Goal: Task Accomplishment & Management: Use online tool/utility

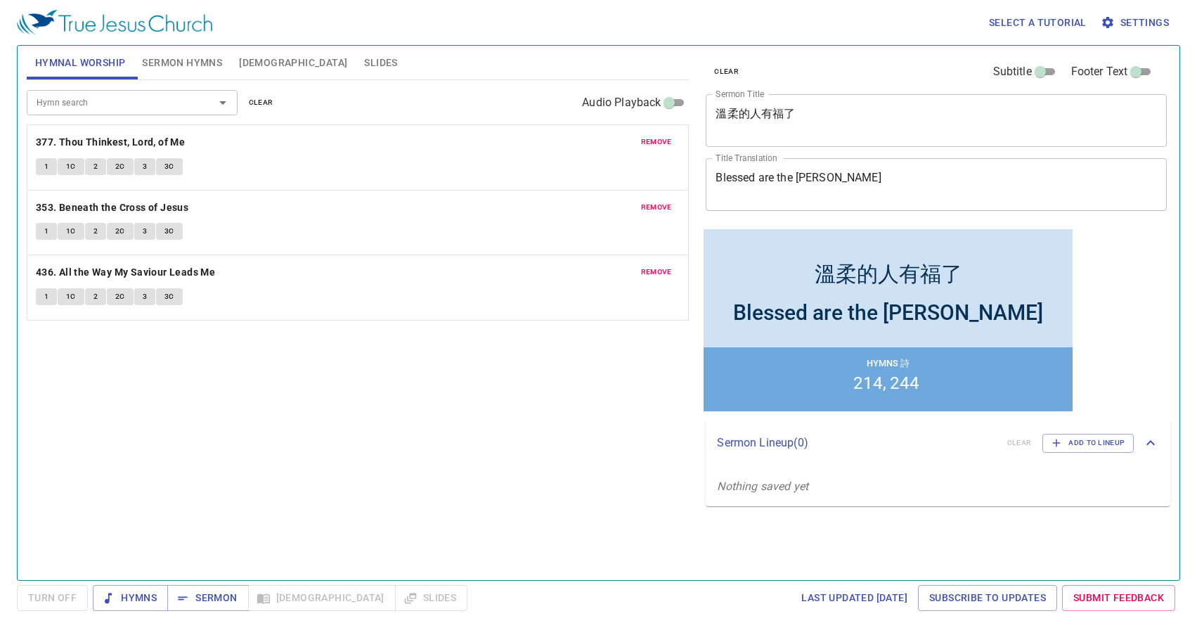
click at [364, 62] on span "Slides" at bounding box center [380, 63] width 33 height 18
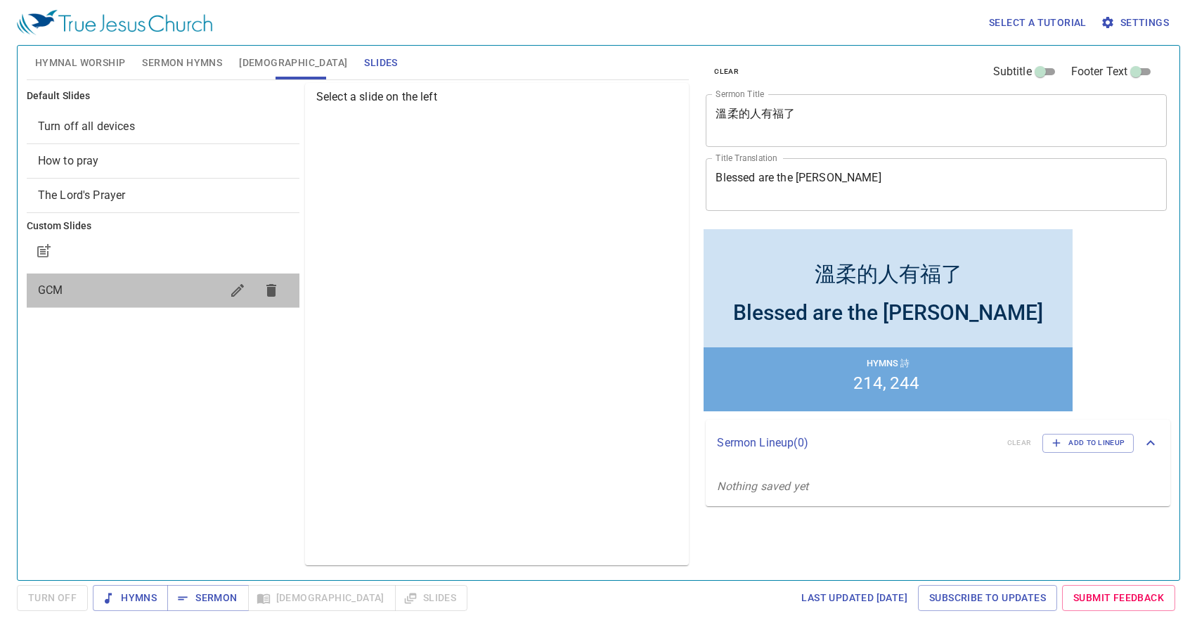
click at [83, 288] on span "GCM" at bounding box center [129, 290] width 183 height 17
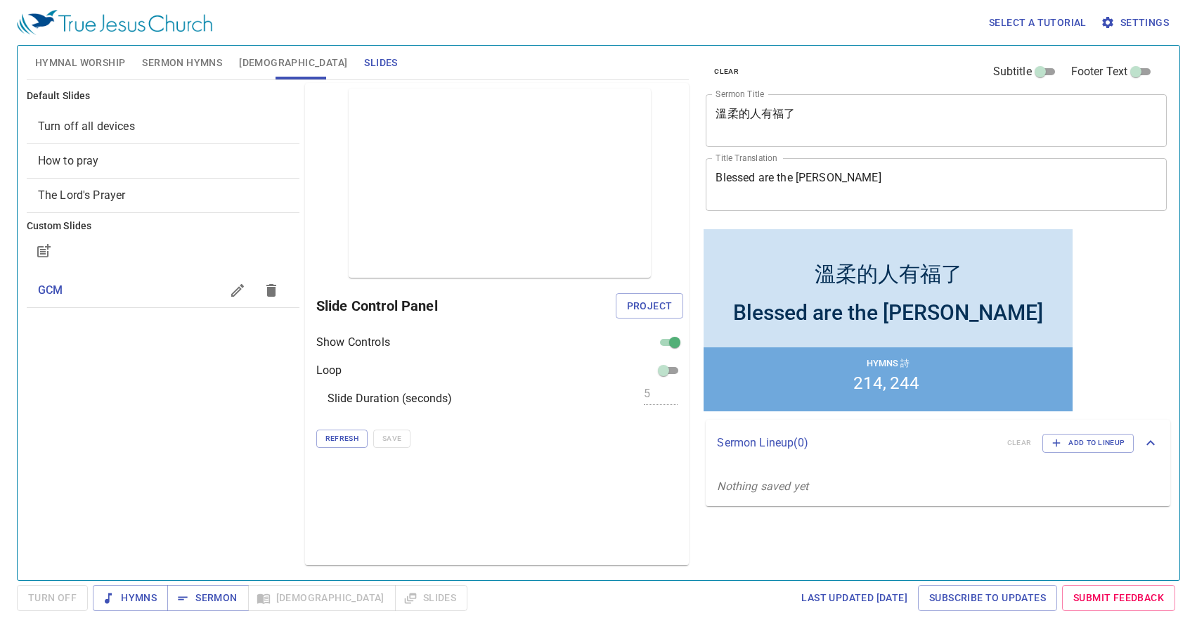
click at [908, 361] on p "Hymns 詩" at bounding box center [888, 363] width 43 height 12
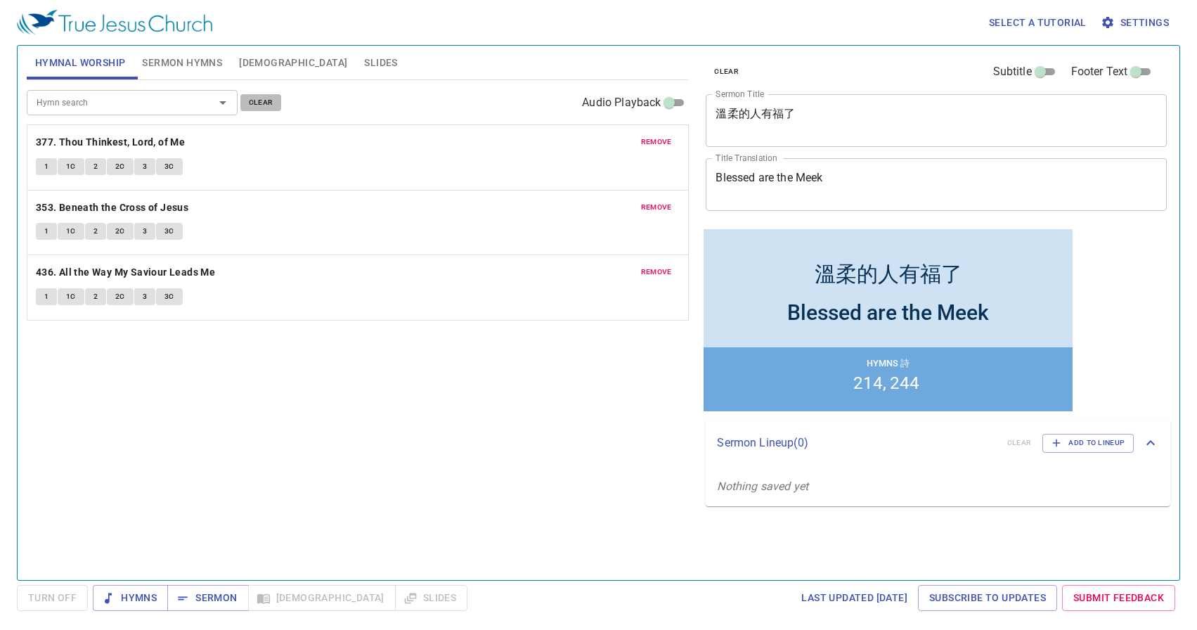
click at [269, 103] on span "clear" at bounding box center [261, 102] width 25 height 13
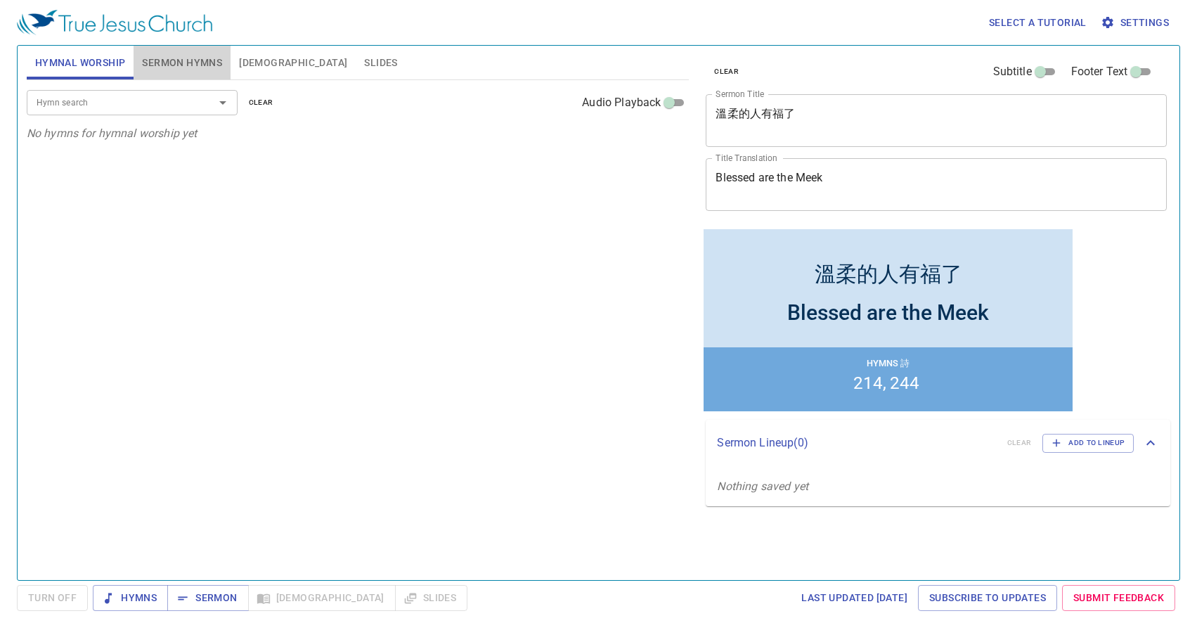
click at [205, 62] on span "Sermon Hymns" at bounding box center [182, 63] width 80 height 18
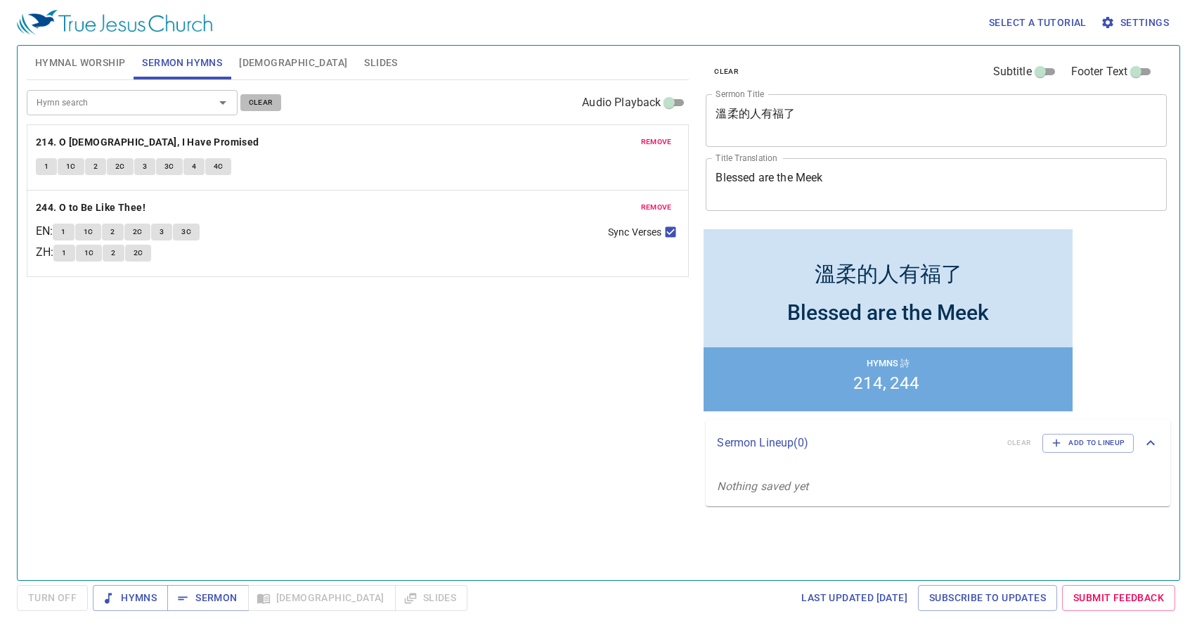
click at [250, 99] on span "clear" at bounding box center [261, 102] width 25 height 13
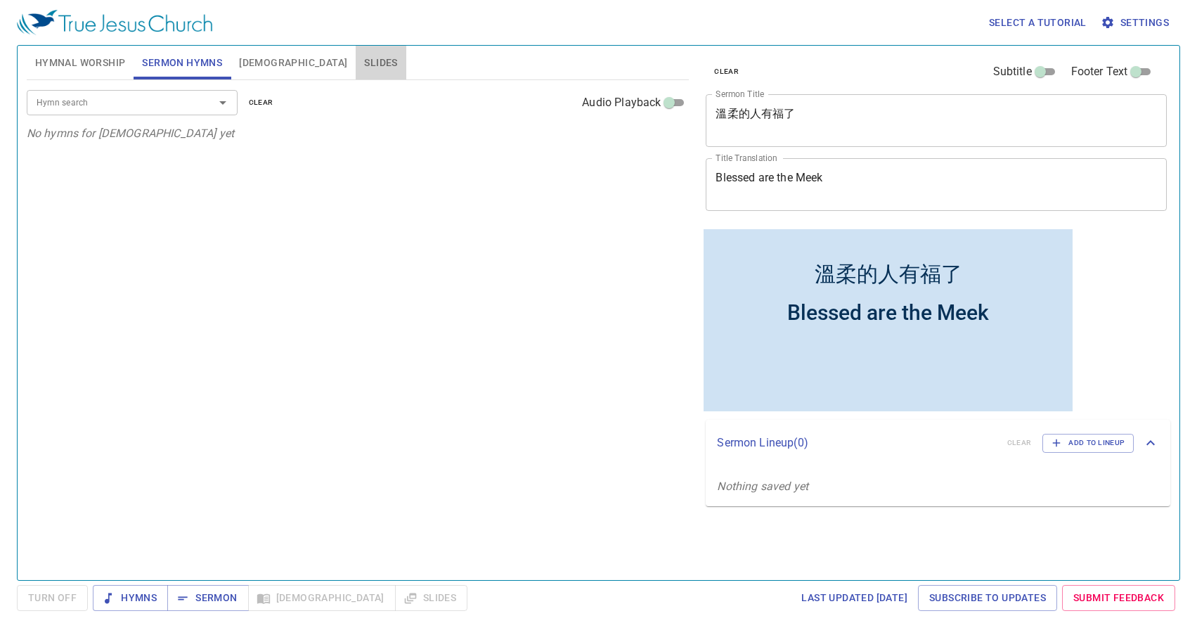
click at [364, 61] on span "Slides" at bounding box center [380, 63] width 33 height 18
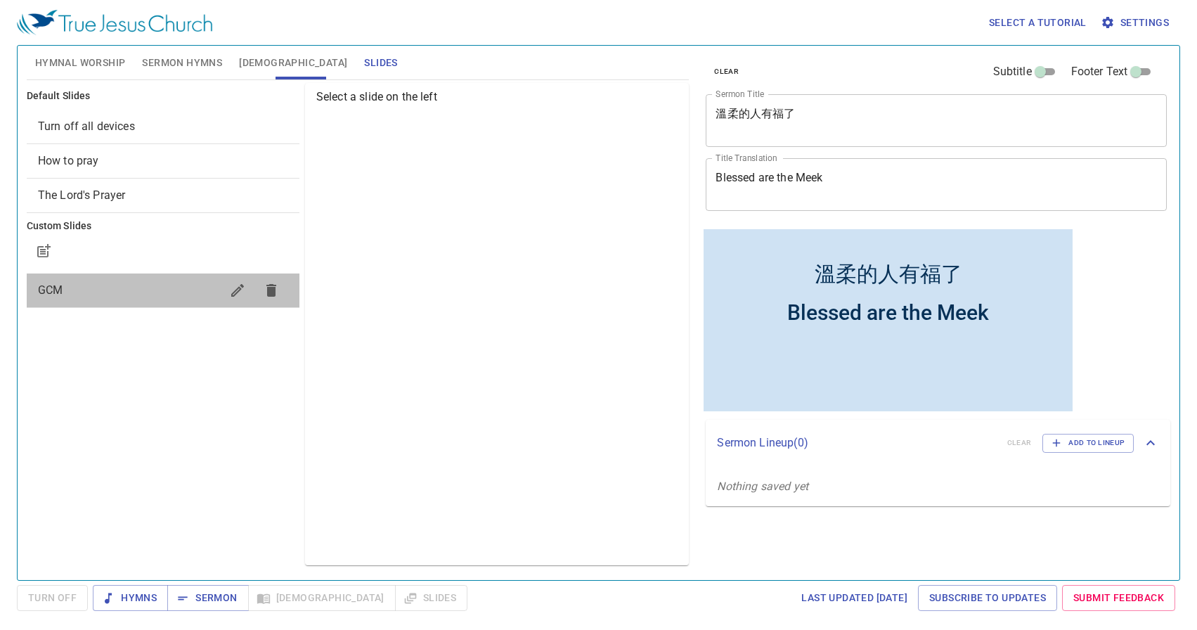
click at [89, 295] on span "GCM" at bounding box center [129, 290] width 183 height 17
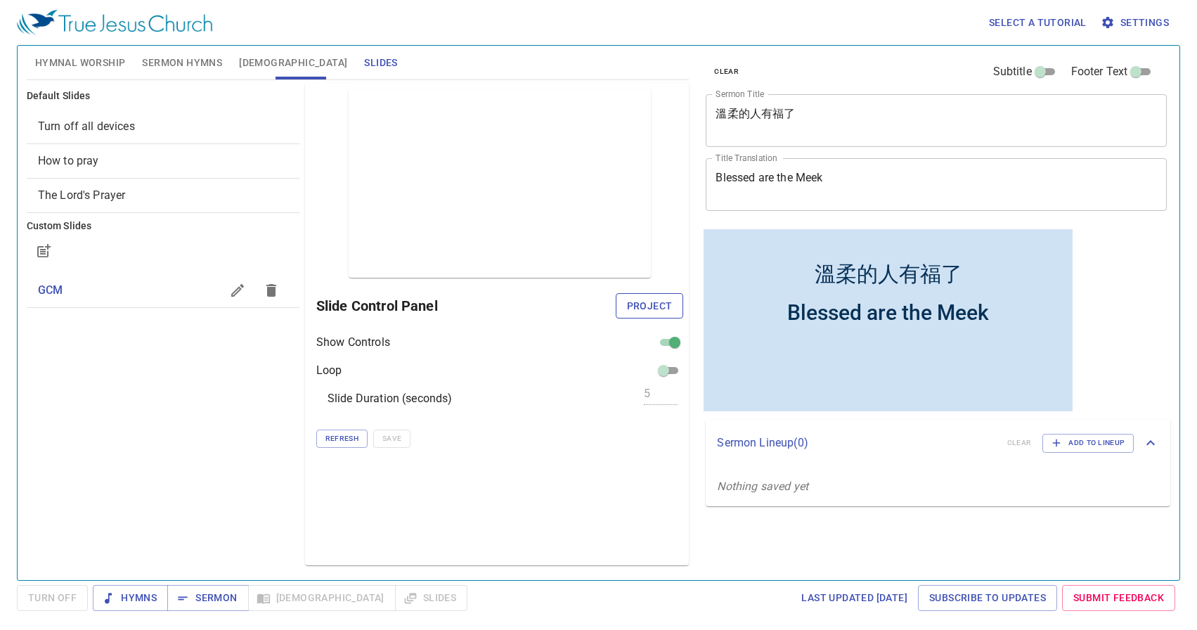
click at [639, 309] on span "Project" at bounding box center [650, 306] width 46 height 18
click at [248, 60] on span "[DEMOGRAPHIC_DATA]" at bounding box center [293, 63] width 108 height 18
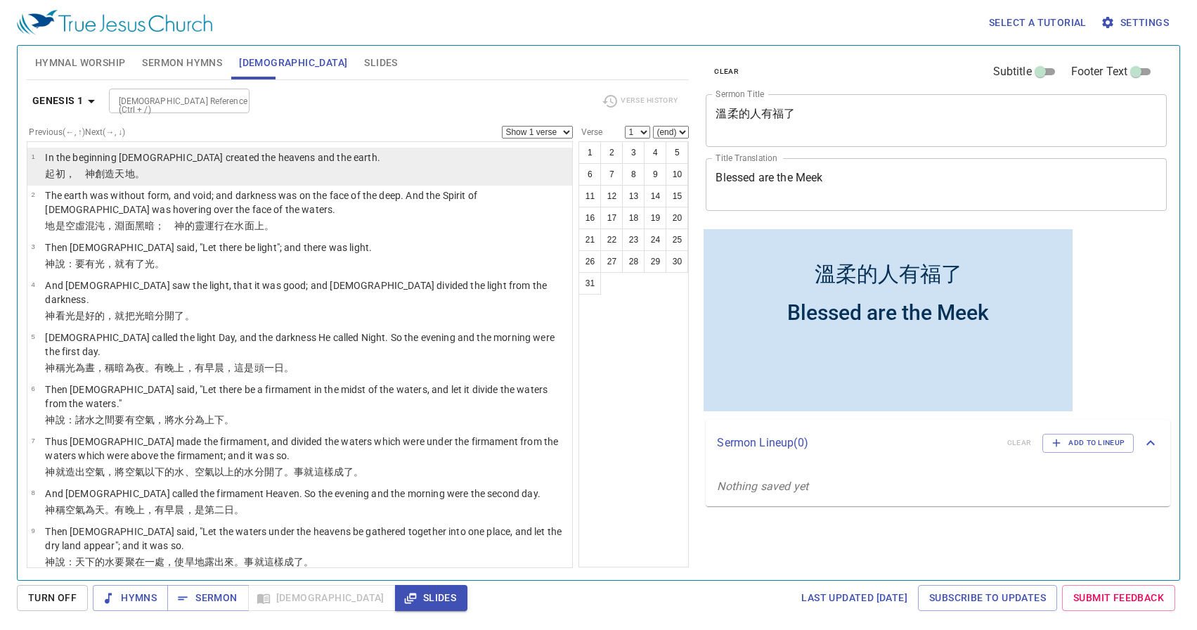
click at [157, 181] on td "﻿起初 ，　神 創造 天 地 。" at bounding box center [212, 175] width 335 height 16
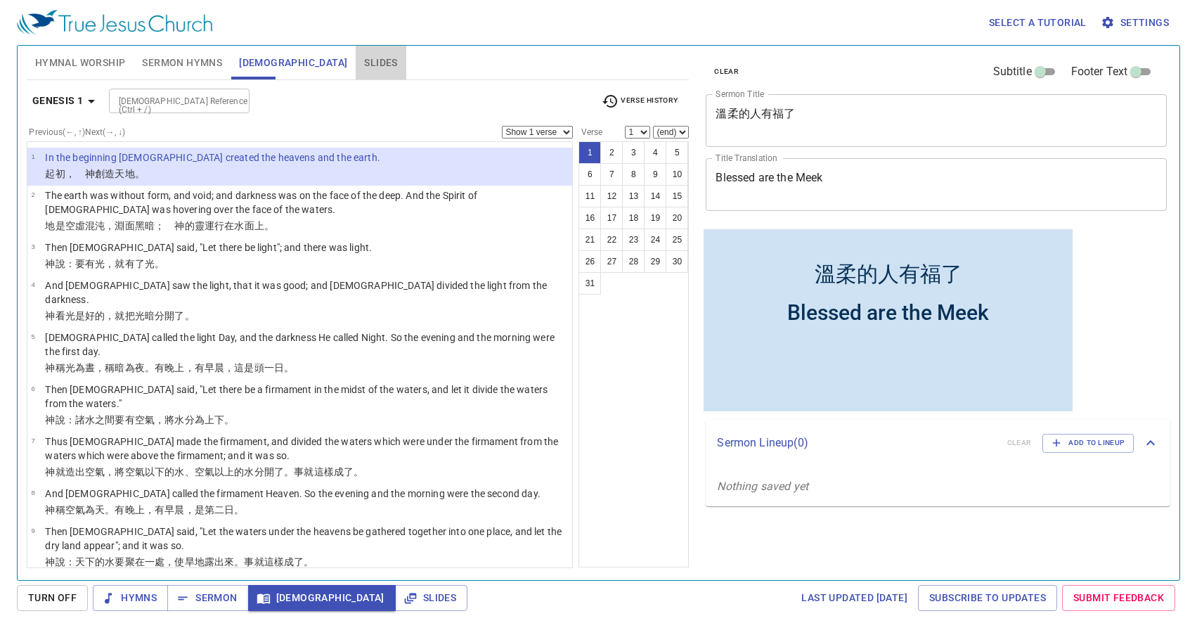
click at [356, 72] on button "Slides" at bounding box center [381, 63] width 50 height 34
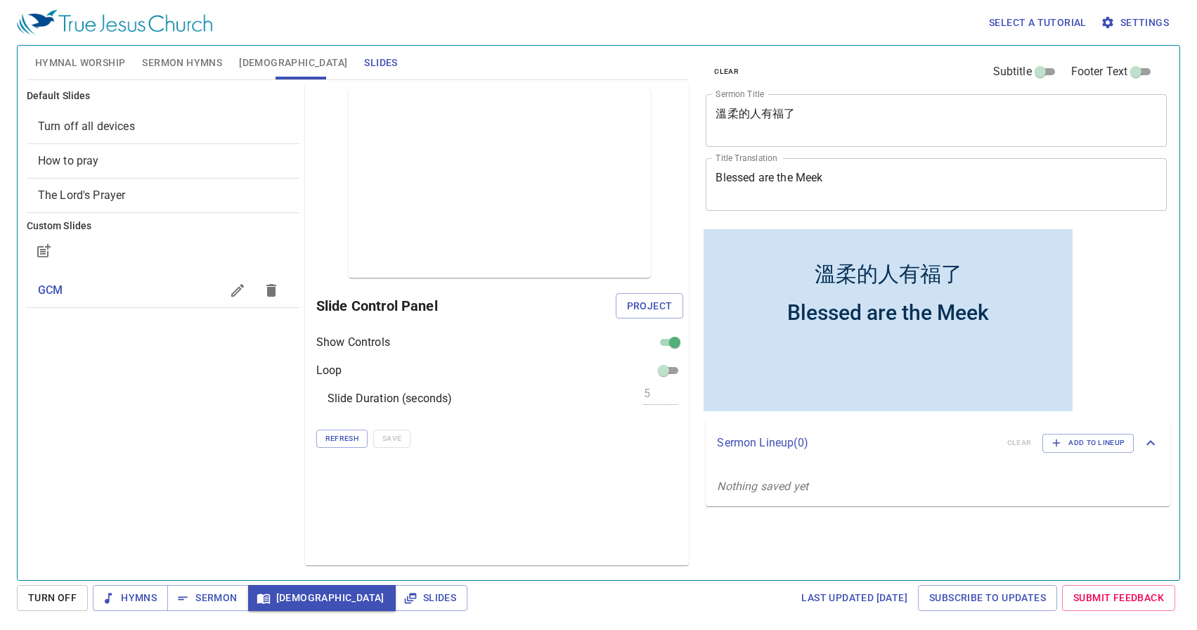
click at [255, 65] on span "[DEMOGRAPHIC_DATA]" at bounding box center [293, 63] width 108 height 18
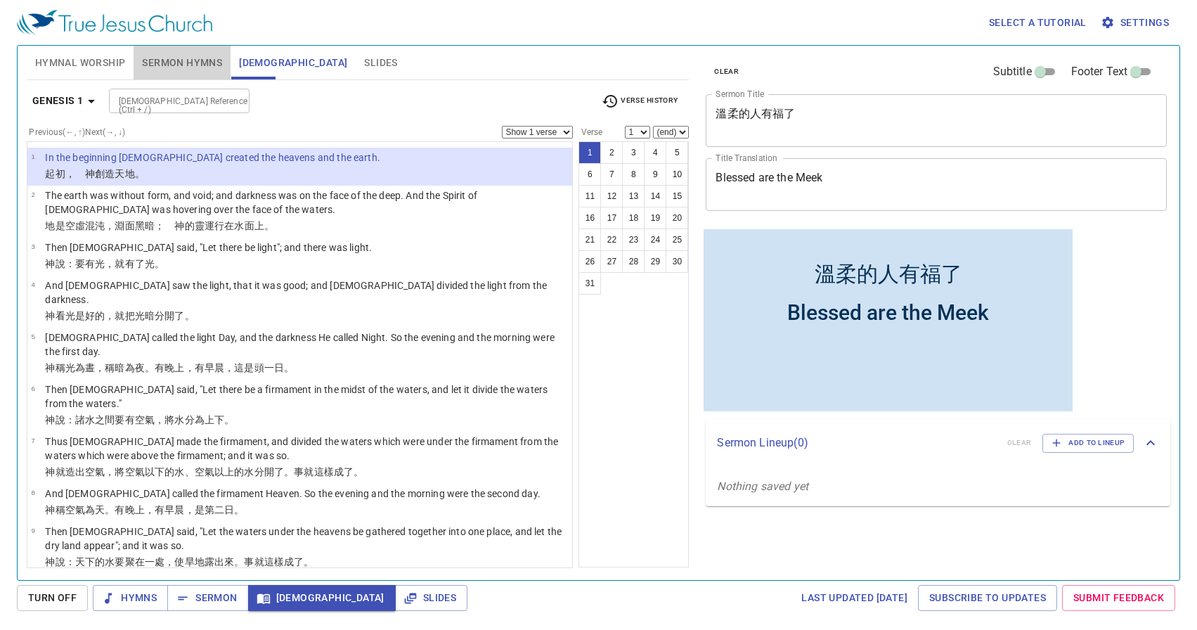
click at [144, 64] on span "Sermon Hymns" at bounding box center [182, 63] width 80 height 18
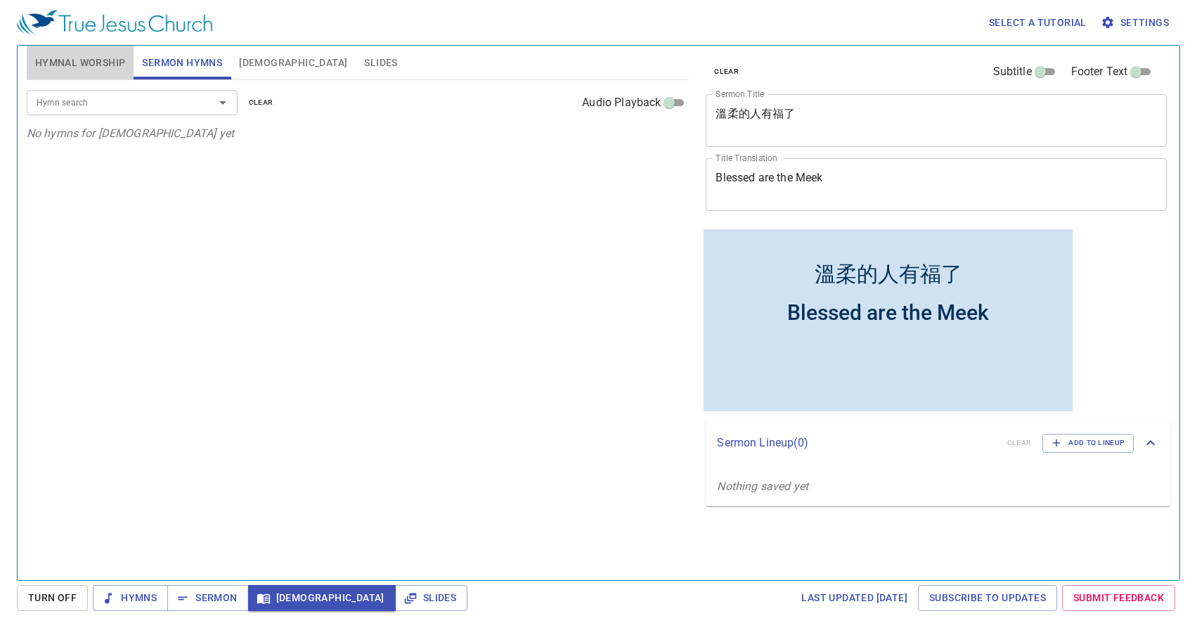
click at [77, 63] on span "Hymnal Worship" at bounding box center [80, 63] width 91 height 18
click at [175, 69] on span "Sermon Hymns" at bounding box center [182, 63] width 80 height 18
click at [891, 140] on div "溫柔的人有福了 x Sermon Title" at bounding box center [936, 120] width 461 height 53
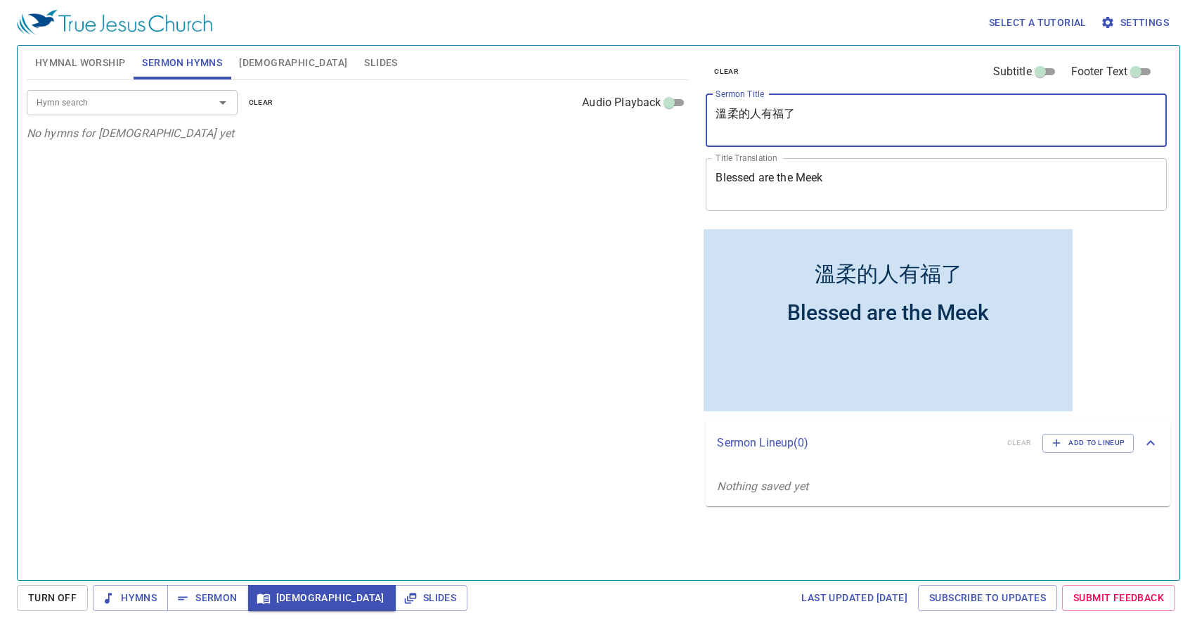
click at [889, 106] on div "溫柔的人有福了 x Sermon Title" at bounding box center [936, 120] width 461 height 53
paste textarea "Forty Days and Forty Nights 四十晝夜 (I)"
type textarea "Forty Days and Forty Nights (1)"
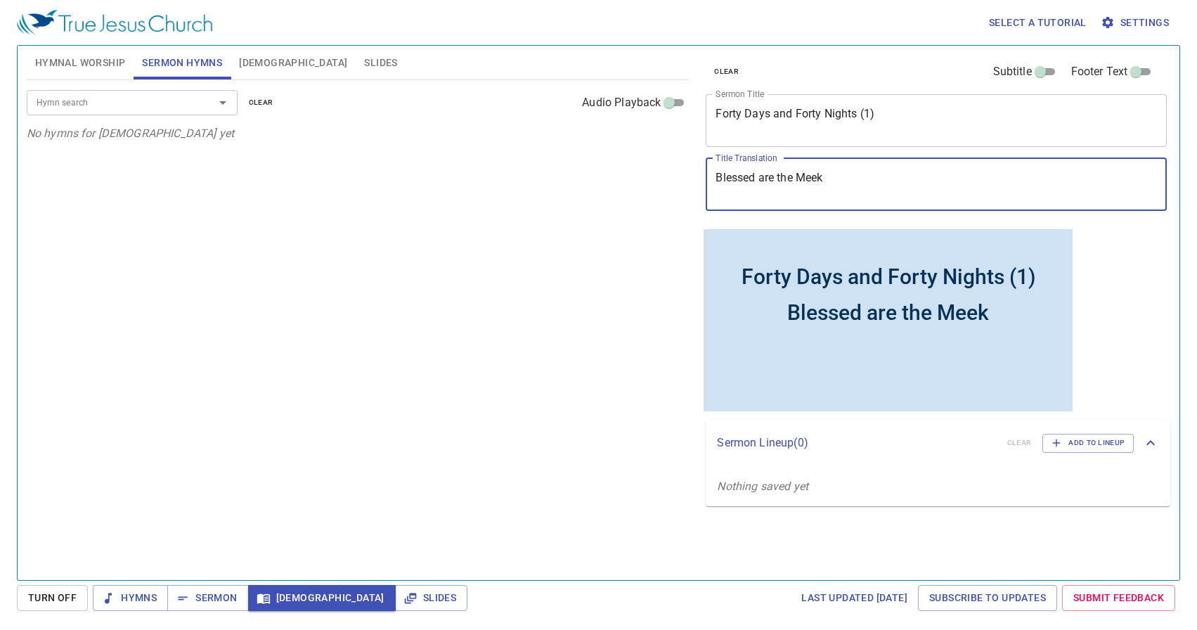
paste textarea "四十晝夜 (I)"
type textarea "四十晝夜 (I)"
click at [79, 86] on div "Hymn search Hymn search clear Audio Playback" at bounding box center [358, 102] width 663 height 45
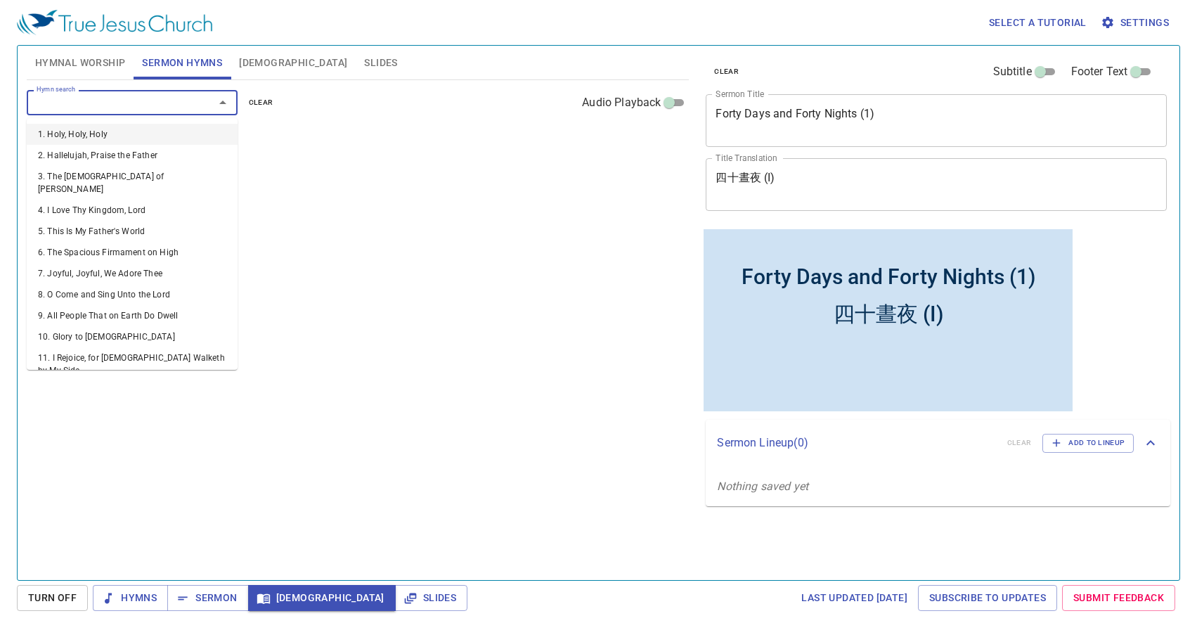
click at [79, 102] on input "Hymn search" at bounding box center [111, 102] width 161 height 16
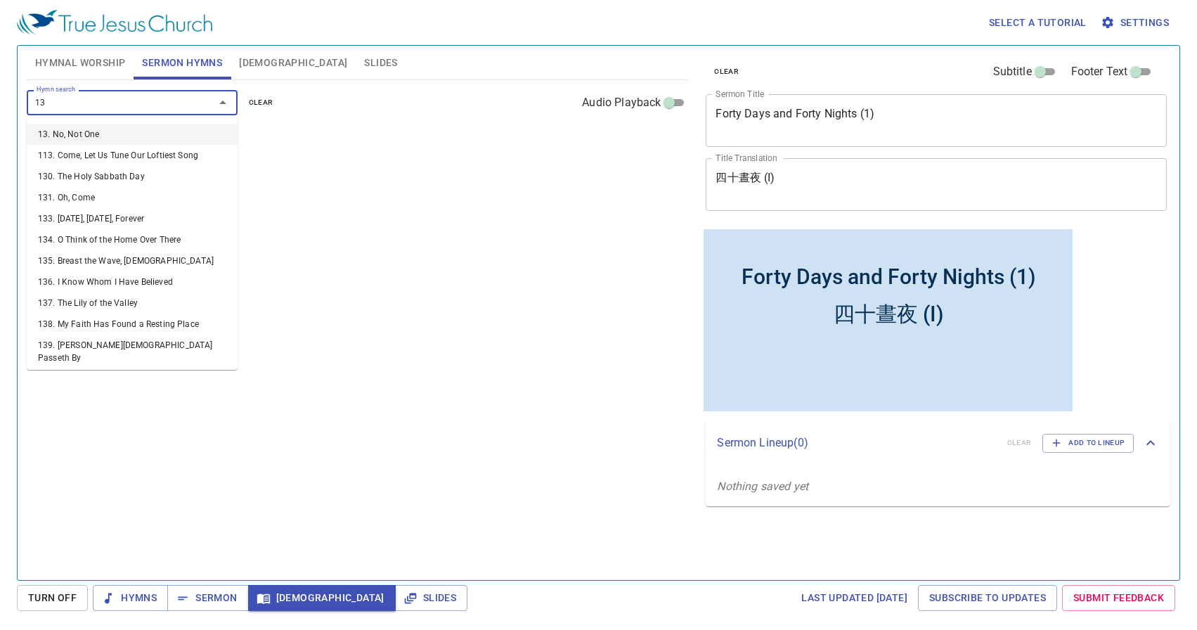
type input "131"
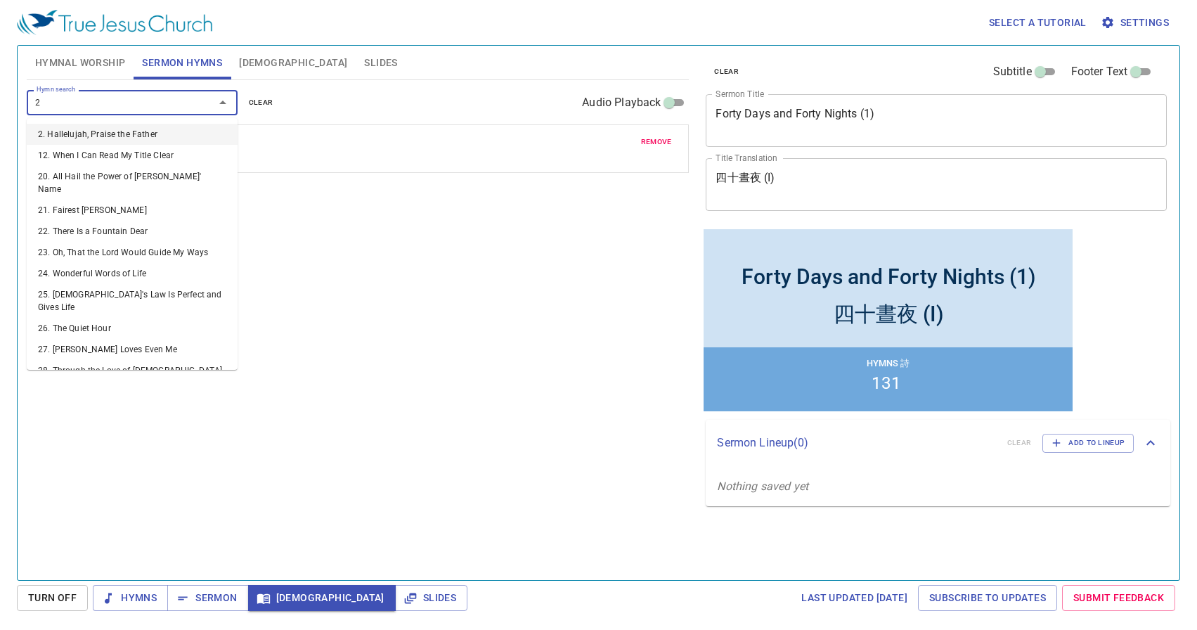
type input "24"
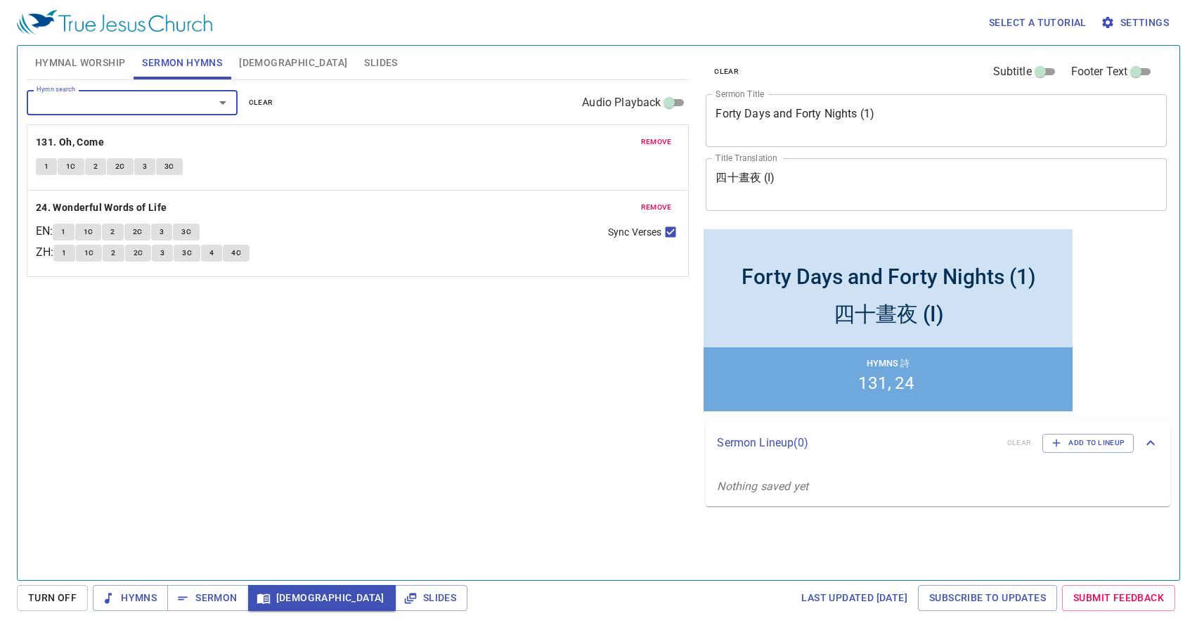
click at [77, 59] on span "Hymnal Worship" at bounding box center [80, 63] width 91 height 18
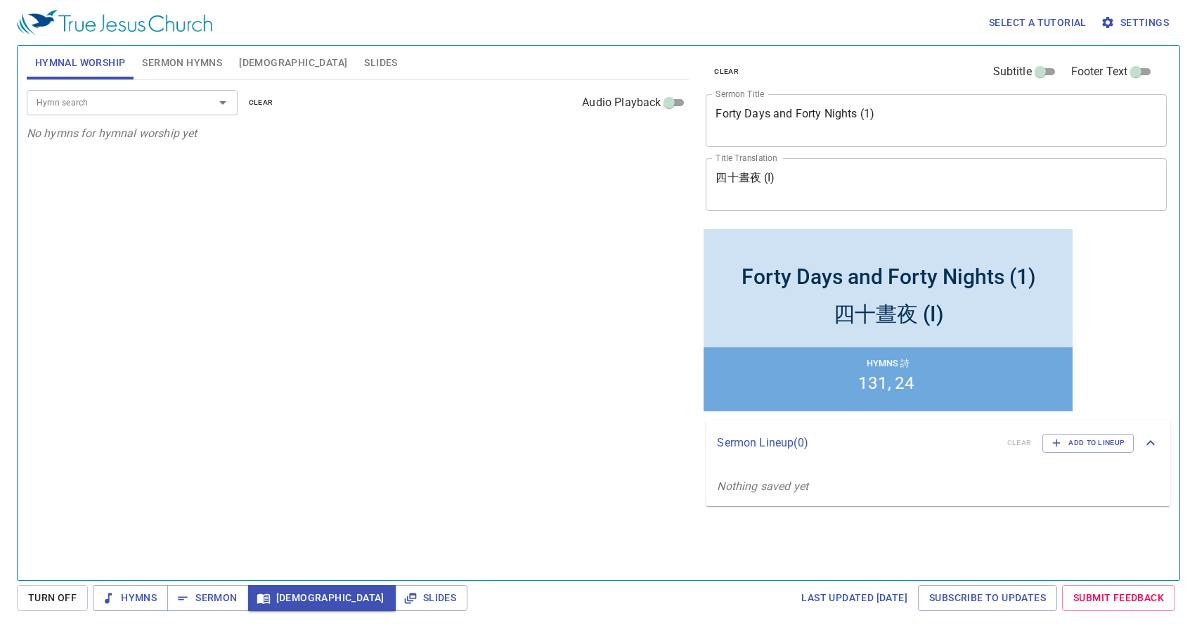
click at [105, 108] on input "Hymn search" at bounding box center [111, 102] width 161 height 16
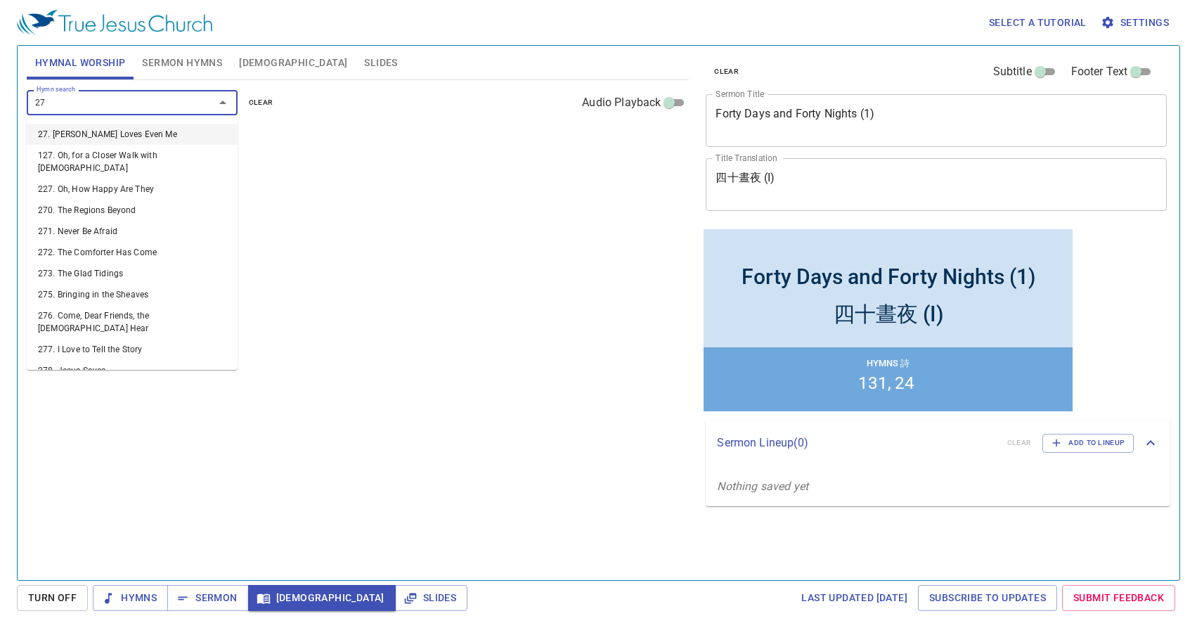
type input "275"
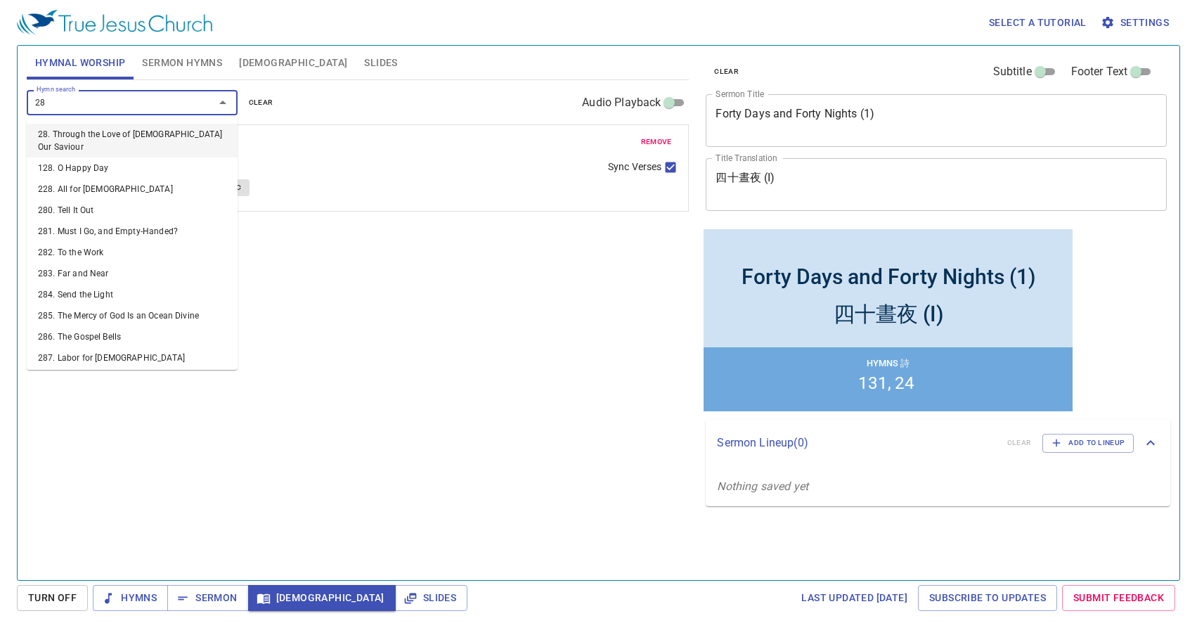
type input "282"
type input "287"
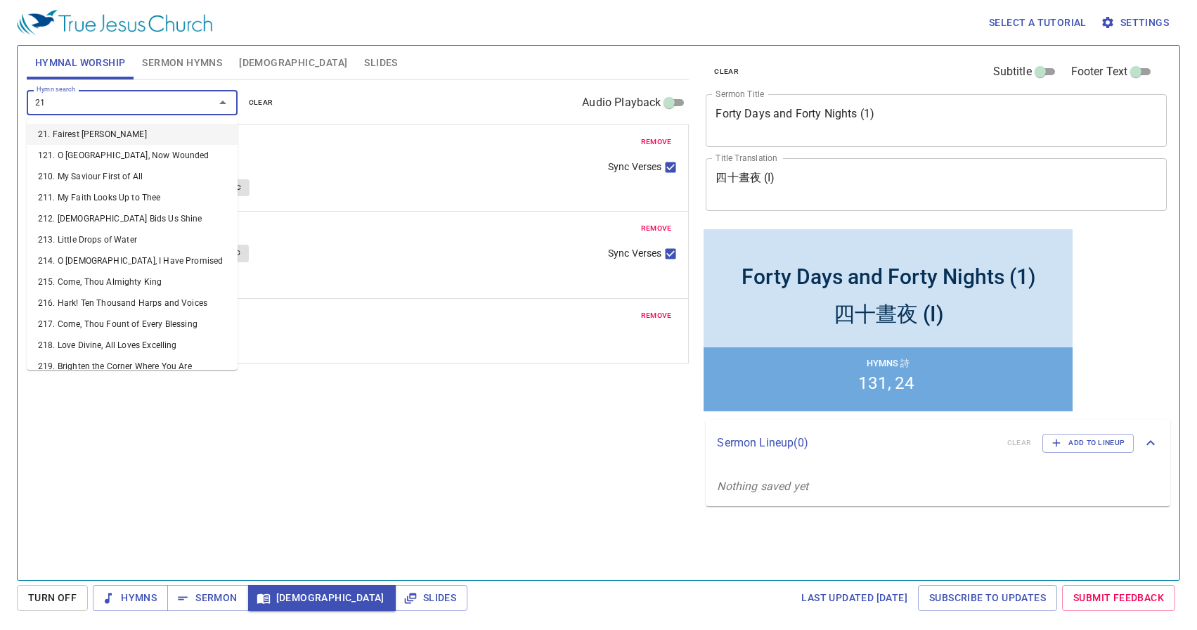
type input "219"
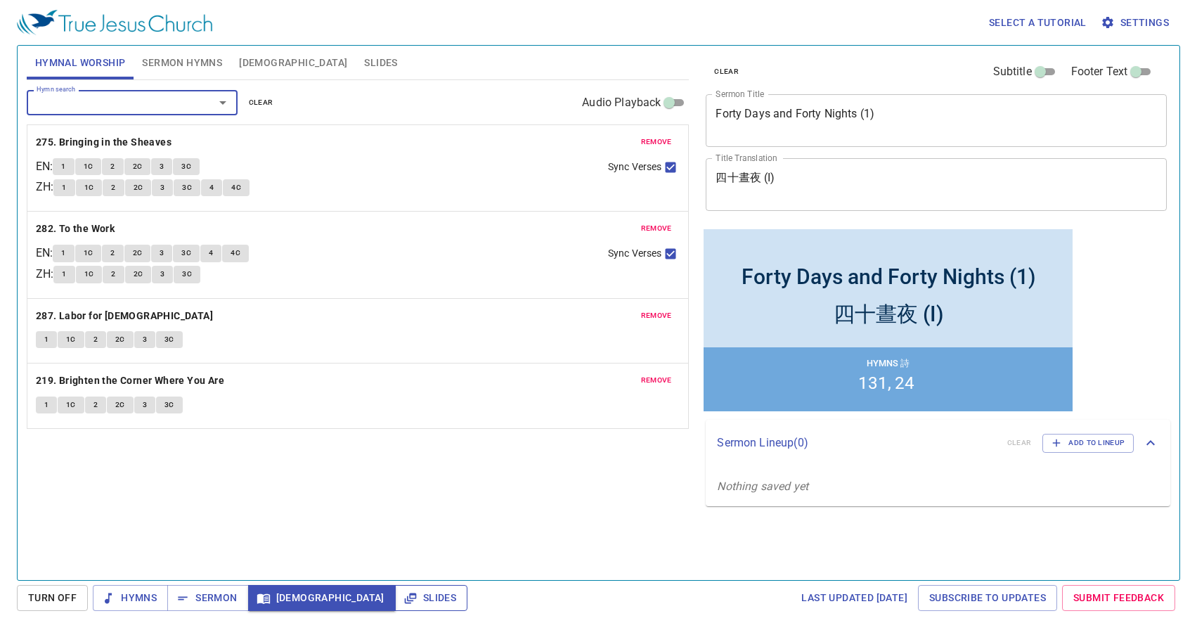
click at [0, 0] on icon "button" at bounding box center [0, 0] width 0 height 0
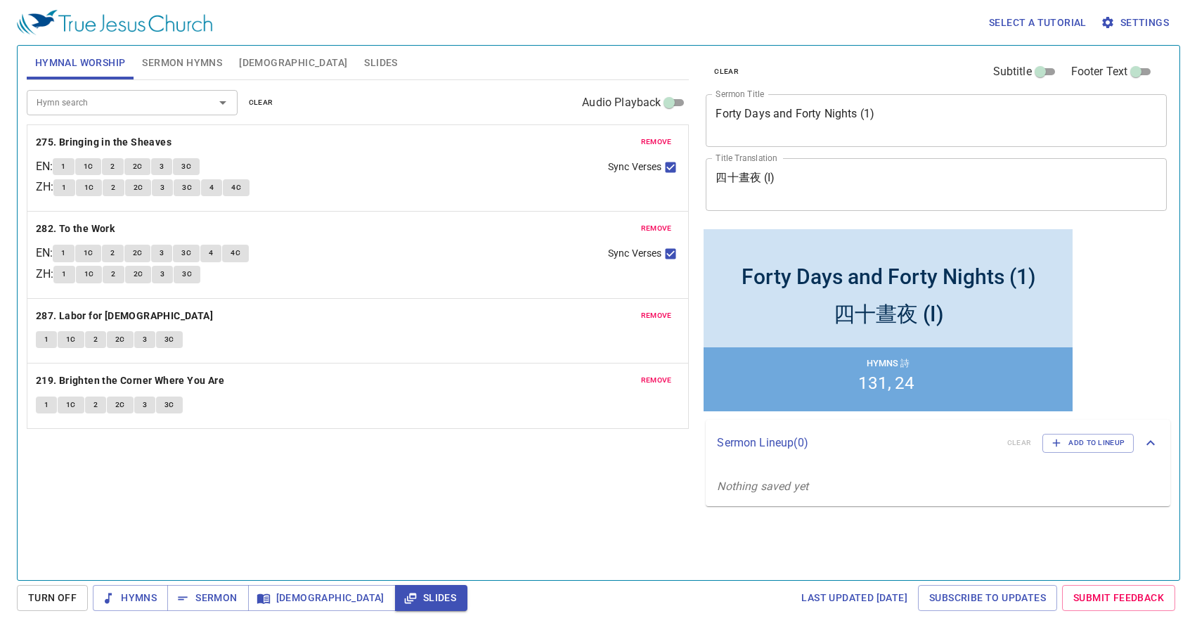
click at [364, 63] on span "Slides" at bounding box center [380, 63] width 33 height 18
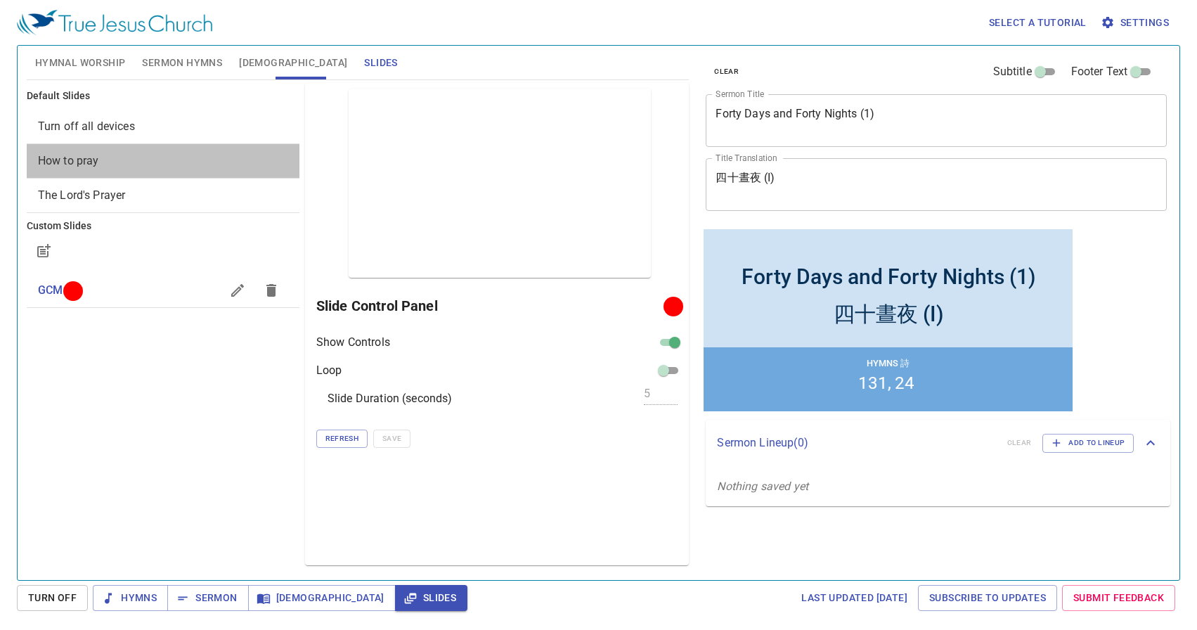
click at [73, 159] on span "How to pray" at bounding box center [68, 160] width 61 height 13
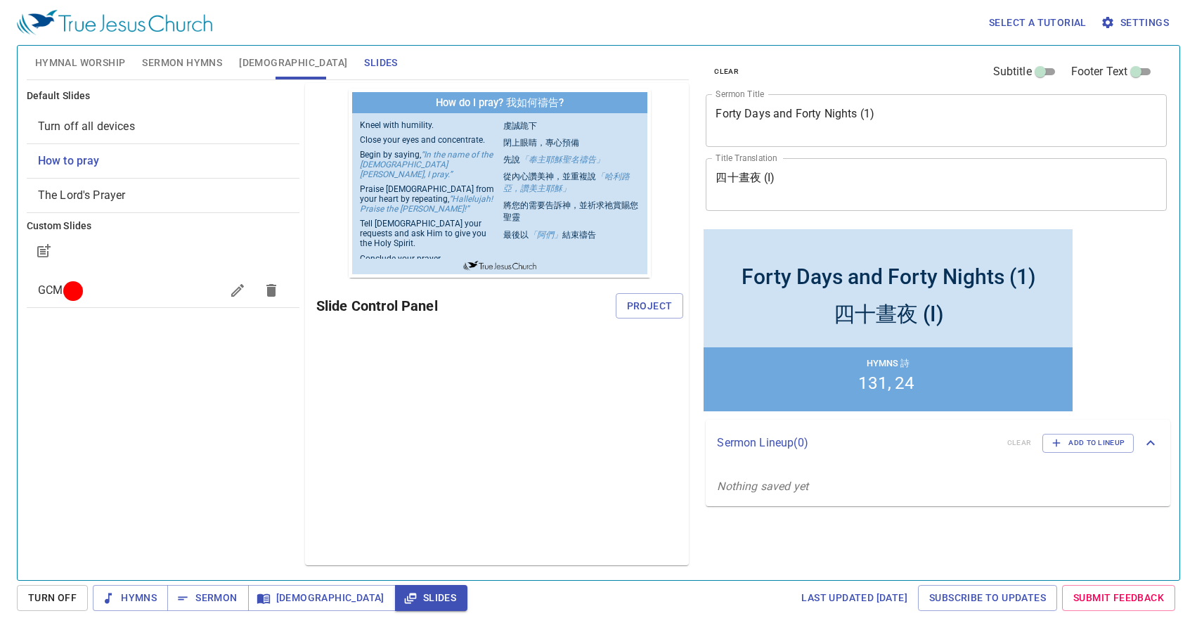
click at [73, 159] on span "How to pray" at bounding box center [69, 160] width 62 height 13
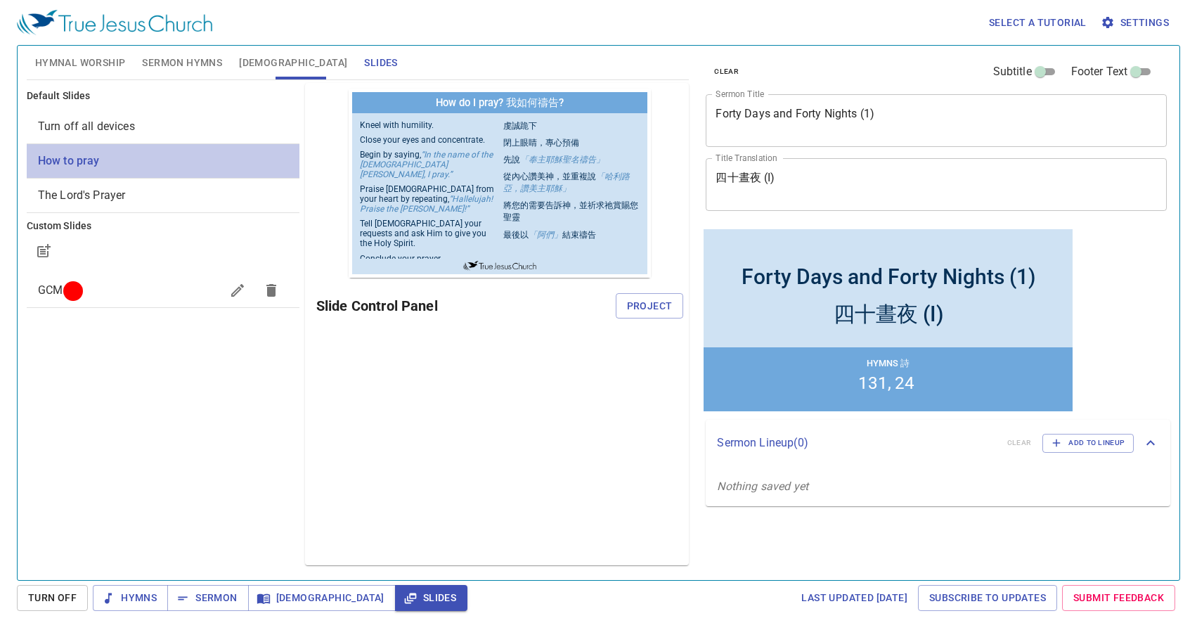
click at [73, 159] on span "How to pray" at bounding box center [69, 160] width 62 height 13
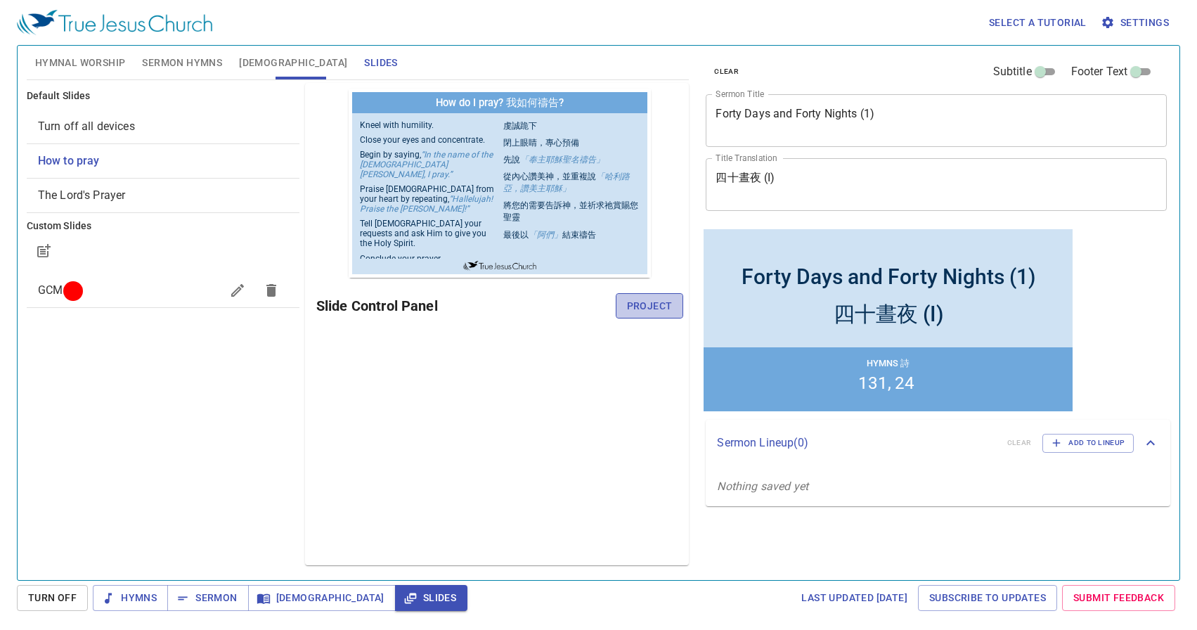
click at [624, 295] on button "Project" at bounding box center [650, 306] width 68 height 26
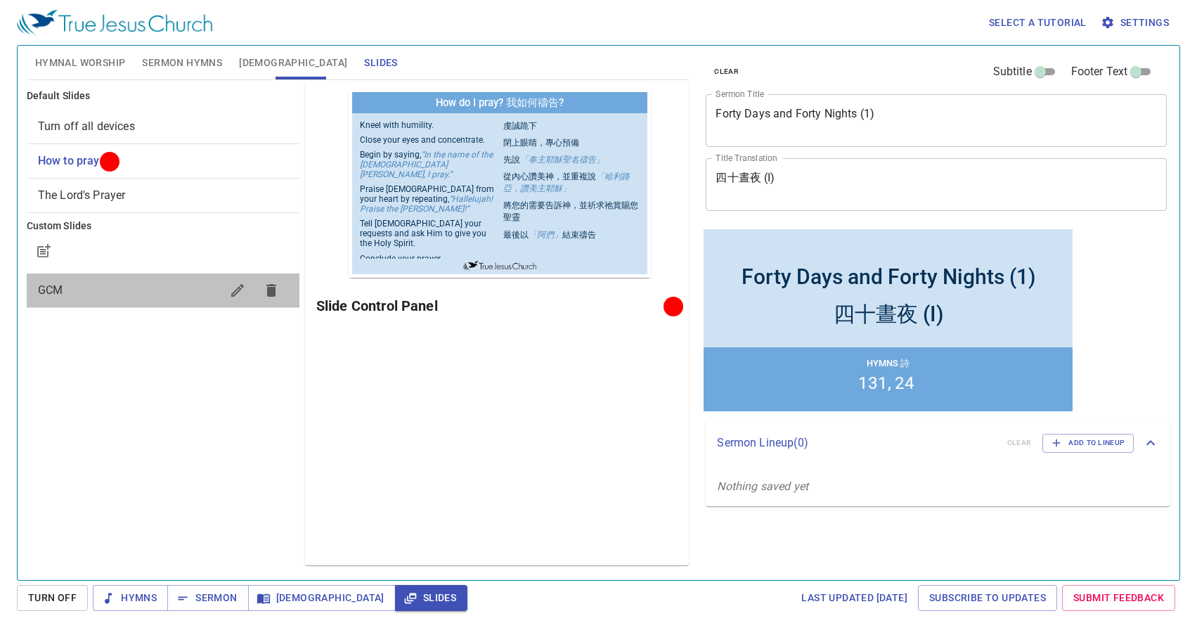
click at [122, 284] on span "GCM" at bounding box center [129, 290] width 183 height 17
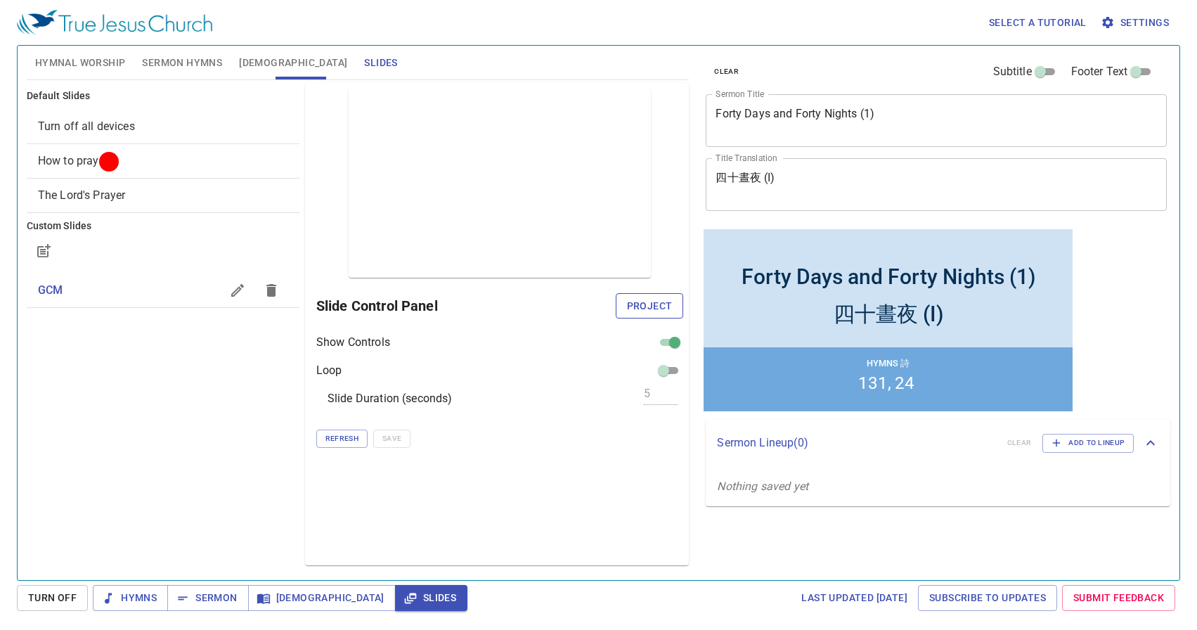
click at [643, 307] on span "Project" at bounding box center [650, 306] width 46 height 18
click at [99, 161] on span "How to pray" at bounding box center [163, 161] width 250 height 17
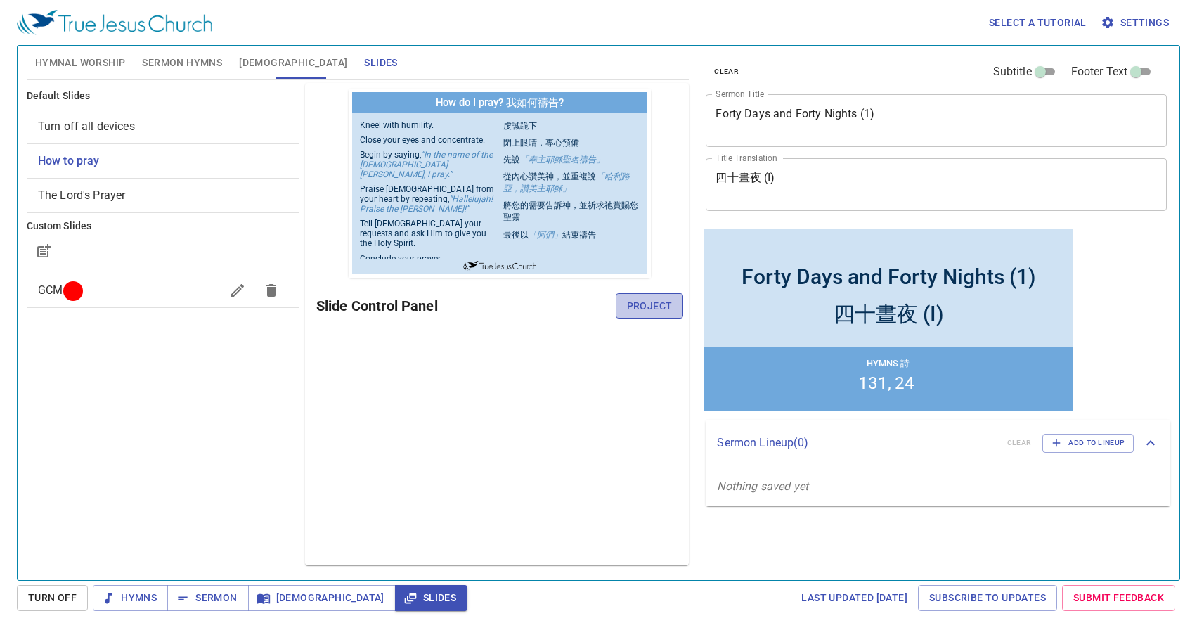
click at [659, 311] on span "Project" at bounding box center [650, 306] width 46 height 18
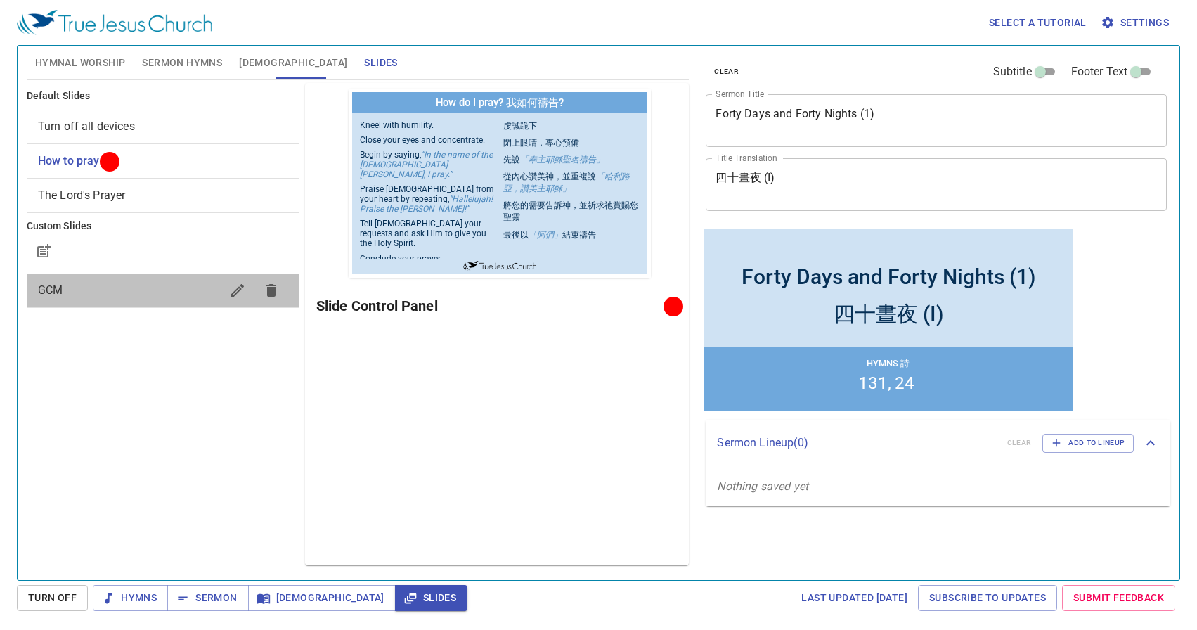
click at [125, 292] on span "GCM" at bounding box center [129, 290] width 183 height 17
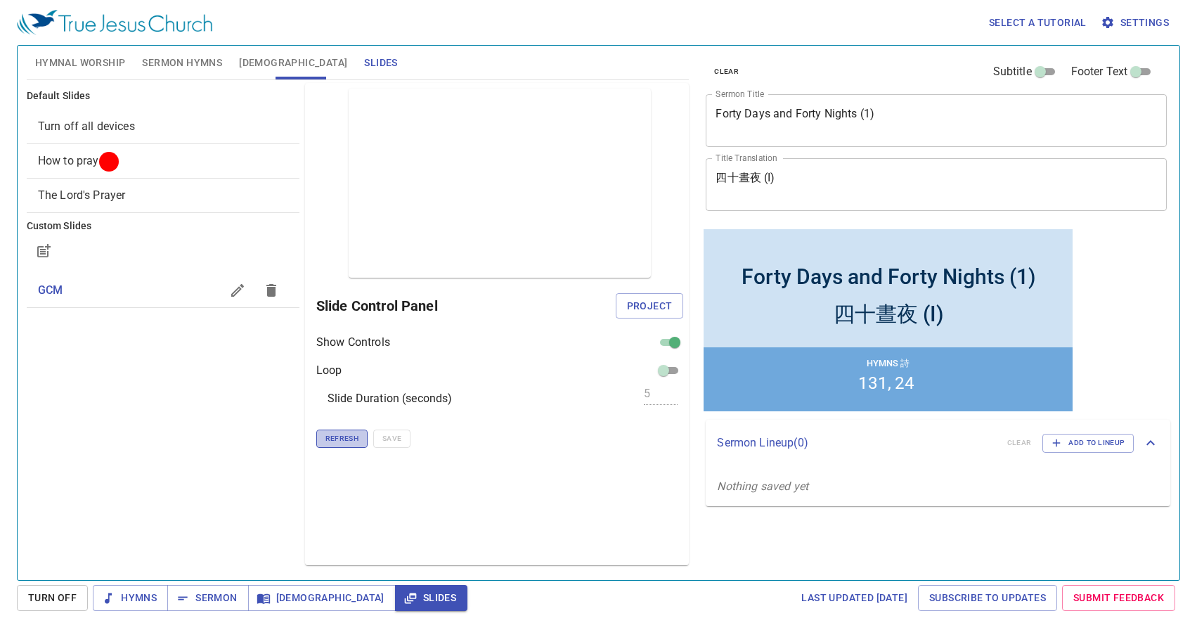
click at [337, 441] on span "Refresh" at bounding box center [342, 438] width 33 height 13
click at [645, 303] on span "Project" at bounding box center [650, 306] width 46 height 18
click at [30, 252] on button "button" at bounding box center [44, 251] width 34 height 34
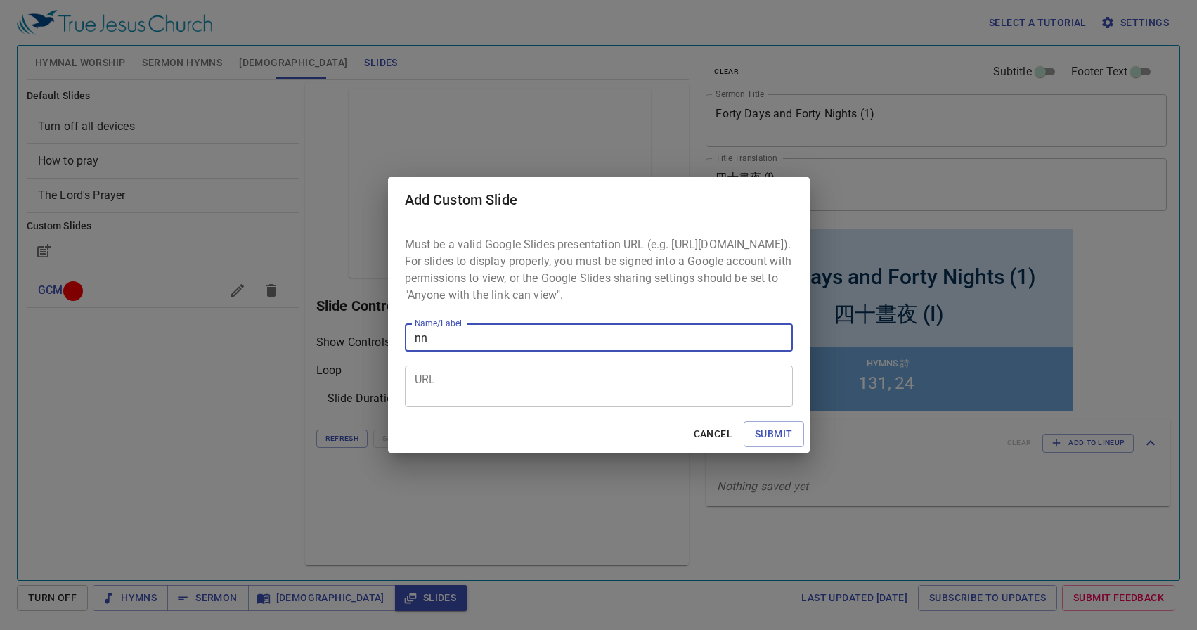
type input "n"
type input "Announcements"
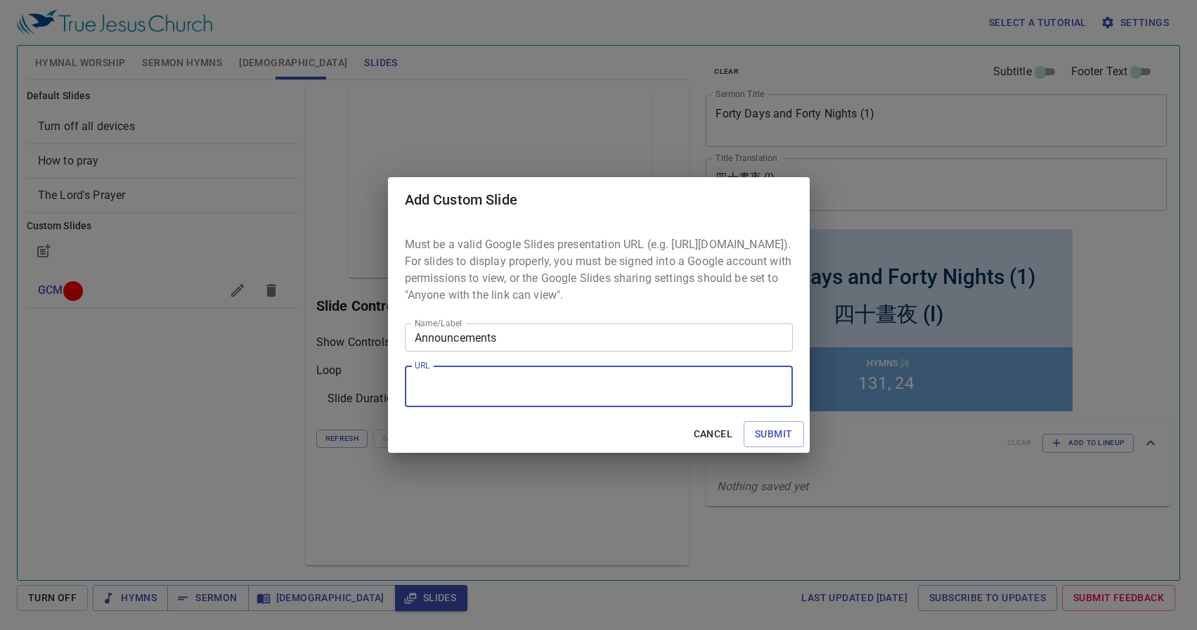
paste textarea "https://docs.google.com/presentation/d/19hvE5V_2XT4pX2yi7AYo-MkoE7ZWkpYUdYHZWgs…"
type textarea "https://docs.google.com/presentation/d/19hvE5V_2XT4pX2yi7AYo-MkoE7ZWkpYUdYHZWgs…"
click at [766, 439] on span "Submit" at bounding box center [773, 434] width 37 height 18
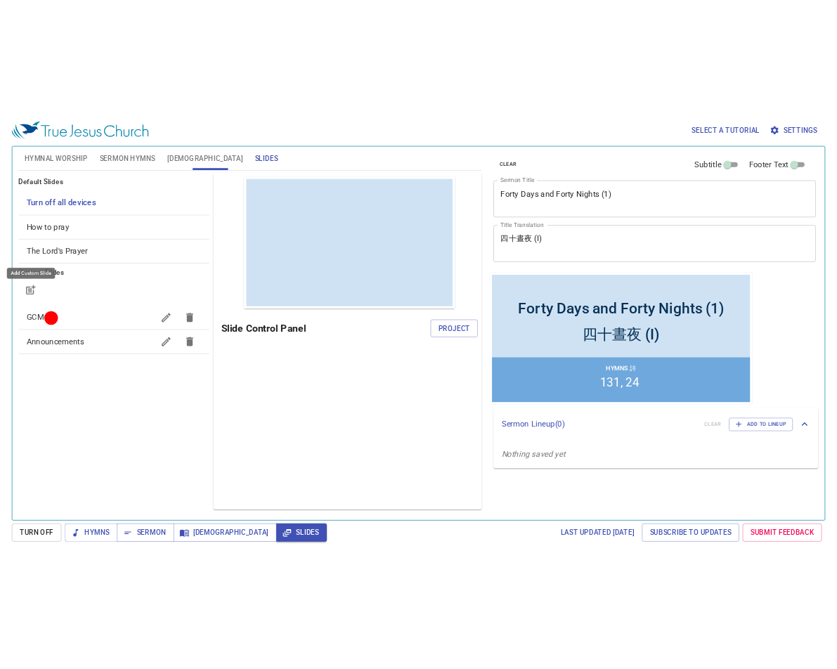
scroll to position [0, 0]
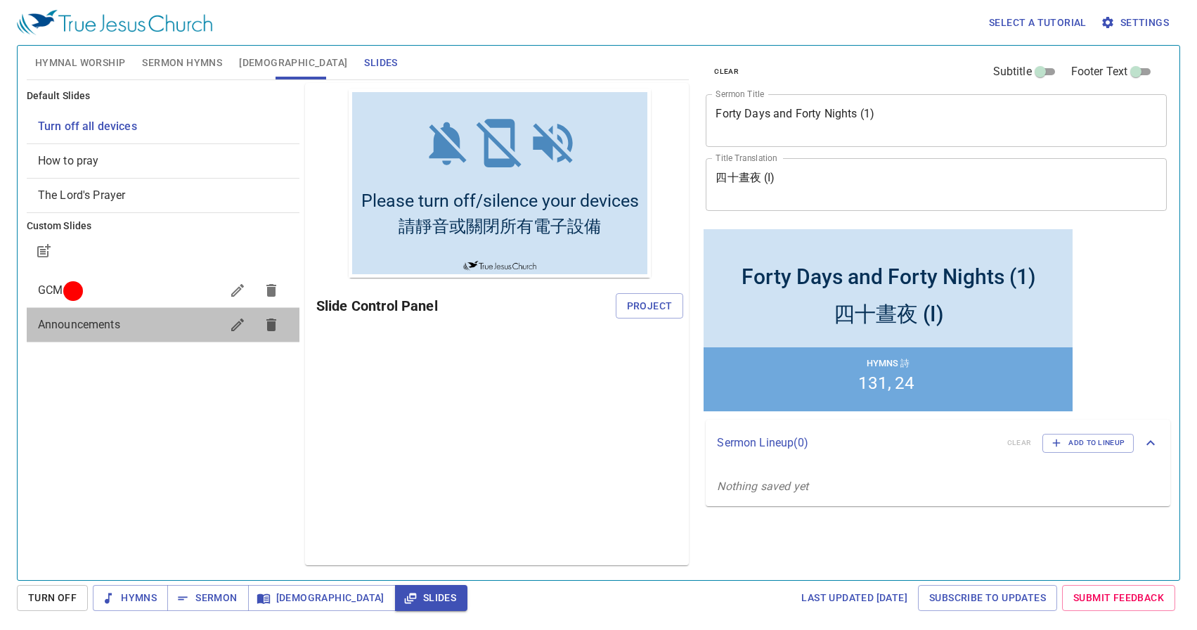
click at [81, 328] on span "Announcements" at bounding box center [79, 324] width 82 height 13
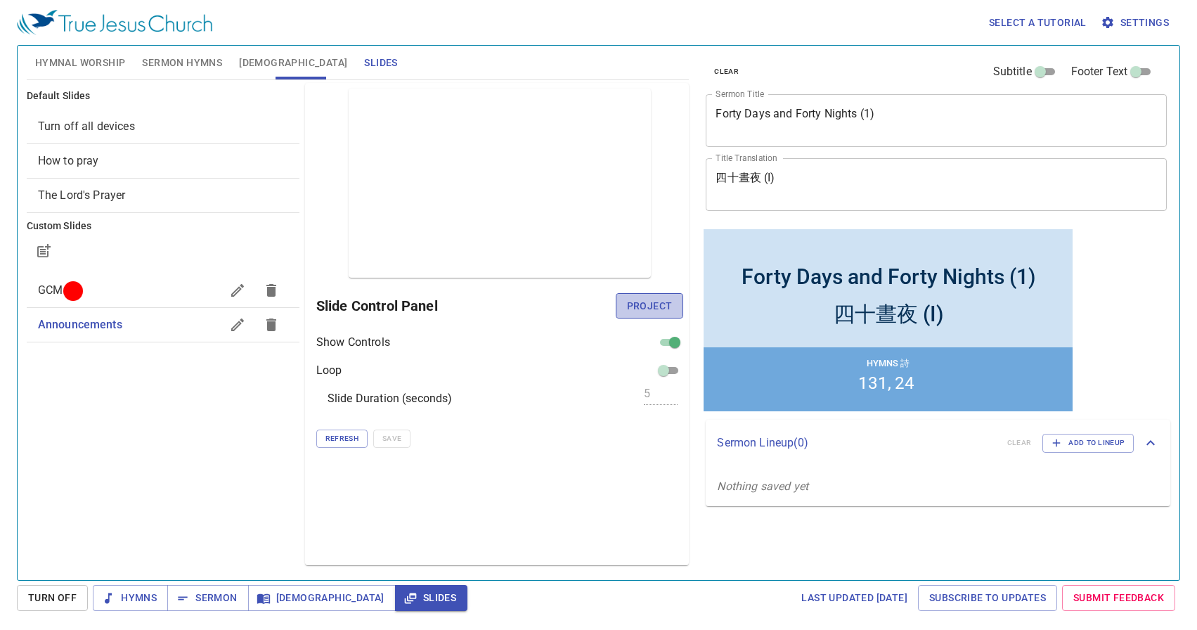
click at [643, 315] on button "Project" at bounding box center [650, 306] width 68 height 26
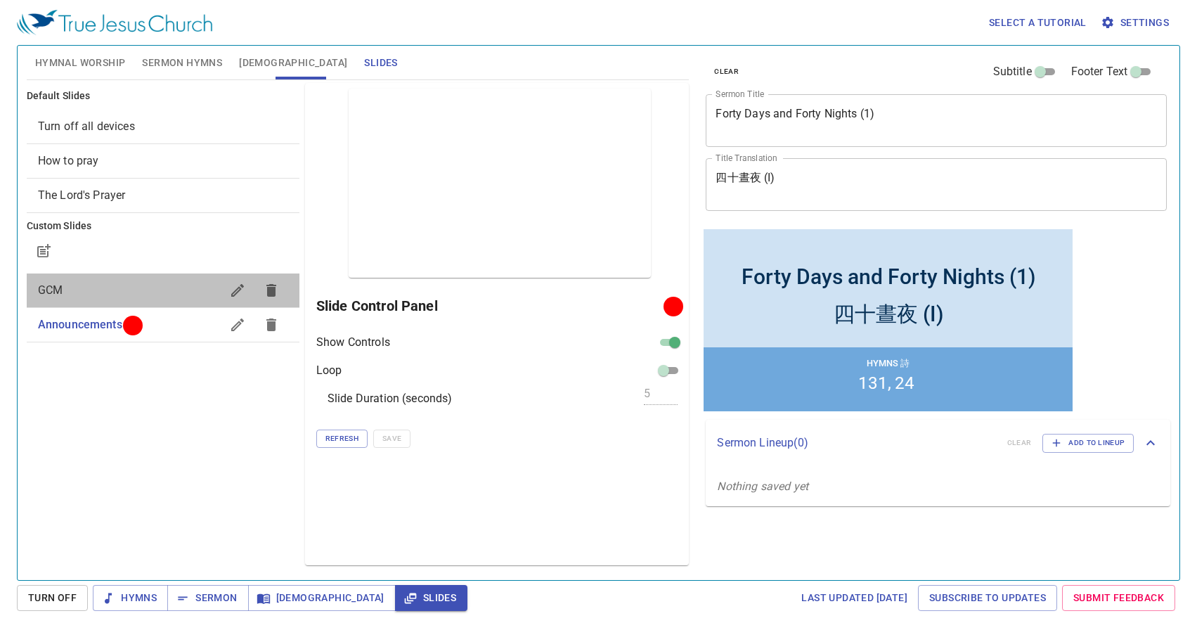
click at [99, 287] on span "GCM" at bounding box center [129, 290] width 183 height 17
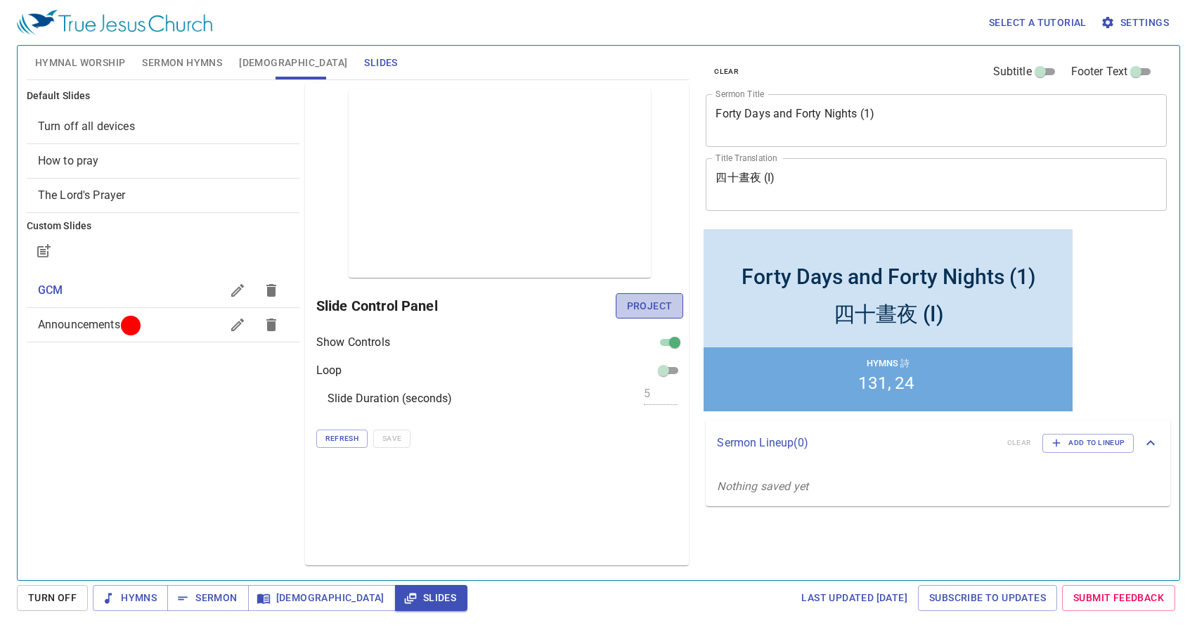
click at [664, 311] on span "Project" at bounding box center [650, 306] width 46 height 18
click at [72, 68] on span "Hymnal Worship" at bounding box center [80, 63] width 91 height 18
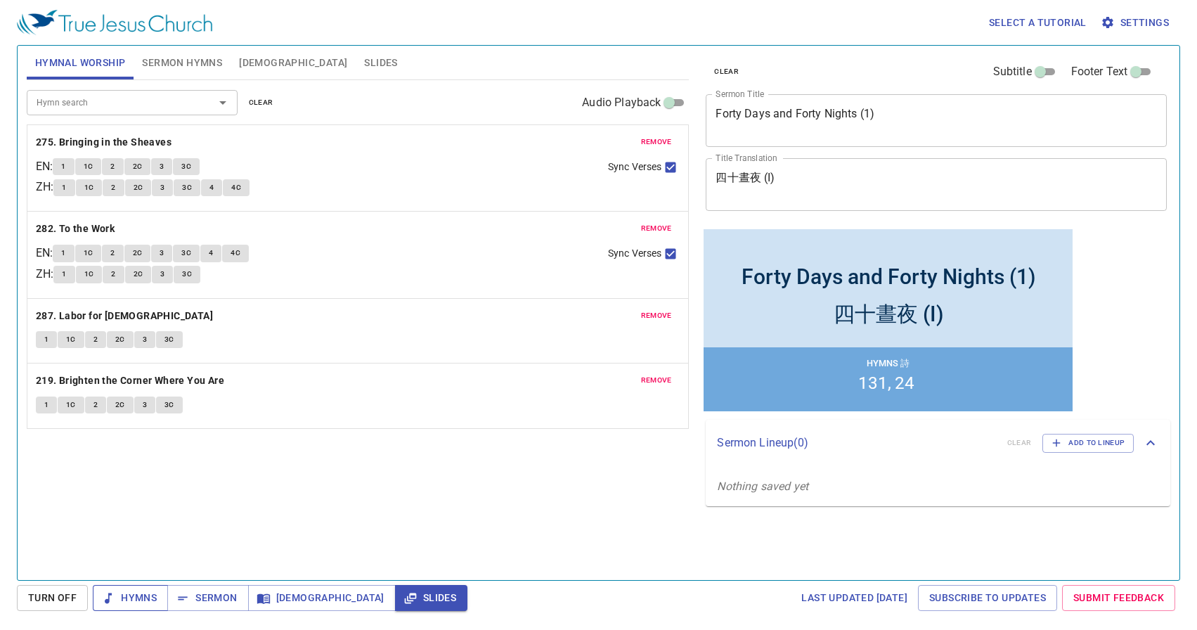
click at [0, 0] on button "Hymns" at bounding box center [0, 0] width 0 height 0
click at [0, 0] on span "Slides" at bounding box center [0, 0] width 0 height 0
click at [364, 55] on span "Slides" at bounding box center [380, 63] width 33 height 18
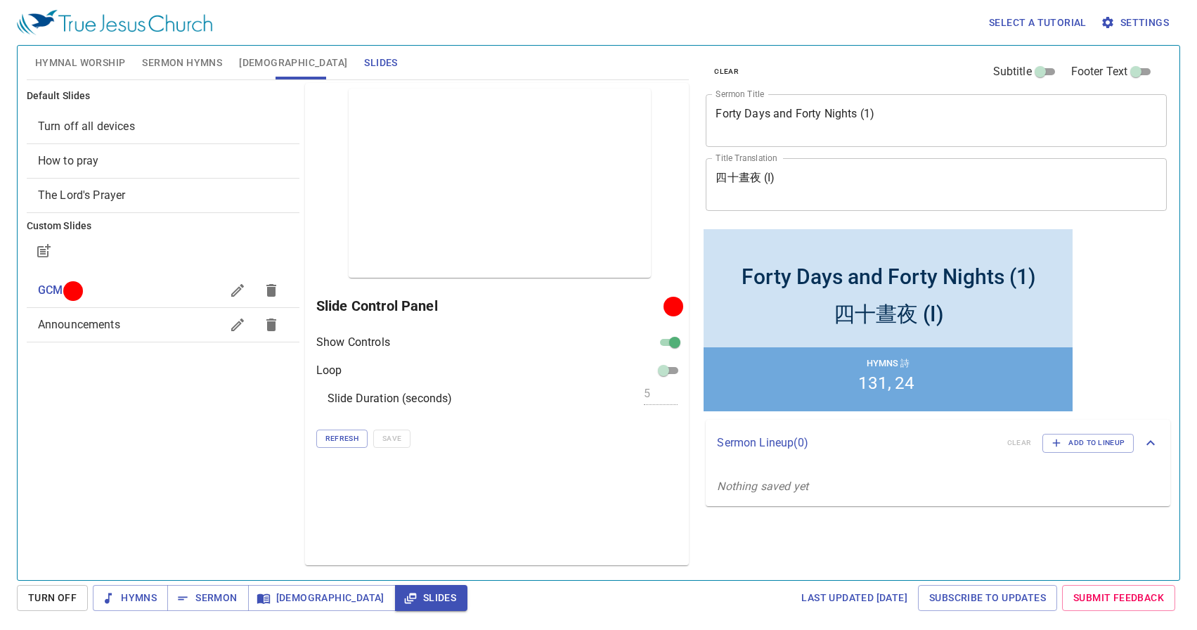
click at [136, 333] on span "Announcements" at bounding box center [129, 324] width 183 height 17
click at [145, 443] on div "Default Slides Turn off all devices How to pray The Lord's Prayer Custom Slides…" at bounding box center [163, 324] width 278 height 488
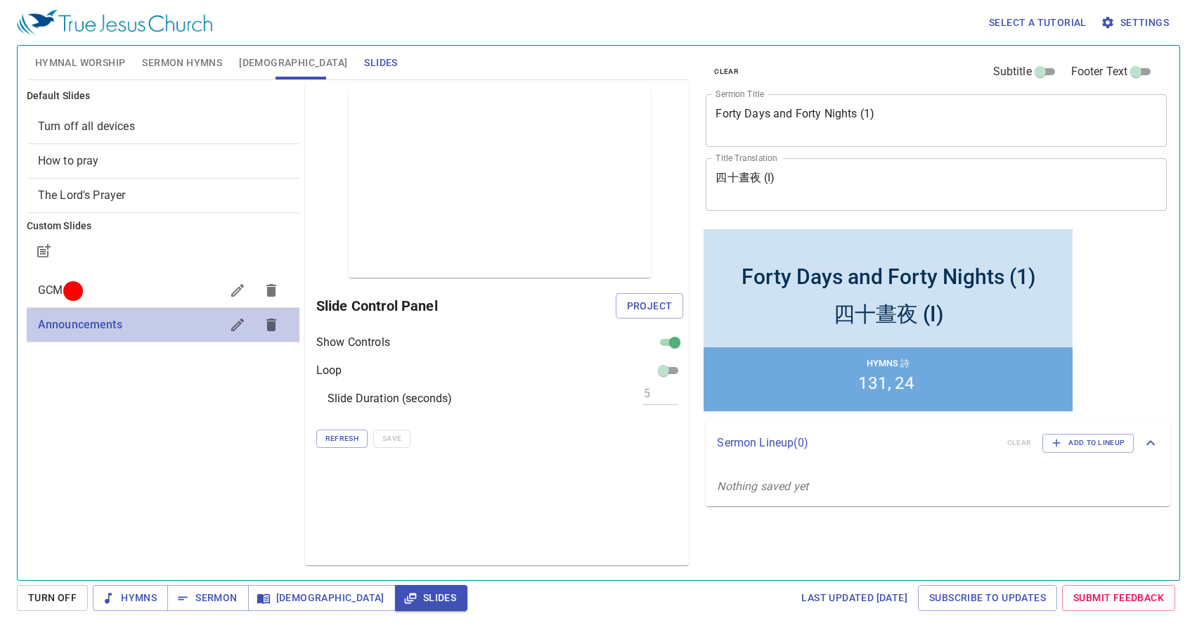
click at [68, 323] on span "Announcements" at bounding box center [80, 324] width 84 height 13
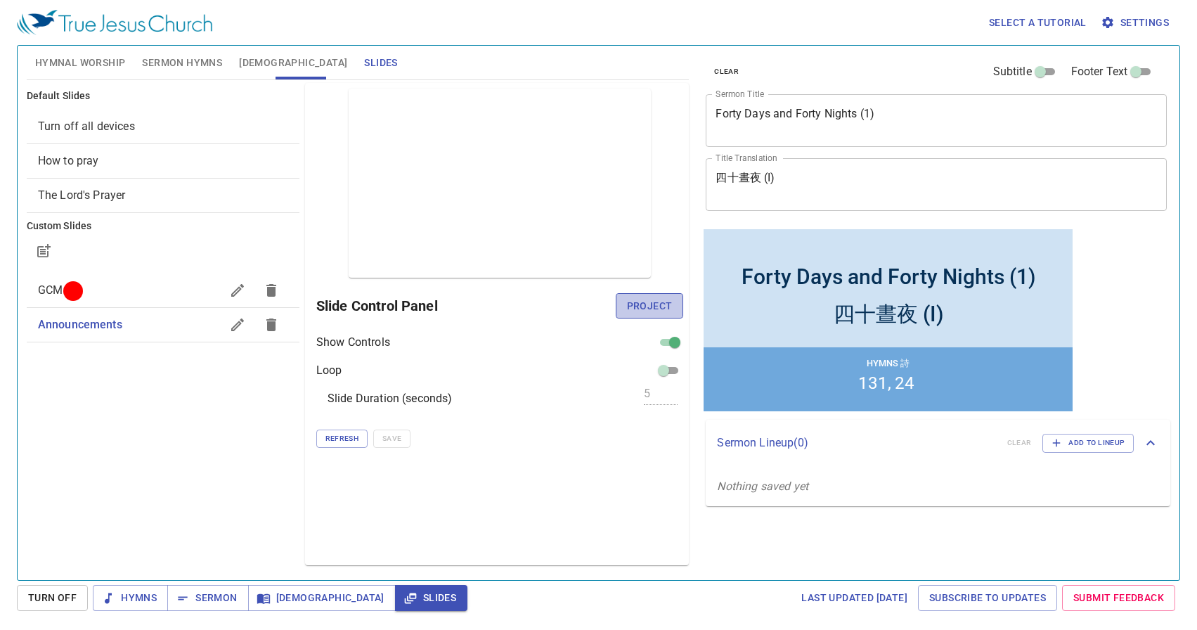
click at [661, 307] on span "Project" at bounding box center [650, 306] width 46 height 18
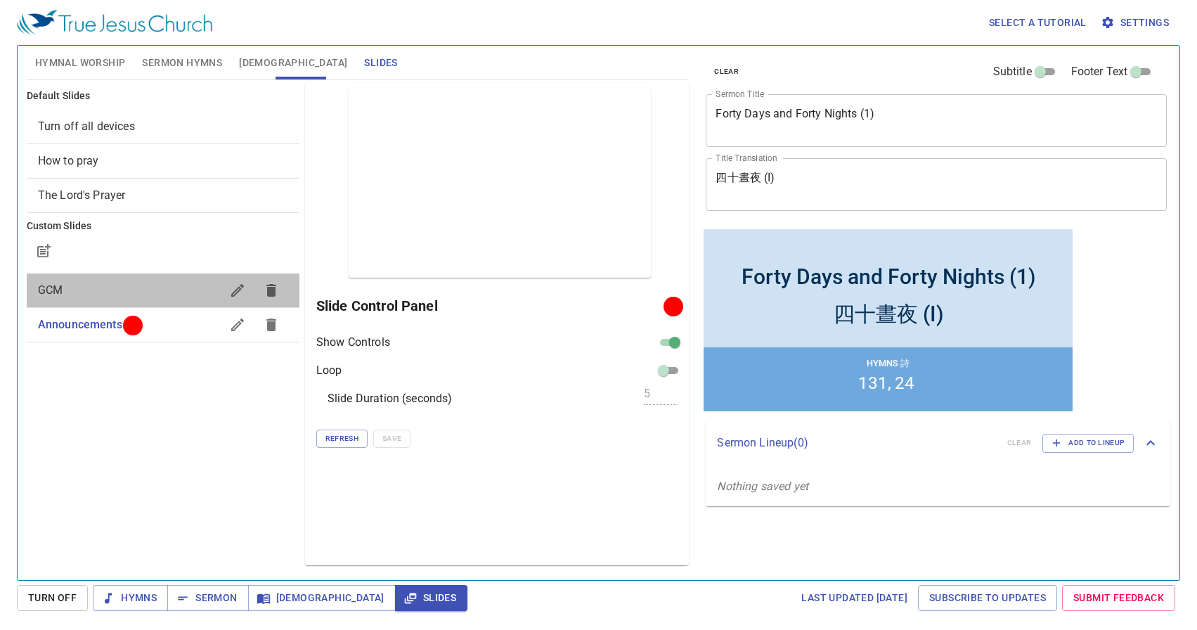
click at [74, 290] on span "GCM" at bounding box center [129, 290] width 183 height 17
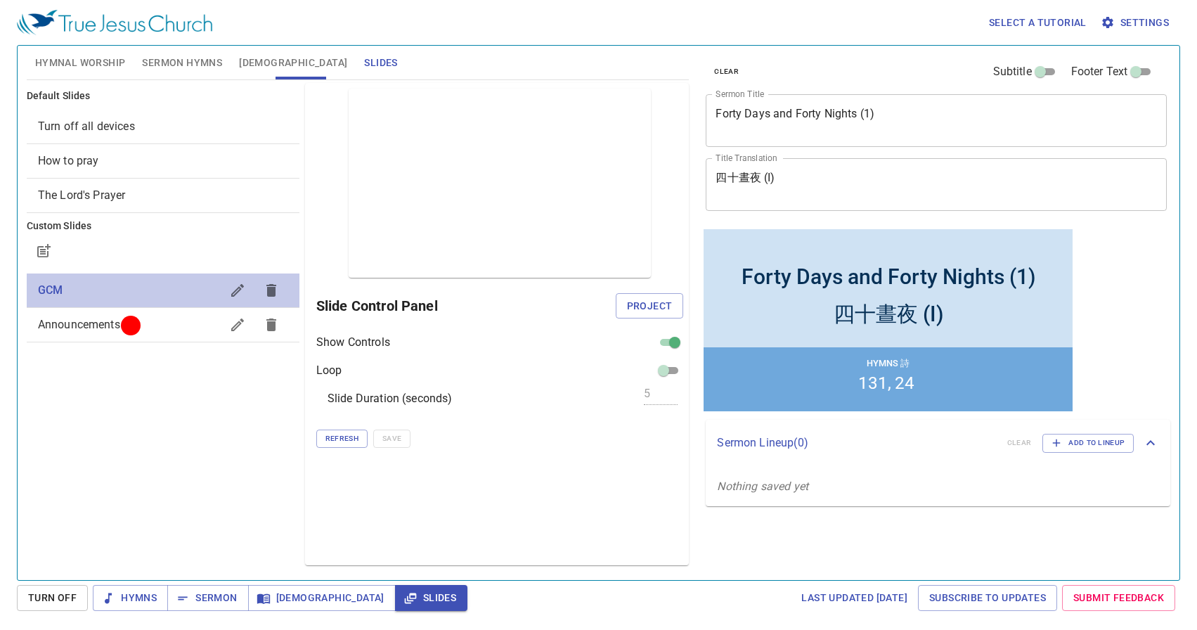
click at [74, 291] on span "GCM" at bounding box center [129, 290] width 183 height 17
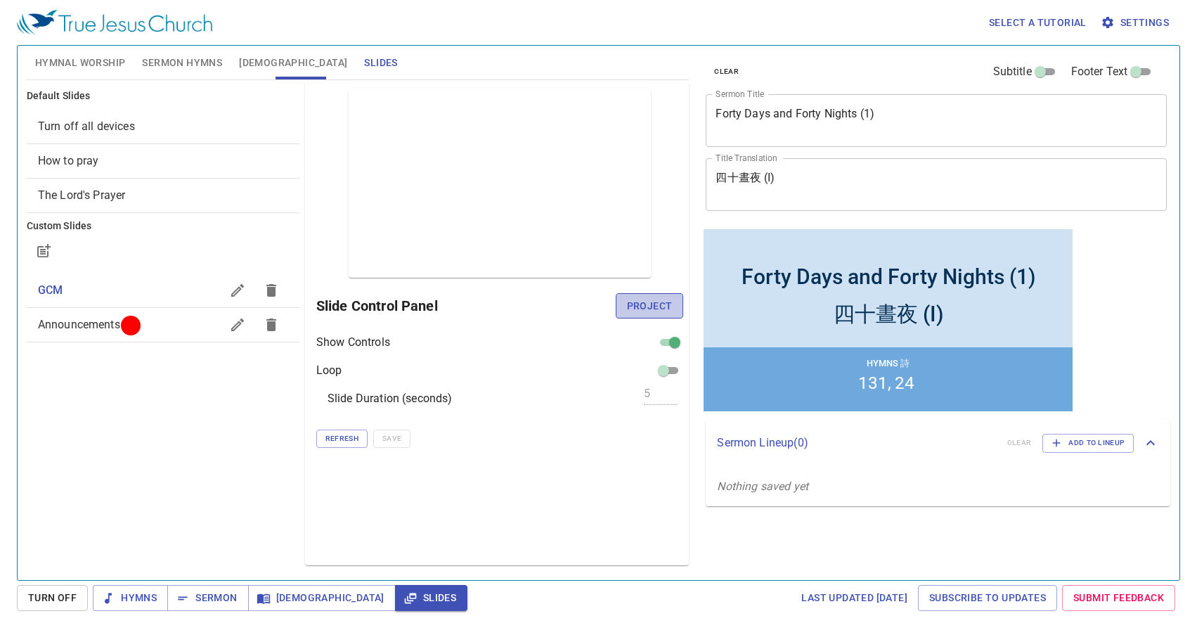
click at [630, 309] on span "Project" at bounding box center [650, 306] width 46 height 18
click at [110, 319] on span "Announcements" at bounding box center [79, 324] width 82 height 13
click at [660, 312] on span "Project" at bounding box center [650, 306] width 46 height 18
click at [342, 438] on span "Refresh" at bounding box center [342, 438] width 33 height 13
click at [127, 330] on div at bounding box center [132, 325] width 11 height 11
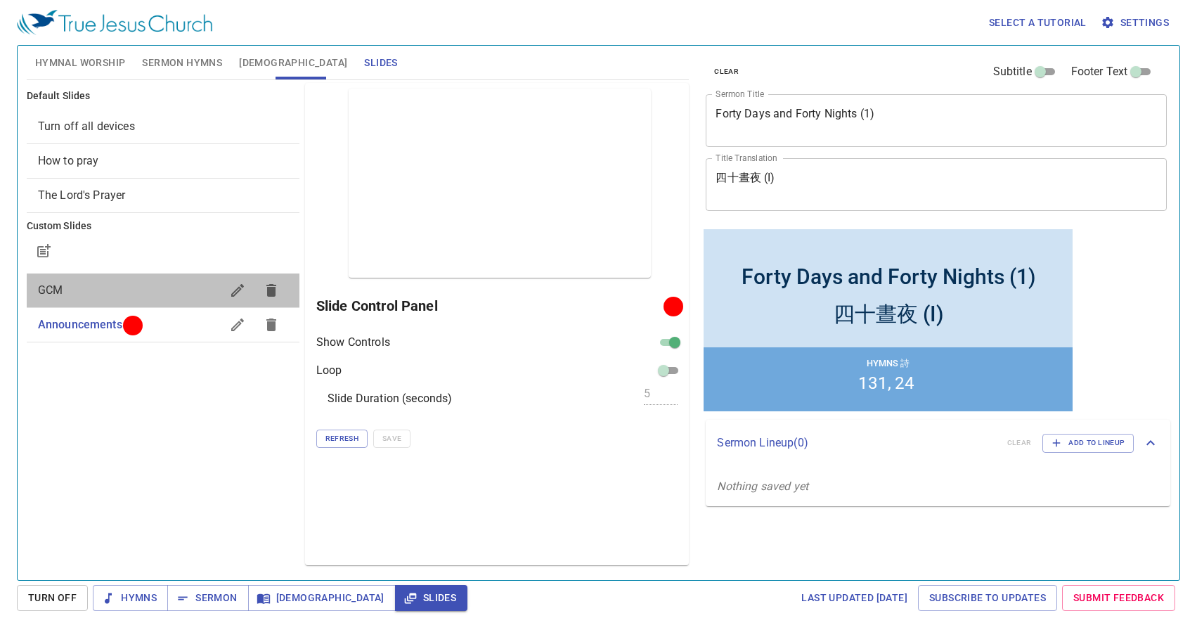
click at [136, 296] on span "GCM" at bounding box center [129, 290] width 183 height 17
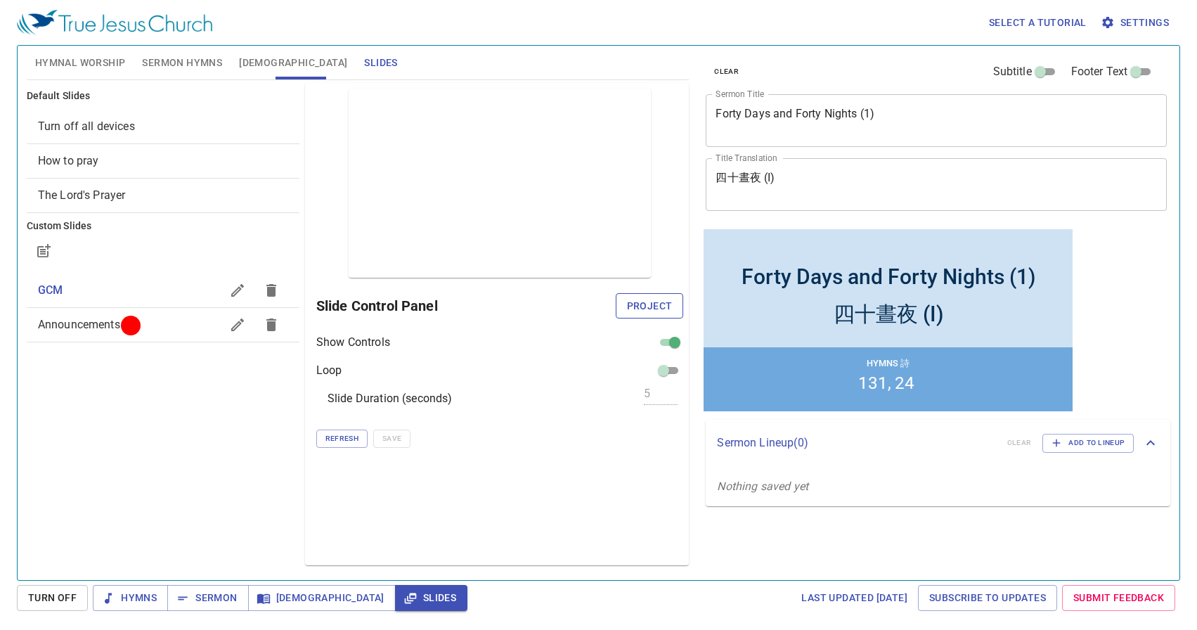
click at [651, 304] on span "Project" at bounding box center [650, 306] width 46 height 18
click at [350, 435] on span "Refresh" at bounding box center [342, 438] width 33 height 13
click at [337, 437] on span "Refresh" at bounding box center [342, 438] width 33 height 13
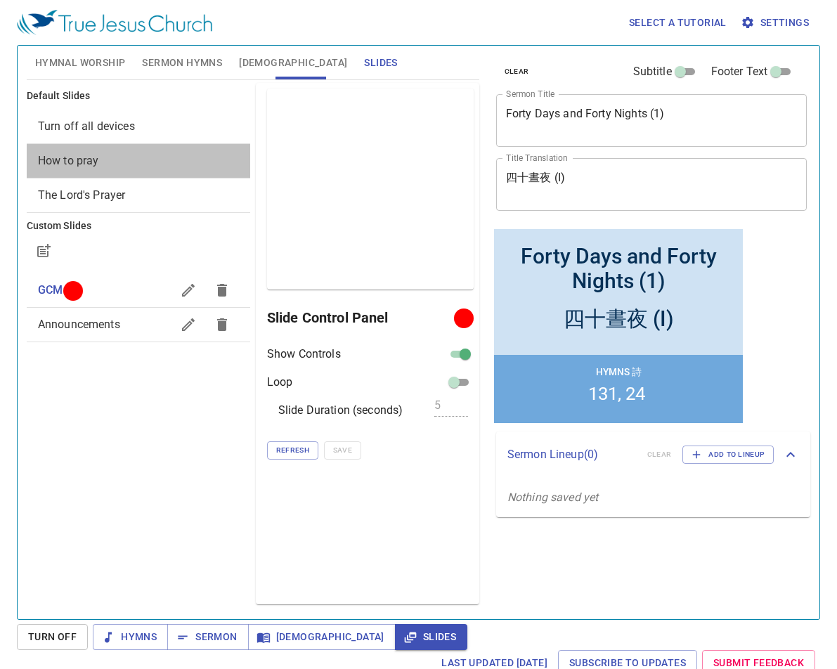
click at [80, 160] on span "How to pray" at bounding box center [68, 160] width 61 height 13
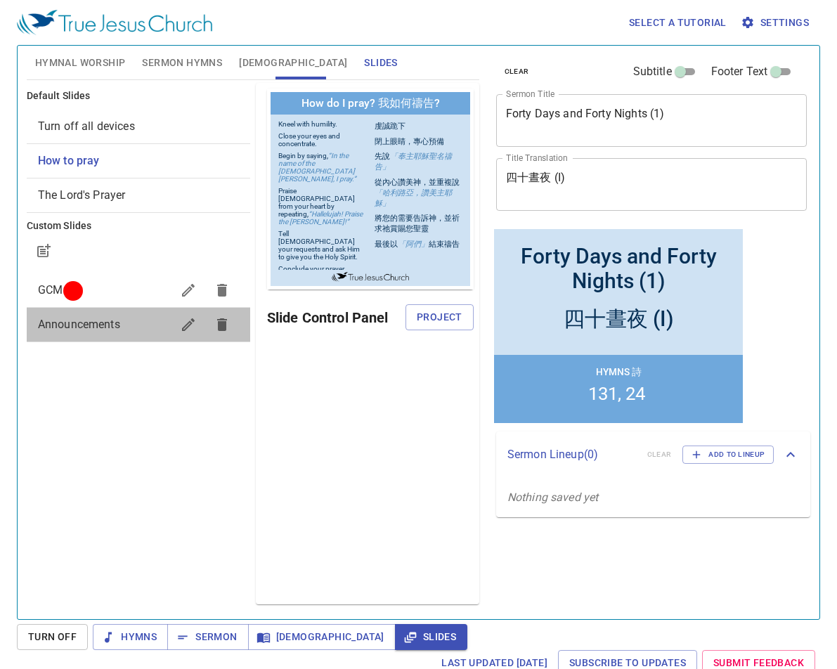
click at [100, 328] on span "Announcements" at bounding box center [79, 324] width 82 height 13
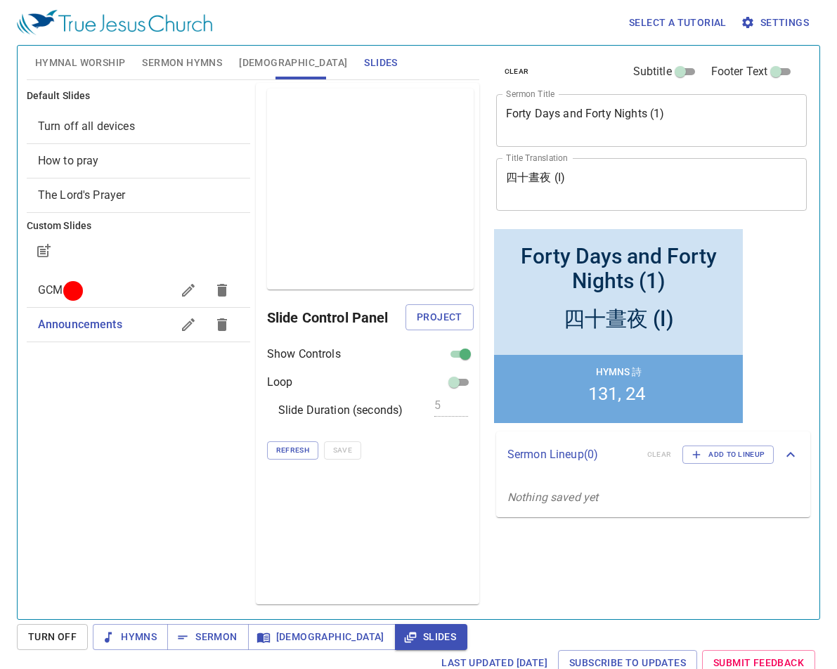
click at [106, 326] on span "Announcements" at bounding box center [80, 324] width 84 height 13
click at [442, 316] on span "Project" at bounding box center [440, 318] width 46 height 18
click at [78, 60] on span "Hymnal Worship" at bounding box center [80, 63] width 91 height 18
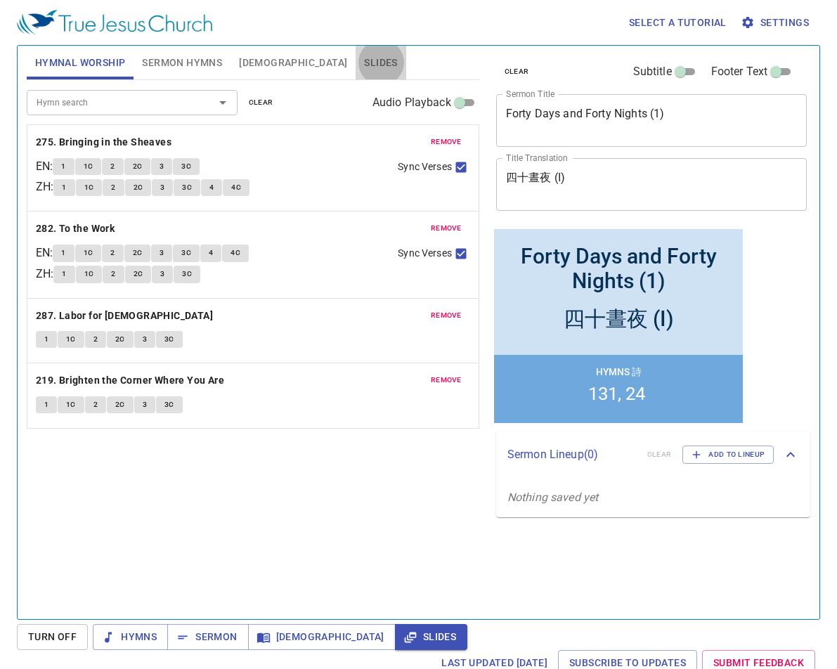
drag, startPoint x: 307, startPoint y: 61, endPoint x: 301, endPoint y: 55, distance: 8.5
click at [364, 56] on span "Slides" at bounding box center [380, 63] width 33 height 18
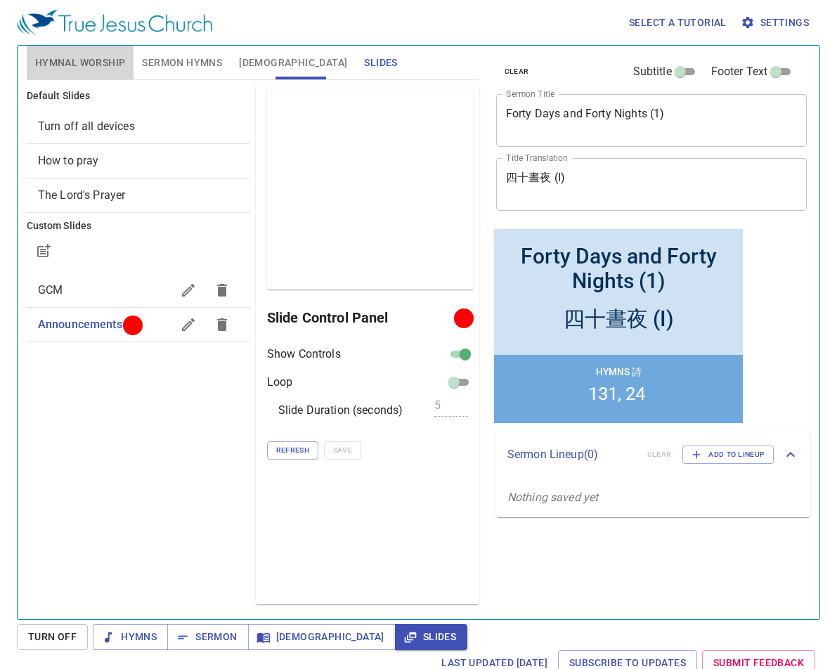
click at [91, 65] on span "Hymnal Worship" at bounding box center [80, 63] width 91 height 18
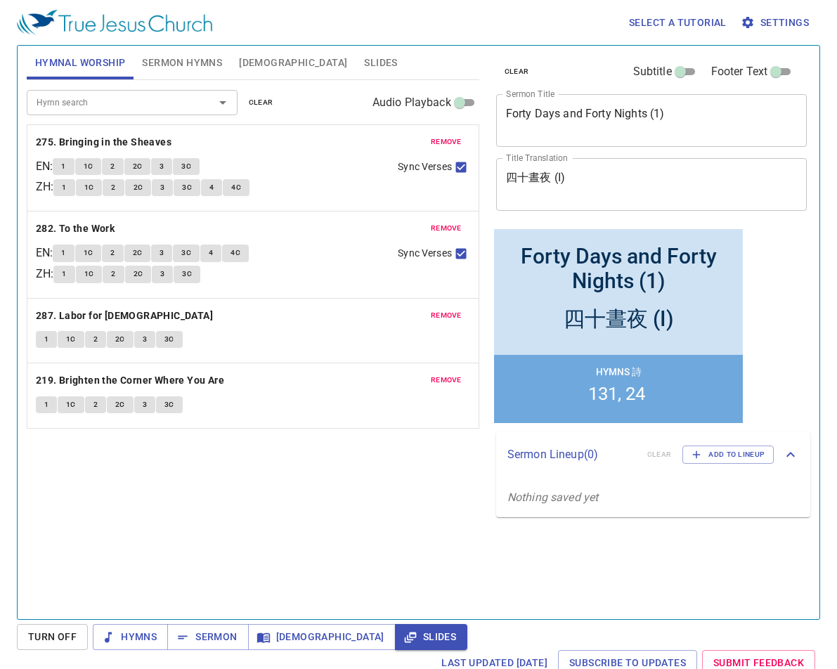
click at [364, 60] on span "Slides" at bounding box center [380, 63] width 33 height 18
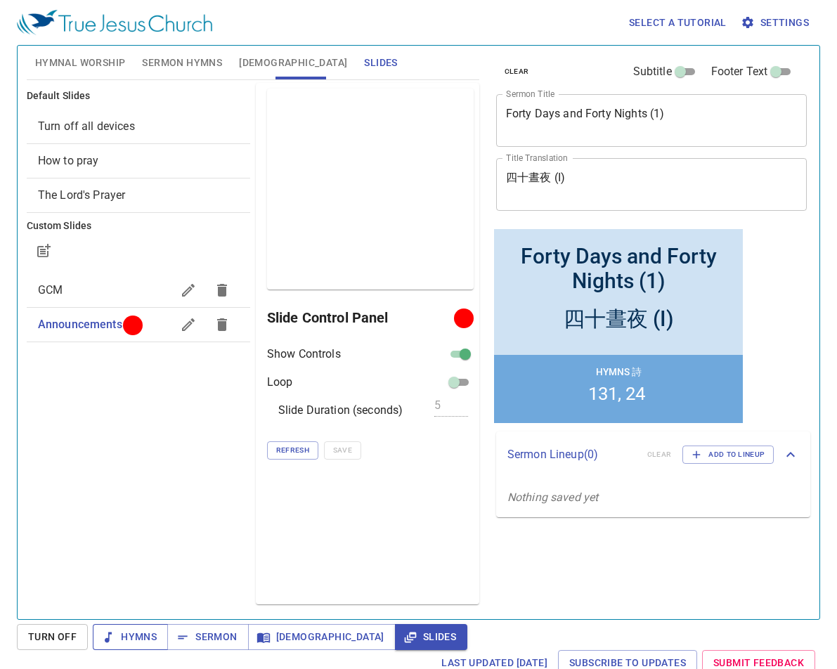
click at [138, 629] on span "Hymns" at bounding box center [130, 638] width 53 height 18
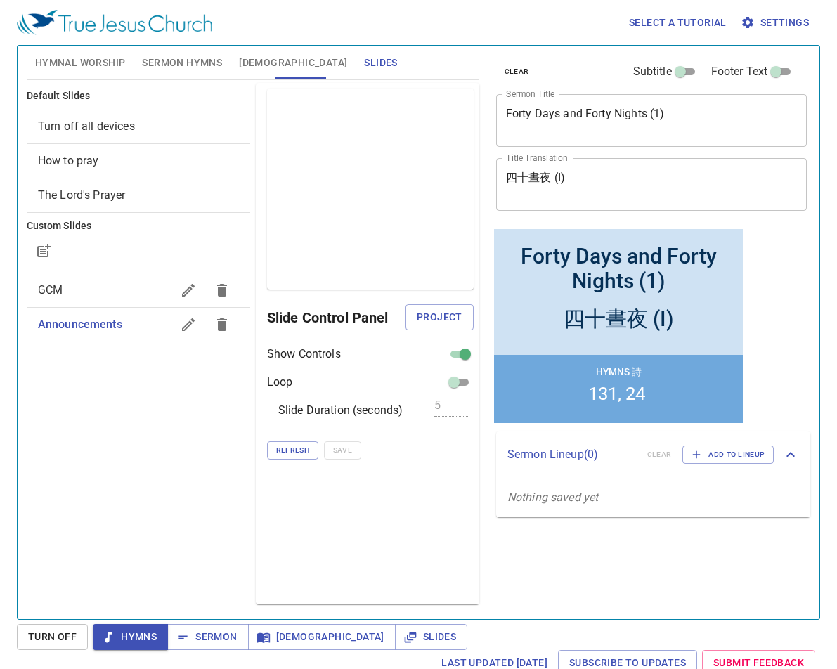
click at [138, 629] on span "Hymns" at bounding box center [130, 638] width 53 height 18
click at [0, 0] on span "Slides" at bounding box center [0, 0] width 0 height 0
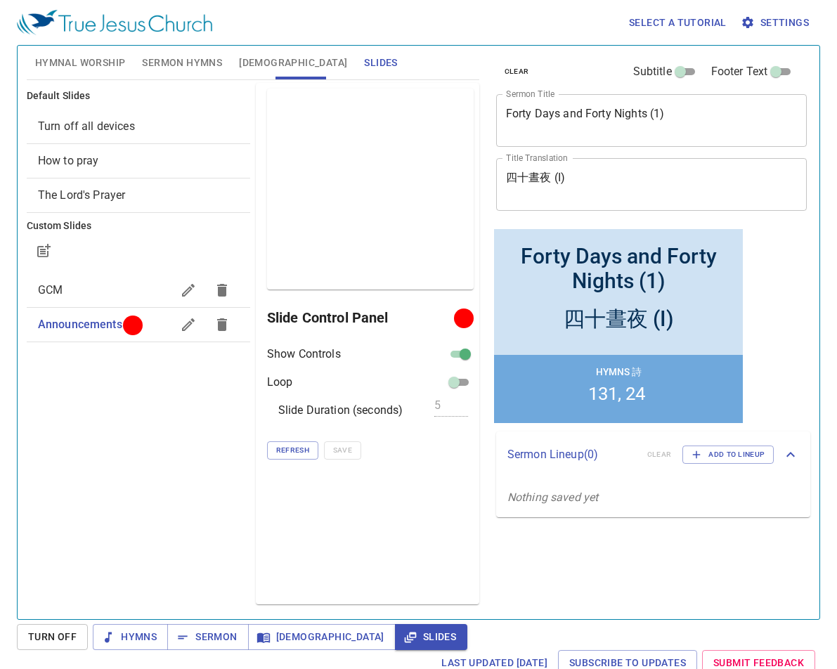
click at [65, 59] on span "Hymnal Worship" at bounding box center [80, 63] width 91 height 18
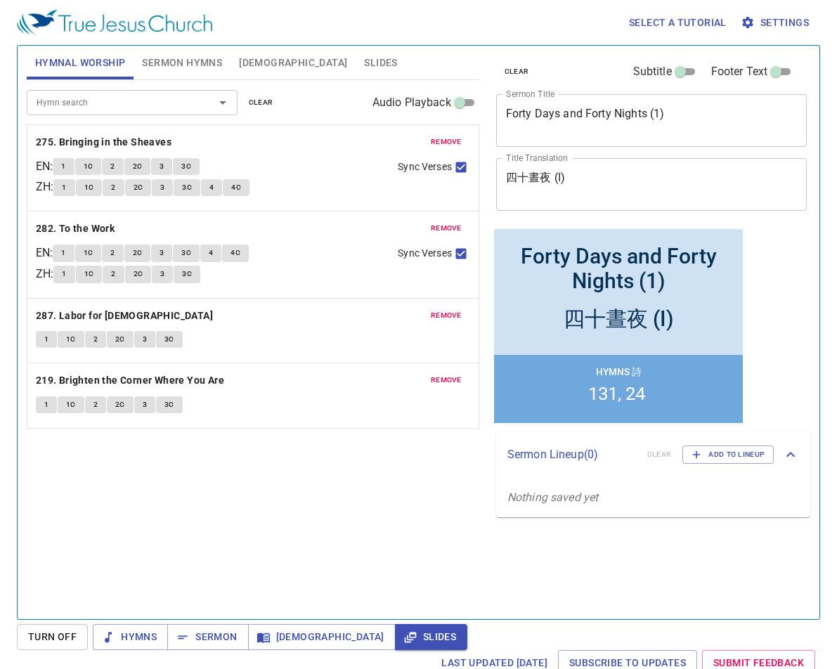
click at [167, 60] on span "Sermon Hymns" at bounding box center [182, 63] width 80 height 18
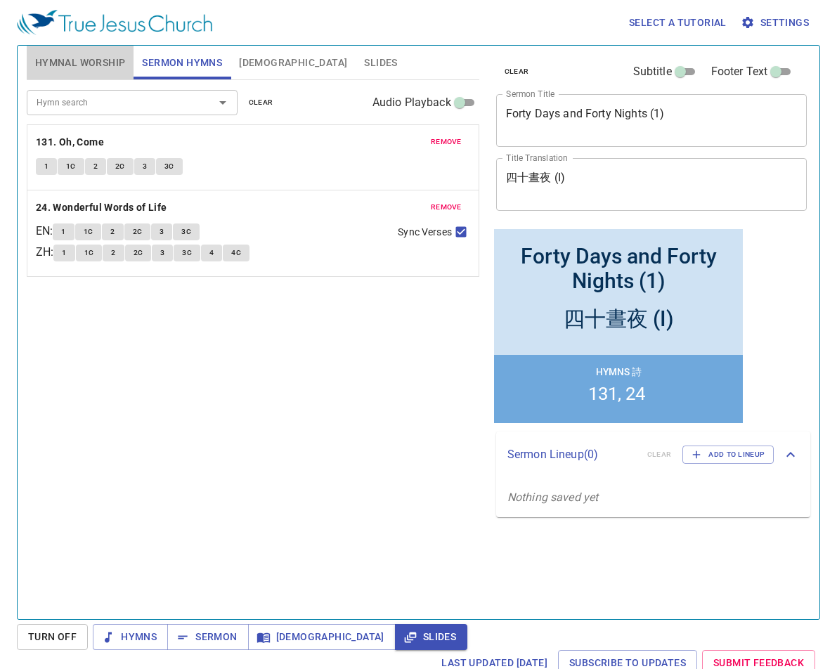
click at [81, 61] on span "Hymnal Worship" at bounding box center [80, 63] width 91 height 18
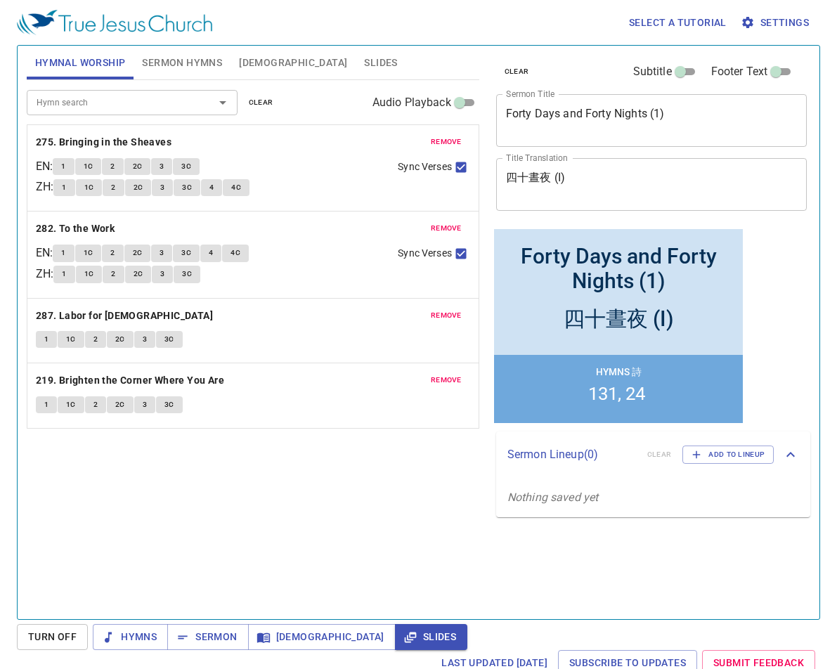
click at [250, 539] on div "Hymn search Hymn search clear Audio Playback remove 275. Bringing in the Sheave…" at bounding box center [253, 343] width 453 height 527
click at [134, 629] on span "Hymns" at bounding box center [130, 638] width 53 height 18
click at [0, 0] on span "Slides" at bounding box center [0, 0] width 0 height 0
click at [311, 500] on div "Hymn search Hymn search clear Audio Playback remove 275. Bringing in the Sheave…" at bounding box center [253, 343] width 453 height 527
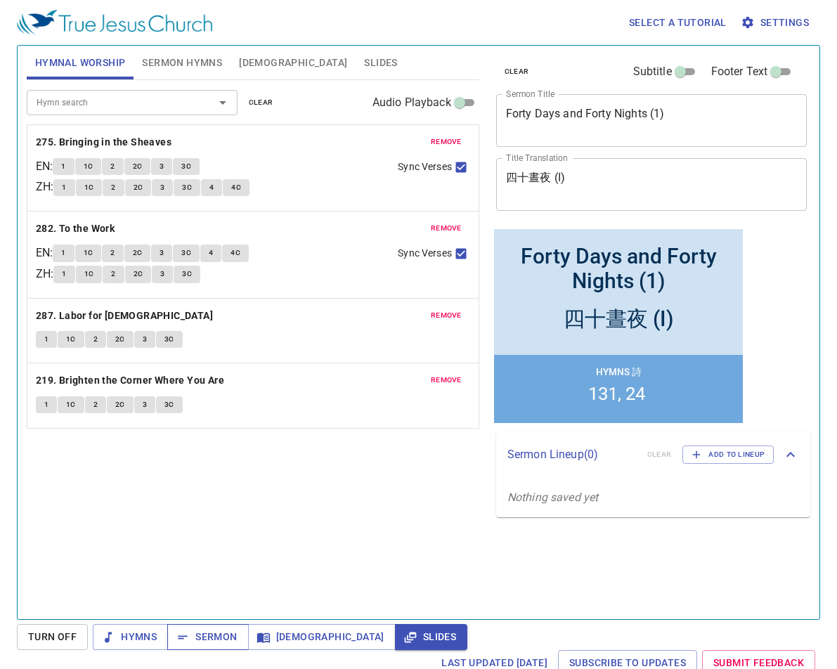
click at [0, 0] on span "Sermon" at bounding box center [0, 0] width 0 height 0
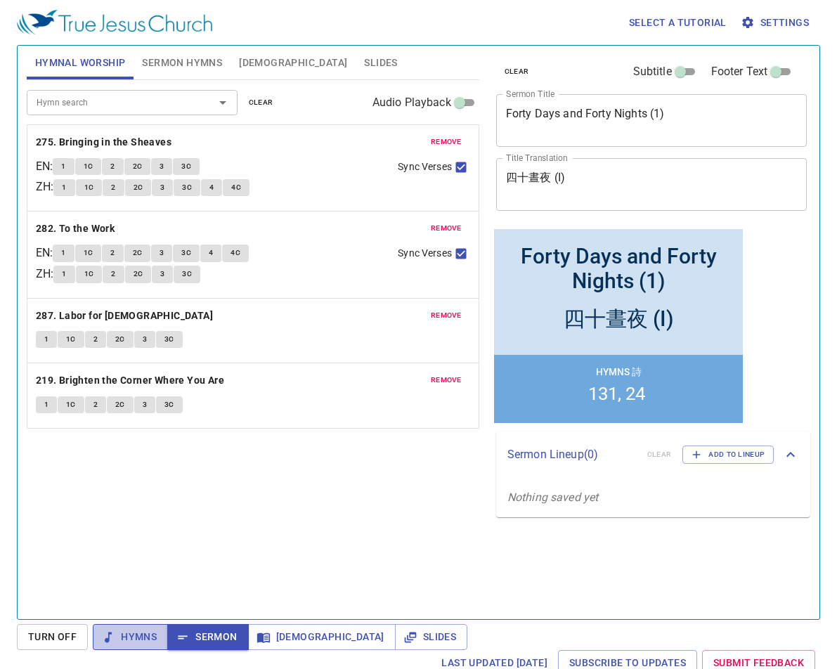
click at [139, 629] on span "Hymns" at bounding box center [130, 638] width 53 height 18
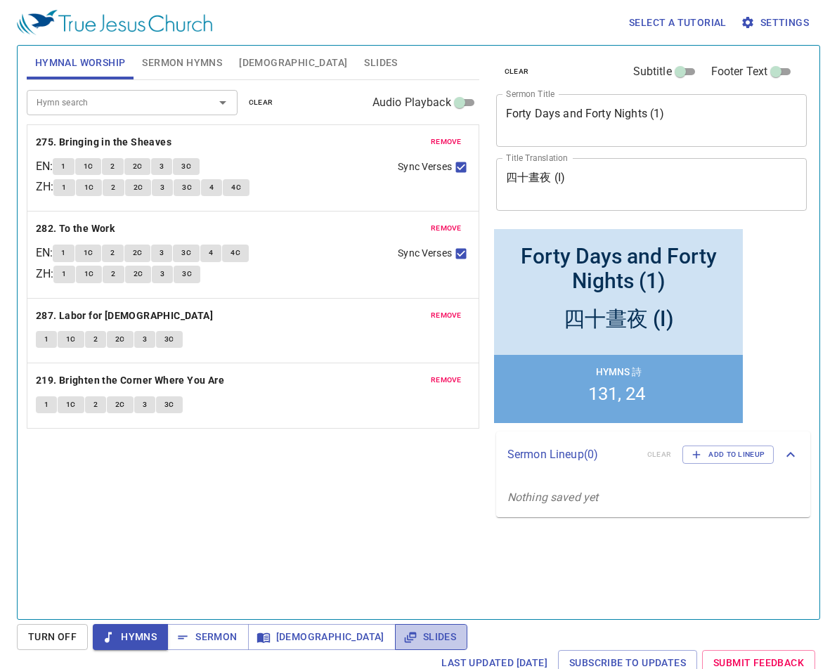
click at [0, 0] on span "Slides" at bounding box center [0, 0] width 0 height 0
click at [364, 63] on span "Slides" at bounding box center [380, 63] width 33 height 18
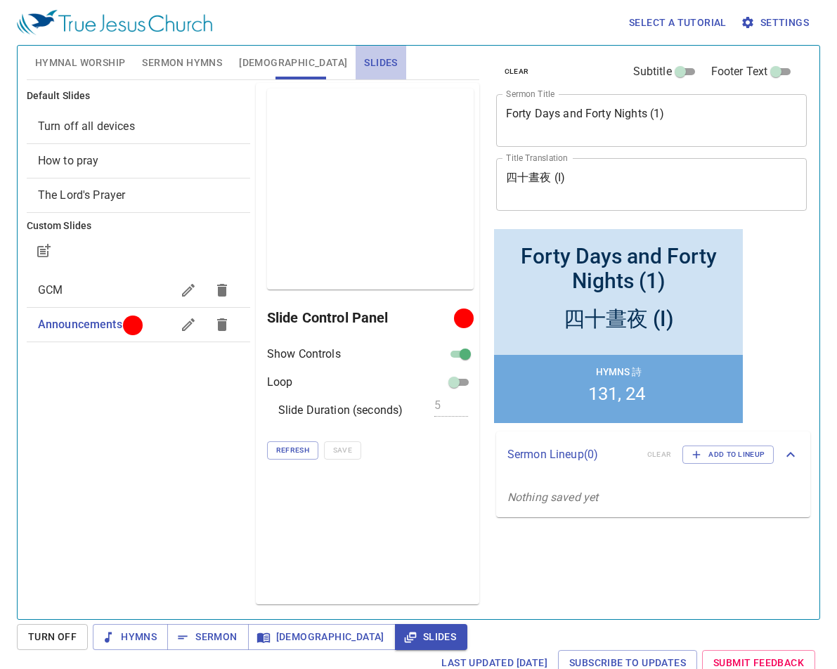
click at [364, 63] on span "Slides" at bounding box center [380, 63] width 33 height 18
click at [66, 348] on ul "Default Slides Turn off all devices How to pray The Lord's Prayer Custom Slides…" at bounding box center [139, 218] width 224 height 271
click at [139, 629] on span "Hymns" at bounding box center [130, 638] width 53 height 18
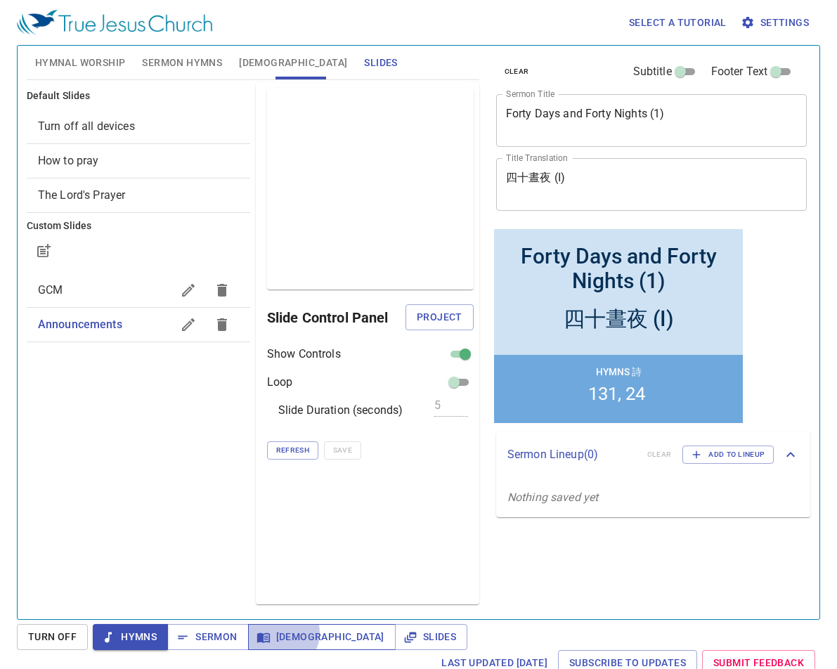
click at [281, 629] on span "Bible" at bounding box center [321, 638] width 125 height 18
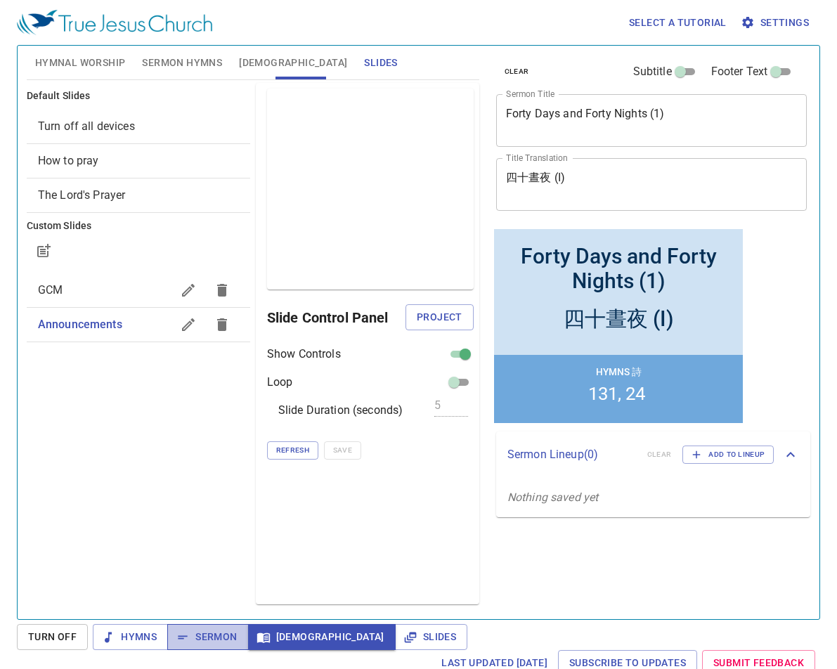
click at [0, 0] on span "Sermon" at bounding box center [0, 0] width 0 height 0
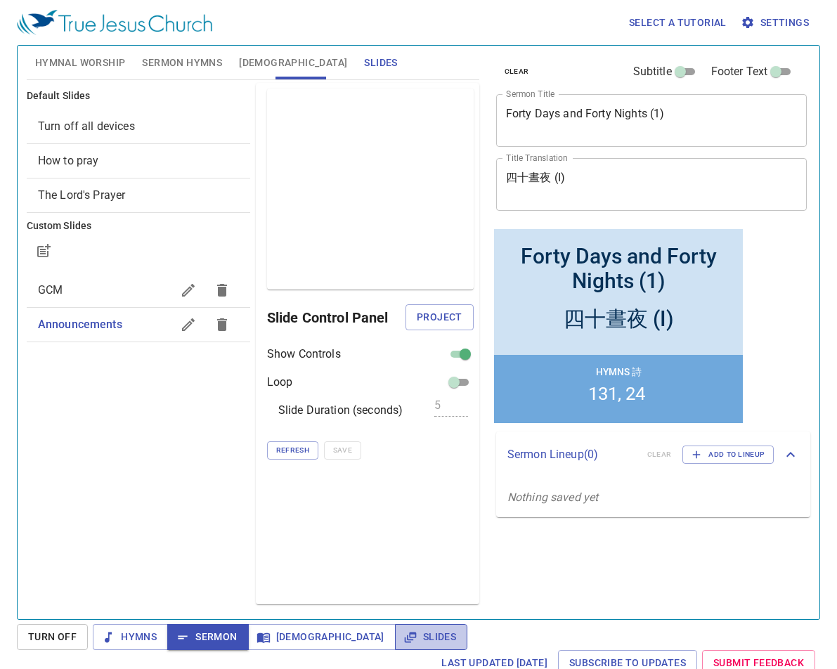
click at [0, 0] on span "Slides" at bounding box center [0, 0] width 0 height 0
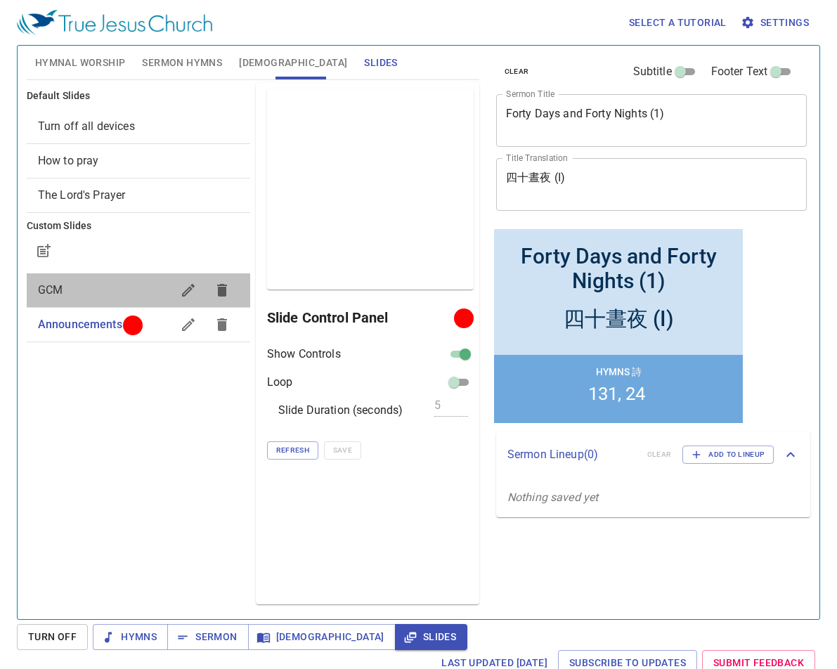
click at [75, 292] on span "GCM" at bounding box center [105, 290] width 134 height 17
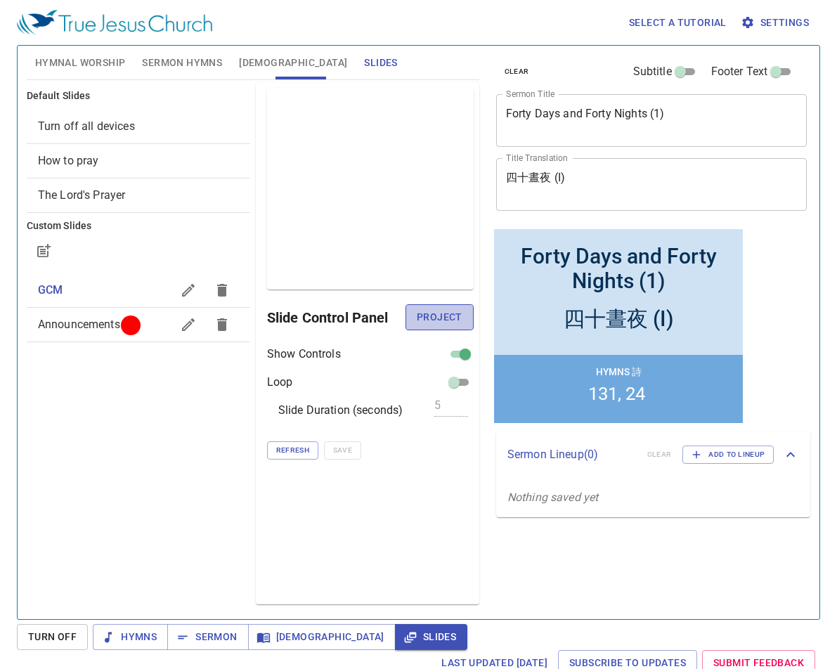
click at [440, 318] on span "Project" at bounding box center [440, 318] width 46 height 18
click at [440, 318] on h6 "Slide Control Panel" at bounding box center [363, 318] width 192 height 22
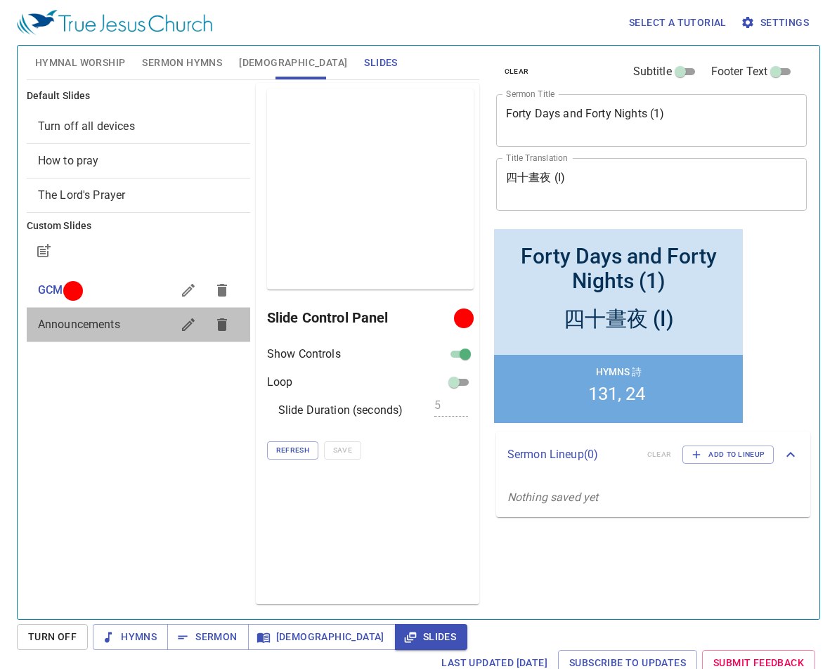
click at [94, 323] on span "Announcements" at bounding box center [79, 324] width 82 height 13
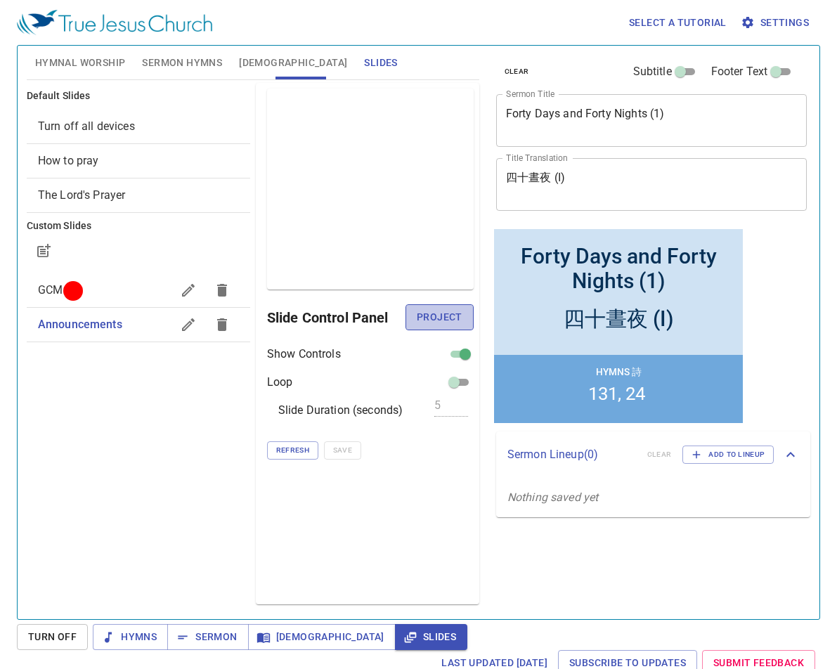
click at [441, 314] on span "Project" at bounding box center [440, 318] width 46 height 18
click at [145, 537] on div "Default Slides Turn off all devices How to pray The Lord's Prayer Custom Slides…" at bounding box center [138, 343] width 229 height 527
click at [174, 508] on div "Default Slides Turn off all devices How to pray The Lord's Prayer Custom Slides…" at bounding box center [138, 343] width 229 height 527
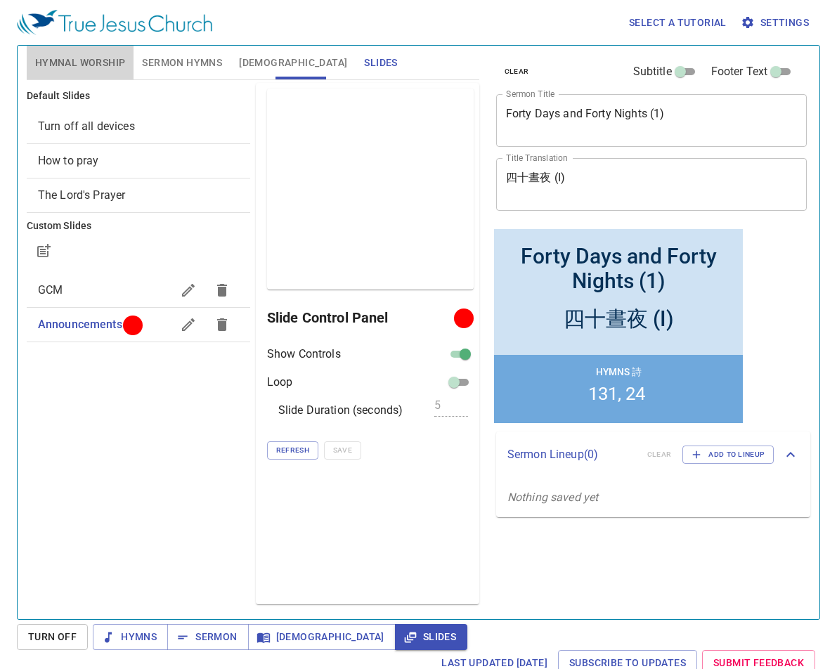
click at [88, 61] on span "Hymnal Worship" at bounding box center [80, 63] width 91 height 18
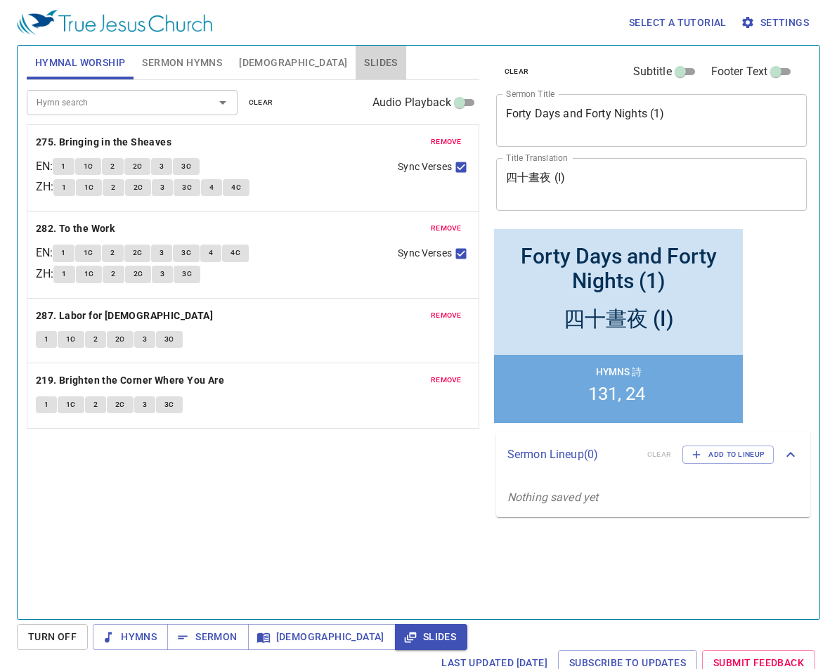
click at [364, 60] on span "Slides" at bounding box center [380, 63] width 33 height 18
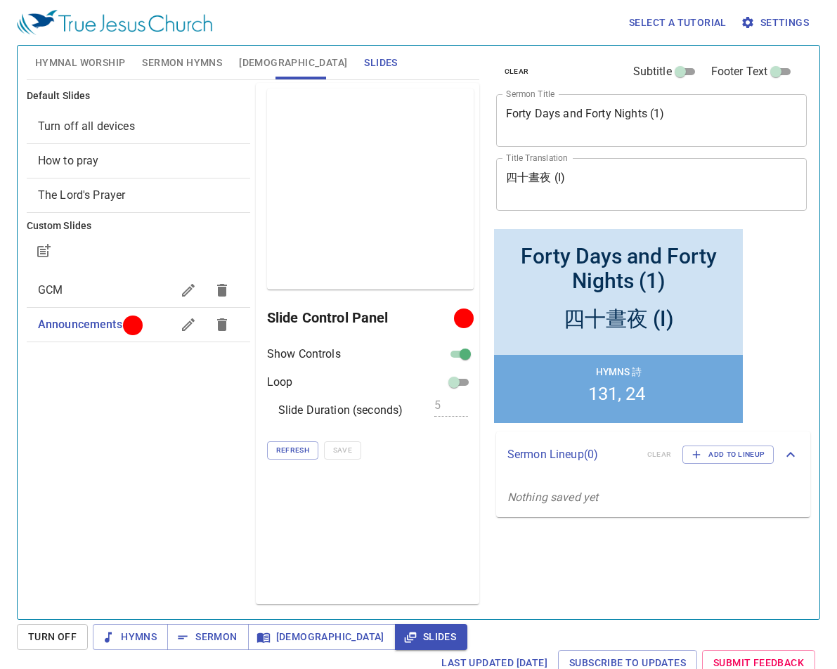
click at [89, 60] on span "Hymnal Worship" at bounding box center [80, 63] width 91 height 18
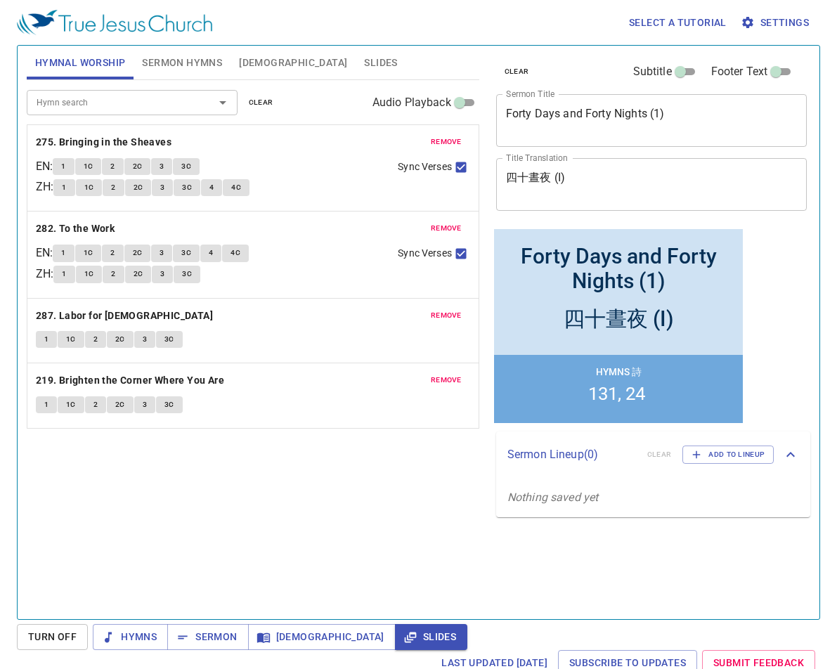
click at [89, 60] on span "Hymnal Worship" at bounding box center [80, 63] width 91 height 18
click at [431, 318] on span "remove" at bounding box center [446, 315] width 31 height 13
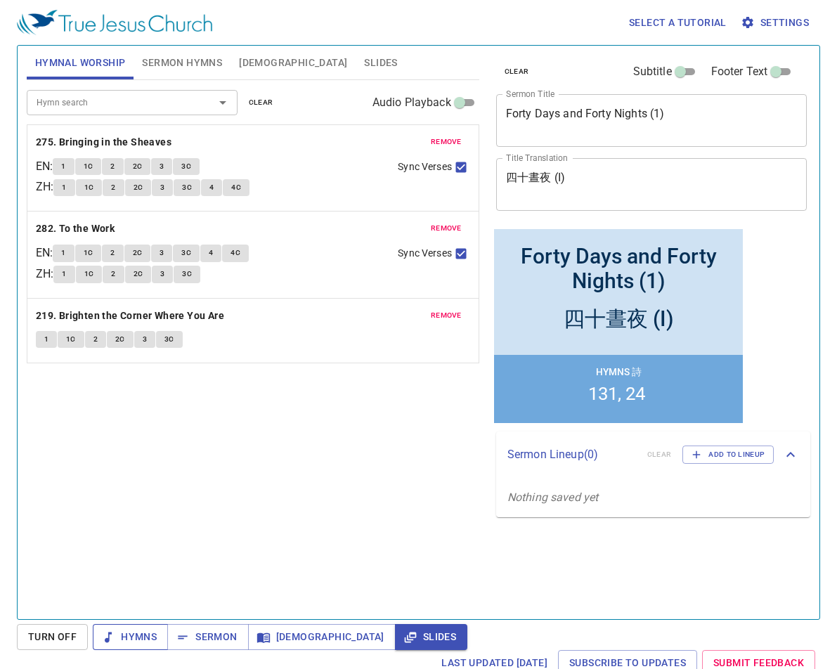
click at [129, 629] on span "Hymns" at bounding box center [130, 638] width 53 height 18
click at [131, 474] on div "Hymn search Hymn search clear Audio Playback remove 275. Bringing in the Sheave…" at bounding box center [253, 343] width 453 height 527
click at [102, 247] on button "1C" at bounding box center [88, 253] width 27 height 17
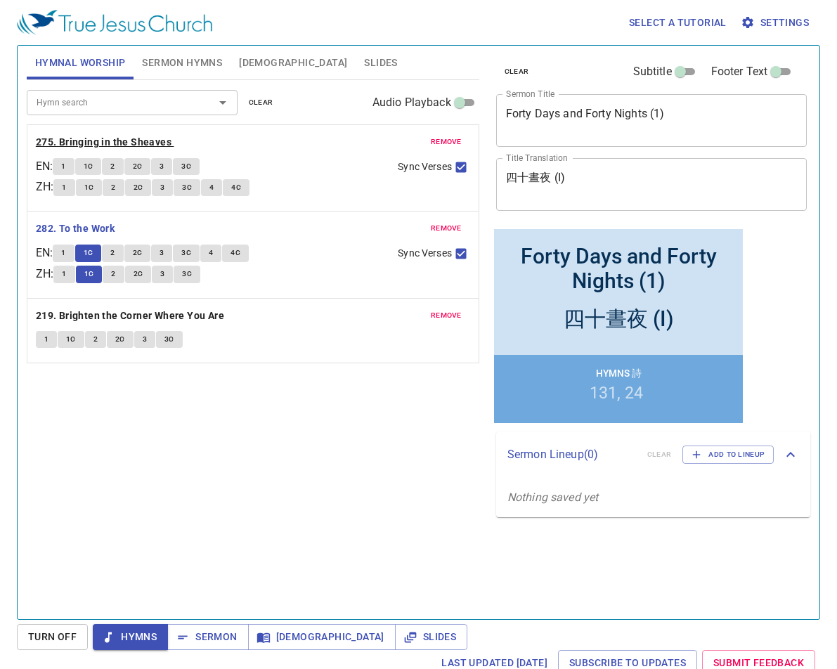
click at [132, 140] on b "275. Bringing in the Sheaves" at bounding box center [104, 143] width 136 height 18
click at [65, 165] on span "1" at bounding box center [63, 166] width 4 height 13
click at [139, 452] on div "Hymn search Hymn search clear Audio Playback remove 275. Bringing in the Sheave…" at bounding box center [253, 343] width 453 height 527
click at [94, 165] on span "1C" at bounding box center [89, 166] width 10 height 13
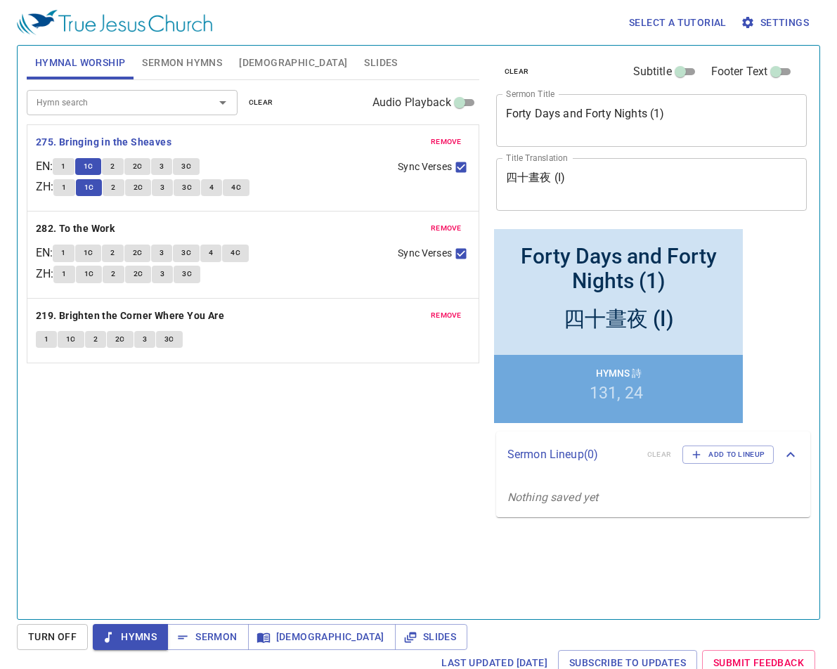
click at [120, 108] on input "Hymn search" at bounding box center [111, 102] width 161 height 16
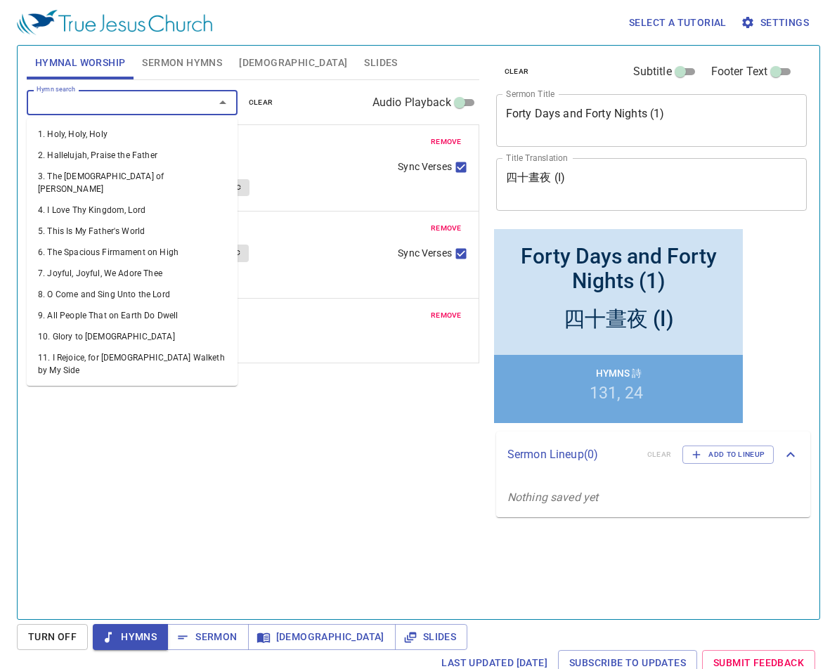
click at [271, 458] on div "Hymn search Hymn search clear Audio Playback remove 275. Bringing in the Sheave…" at bounding box center [253, 343] width 453 height 527
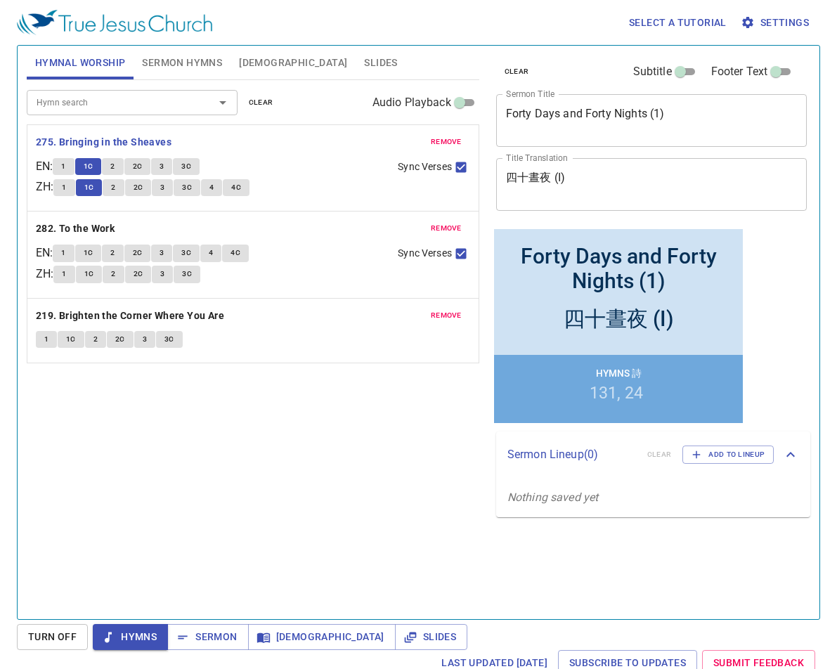
click at [109, 98] on input "Hymn search" at bounding box center [111, 102] width 161 height 16
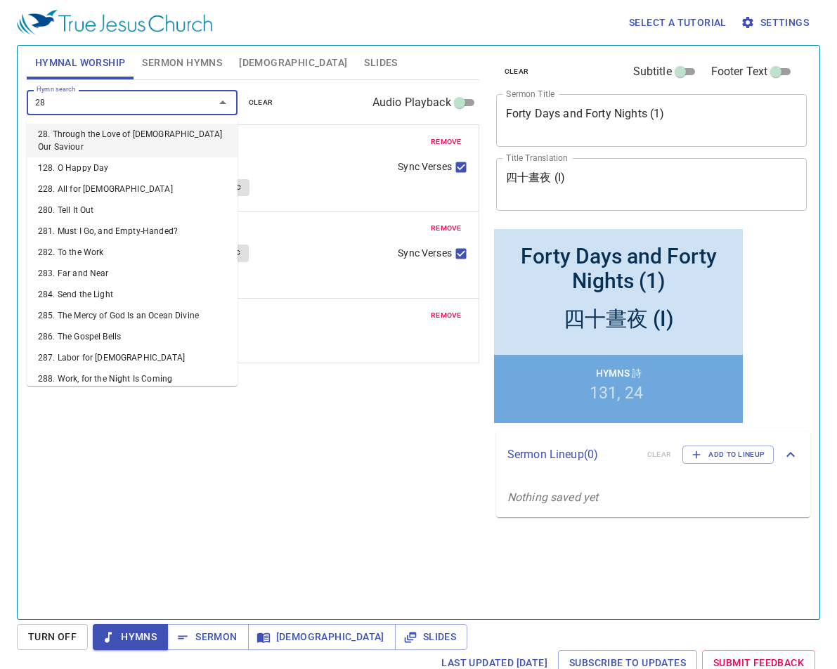
type input "287"
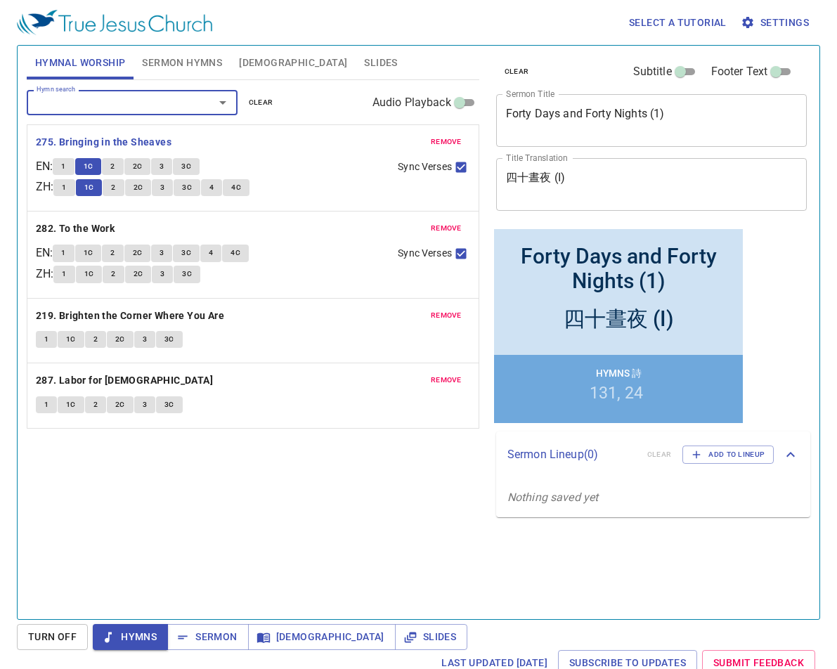
click at [109, 98] on input "Hymn search" at bounding box center [111, 102] width 161 height 16
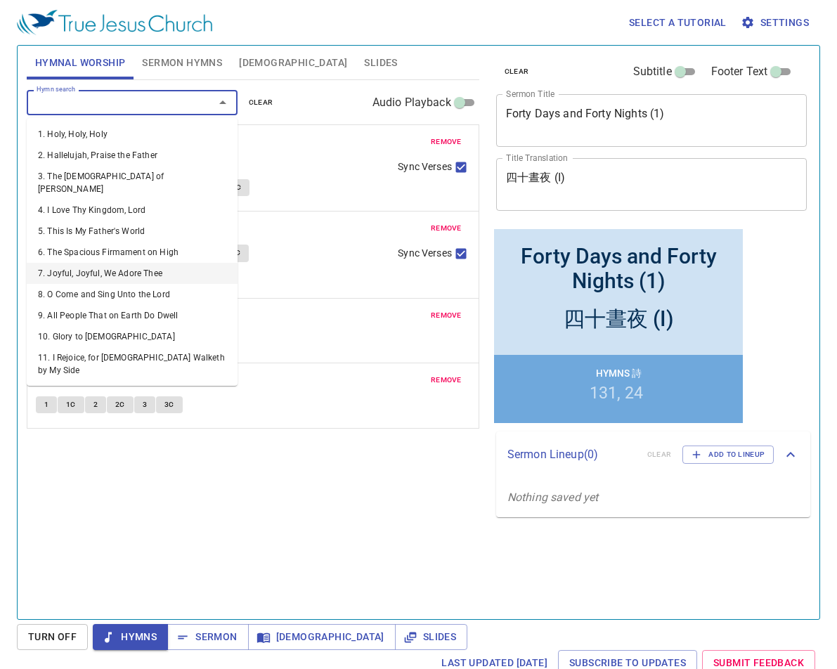
click at [236, 541] on div "Hymn search Hymn search clear Audio Playback remove 275. Bringing in the Sheave…" at bounding box center [253, 343] width 453 height 527
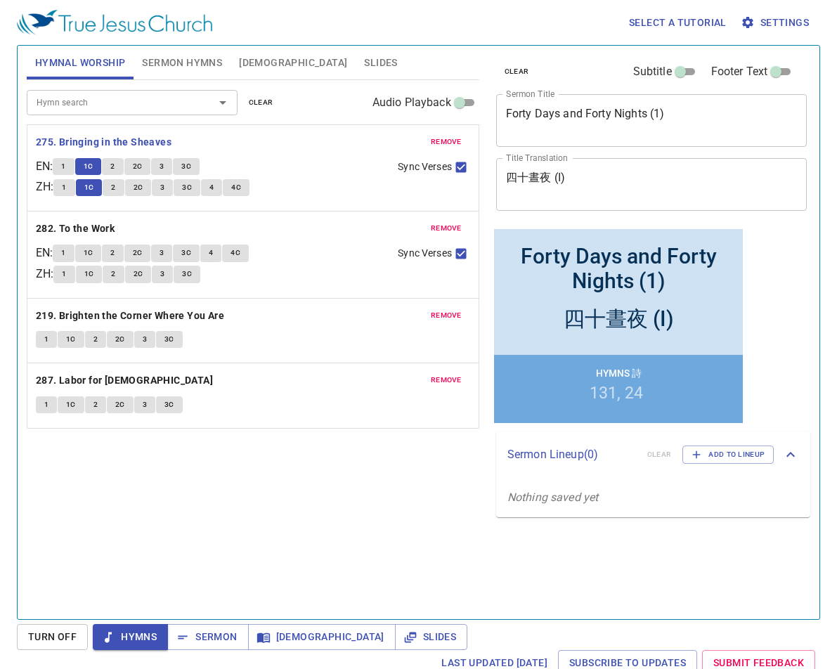
click at [115, 168] on span "2" at bounding box center [112, 166] width 4 height 13
drag, startPoint x: 255, startPoint y: 401, endPoint x: 264, endPoint y: 333, distance: 69.5
click at [264, 333] on div "remove 275. Bringing in the Sheaves EN : 1 1C 2 2C 3 3C ZH : 1 1C 2 2C 3 3C 4 4…" at bounding box center [253, 276] width 453 height 304
click at [140, 167] on span "2C" at bounding box center [138, 166] width 10 height 13
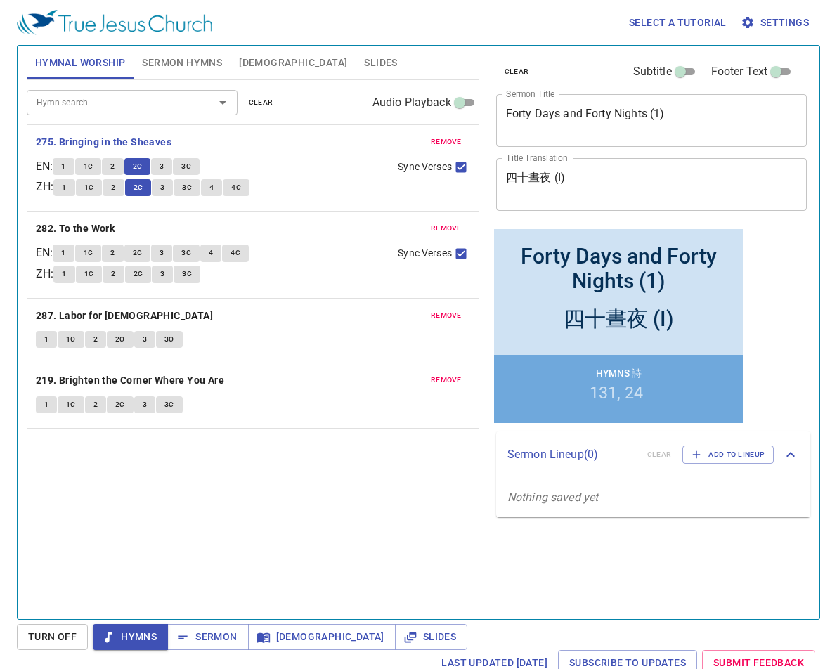
click at [242, 463] on div "Hymn search Hymn search clear Audio Playback remove 275. Bringing in the Sheave…" at bounding box center [253, 343] width 453 height 527
click at [162, 160] on button "3" at bounding box center [161, 166] width 21 height 17
click at [189, 162] on span "3C" at bounding box center [186, 166] width 10 height 13
click at [382, 210] on div "remove 275. Bringing in the Sheaves EN : 1 1C 2 2C 3 3C ZH : 1 1C 2 2C 3 3C 4 4…" at bounding box center [252, 168] width 451 height 86
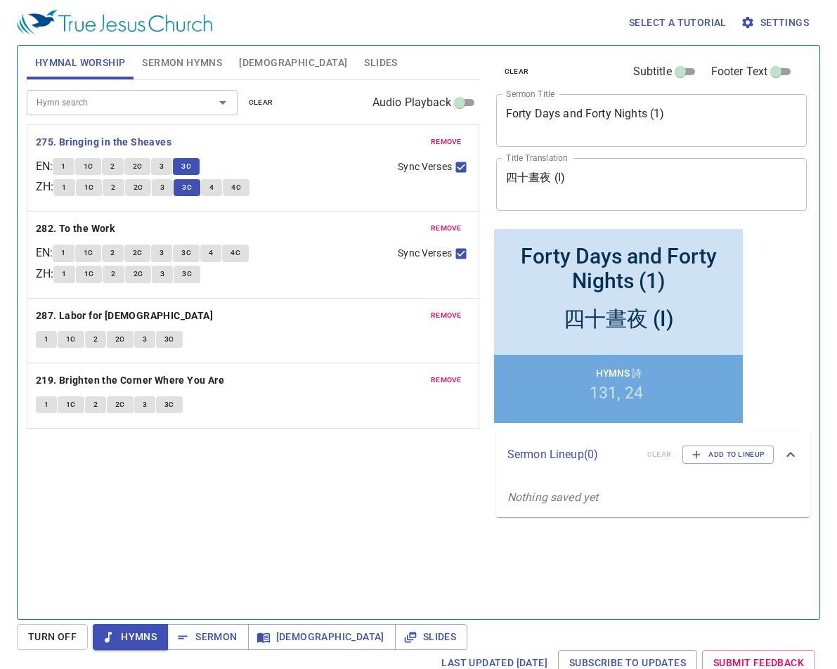
click at [425, 163] on span "Sync Verses" at bounding box center [424, 167] width 53 height 15
click at [452, 163] on input "Sync Verses" at bounding box center [461, 170] width 18 height 18
checkbox input "false"
click at [85, 231] on b "282. To the Work" at bounding box center [75, 229] width 79 height 18
click at [65, 251] on span "1" at bounding box center [63, 253] width 4 height 13
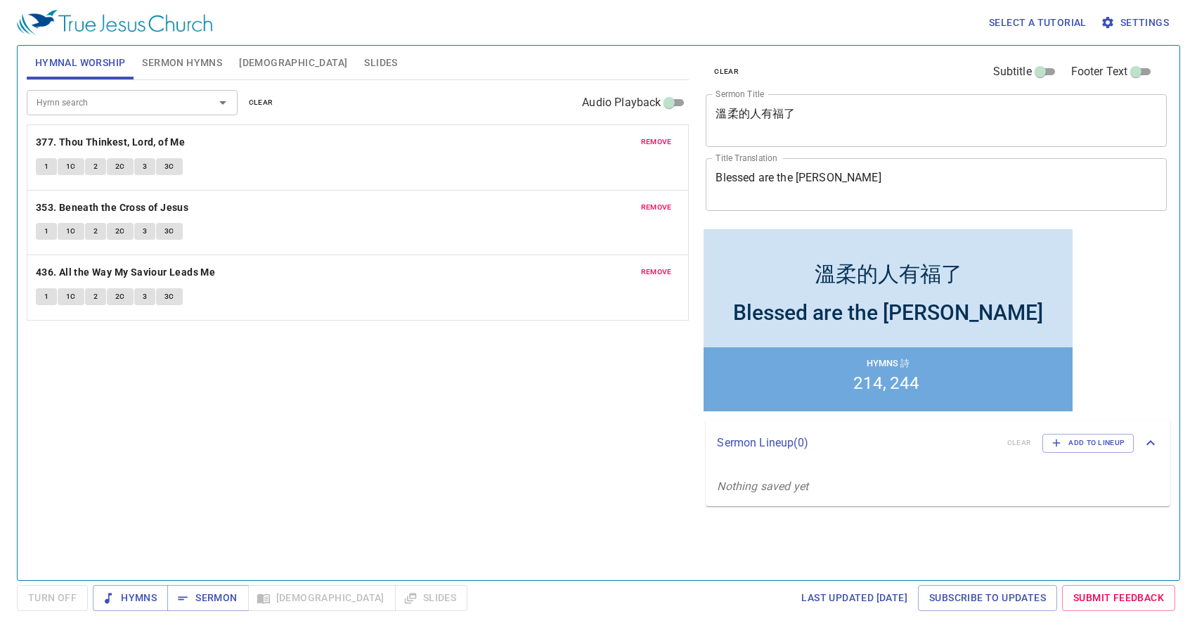
click at [364, 60] on span "Slides" at bounding box center [380, 63] width 33 height 18
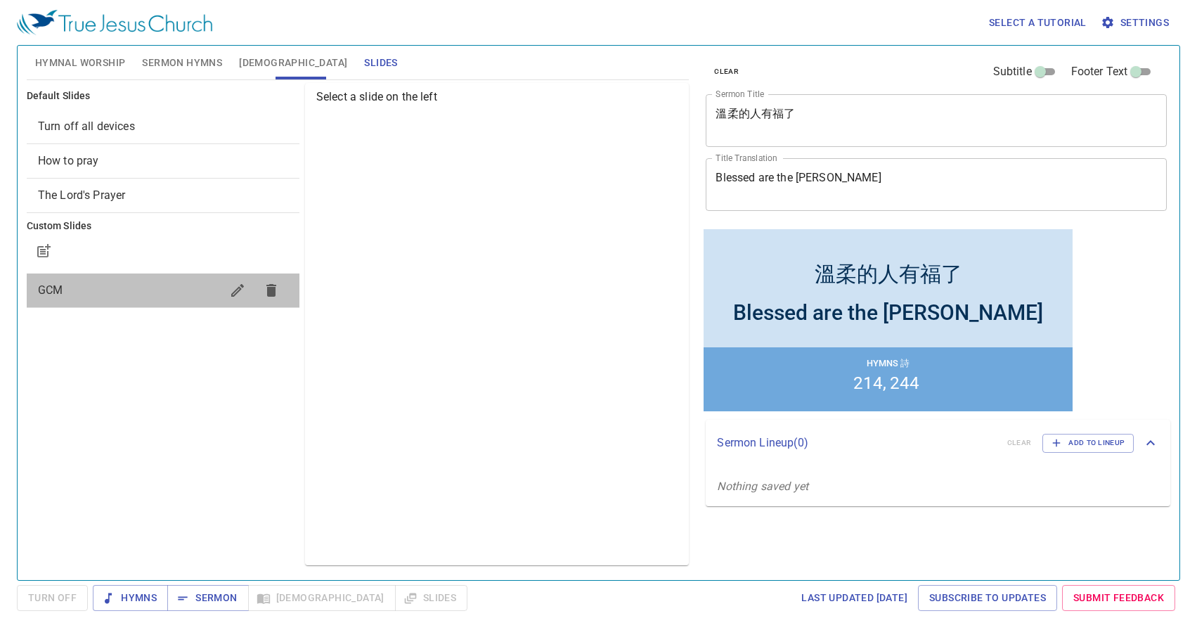
click at [172, 277] on div "GCM" at bounding box center [163, 291] width 273 height 34
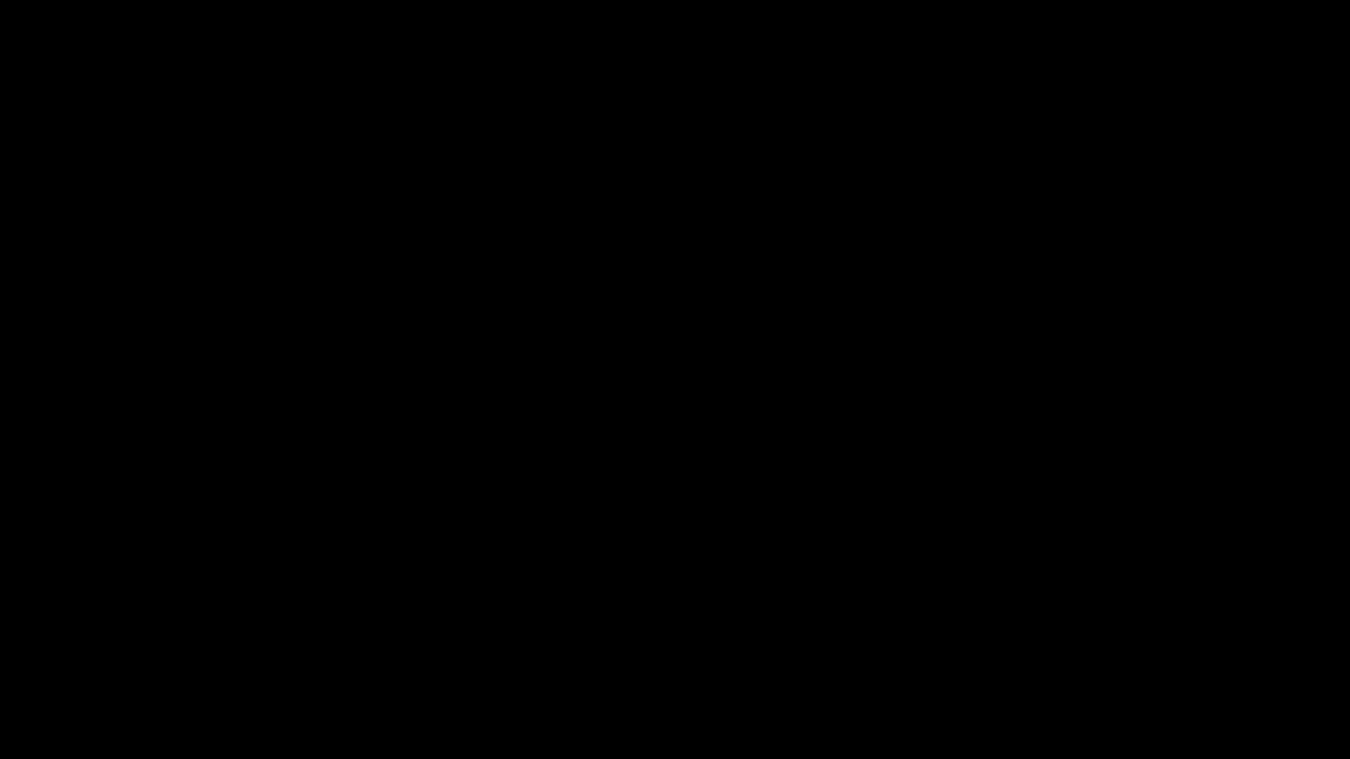
drag, startPoint x: 1349, startPoint y: 0, endPoint x: 106, endPoint y: 11, distance: 1243.1
click at [106, 11] on div at bounding box center [675, 379] width 1350 height 759
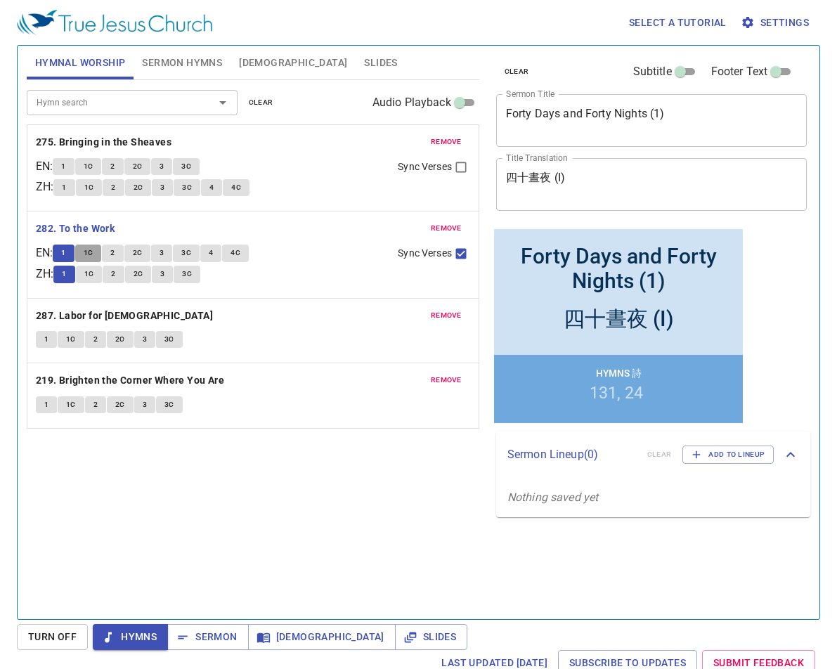
click at [93, 252] on span "1C" at bounding box center [89, 253] width 10 height 13
click at [115, 255] on span "2" at bounding box center [112, 253] width 4 height 13
click at [214, 518] on div "Hymn search Hymn search clear Audio Playback remove 275. Bringing in the Sheave…" at bounding box center [253, 343] width 453 height 527
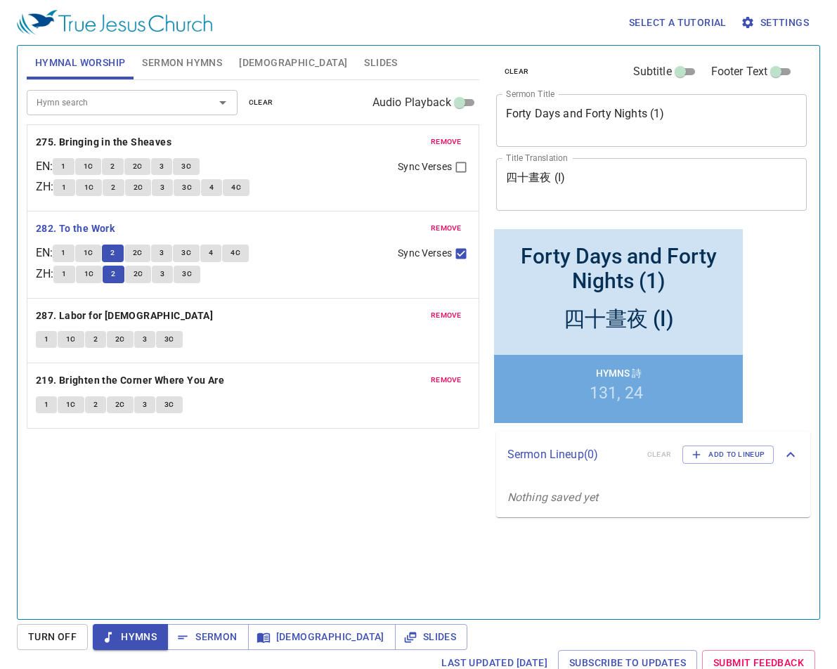
click at [139, 254] on span "2C" at bounding box center [138, 253] width 10 height 13
click at [141, 253] on span "2C" at bounding box center [138, 253] width 10 height 13
click at [164, 252] on span "3" at bounding box center [162, 253] width 4 height 13
click at [465, 258] on input "Sync Verses" at bounding box center [461, 256] width 18 height 18
click at [463, 256] on input "Sync Verses" at bounding box center [461, 256] width 18 height 18
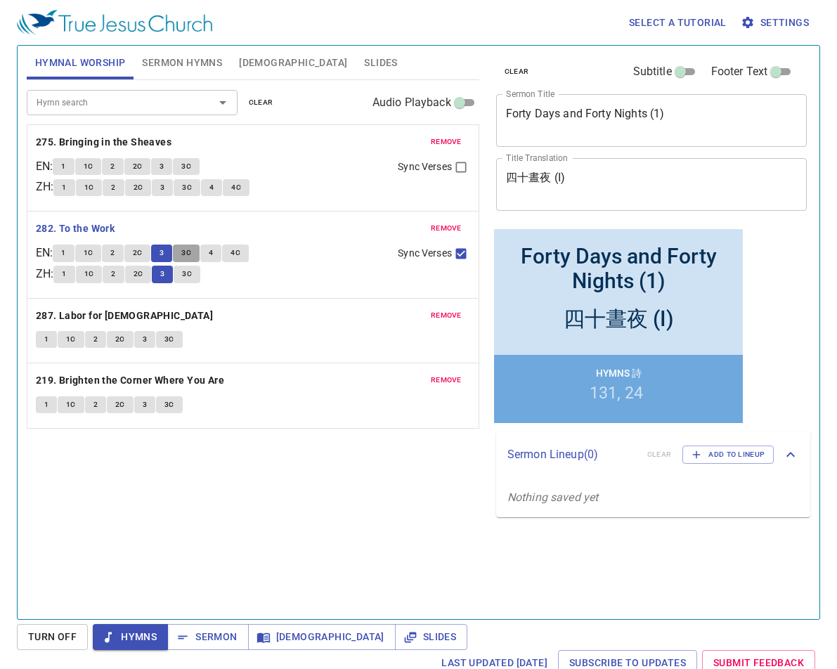
click at [191, 255] on span "3C" at bounding box center [186, 253] width 10 height 13
click at [463, 258] on input "Sync Verses" at bounding box center [461, 256] width 18 height 18
click at [213, 255] on span "4" at bounding box center [211, 253] width 4 height 13
click at [65, 277] on button "1" at bounding box center [63, 274] width 21 height 17
click at [405, 257] on span "Sync Verses" at bounding box center [424, 253] width 53 height 15
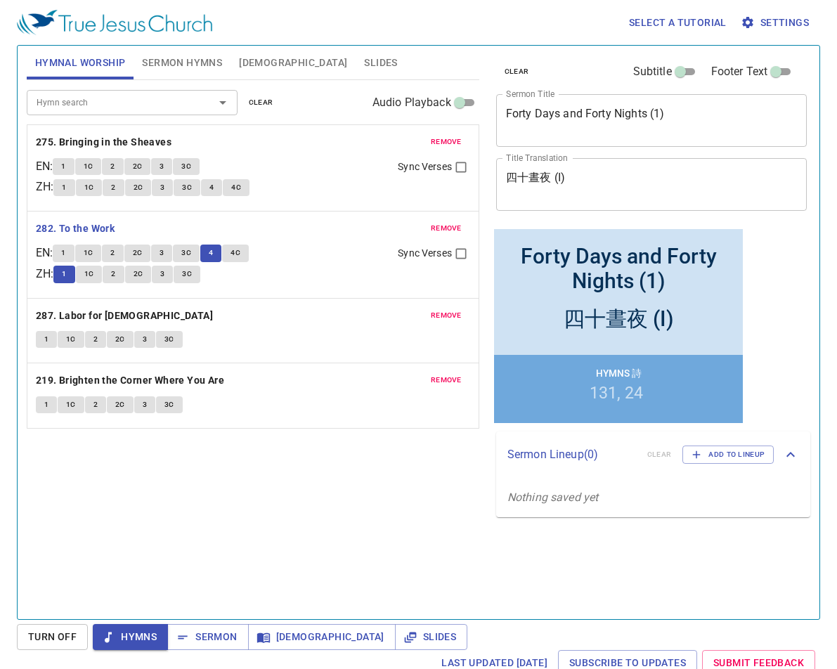
click at [452, 257] on input "Sync Verses" at bounding box center [461, 256] width 18 height 18
checkbox input "true"
click at [240, 253] on span "4C" at bounding box center [236, 253] width 10 height 13
click at [113, 314] on b "287. Labor for Jesus" at bounding box center [124, 316] width 177 height 18
click at [46, 344] on span "1" at bounding box center [46, 339] width 4 height 13
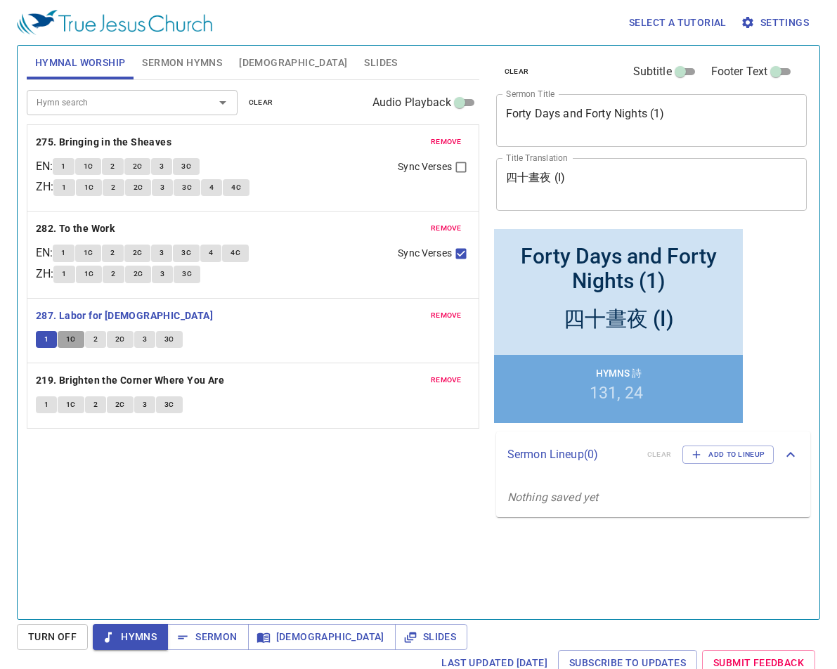
click at [69, 341] on span "1C" at bounding box center [71, 339] width 10 height 13
click at [95, 340] on span "2" at bounding box center [96, 339] width 4 height 13
click at [117, 341] on span "2C" at bounding box center [120, 339] width 10 height 13
click at [145, 340] on span "3" at bounding box center [145, 339] width 4 height 13
click at [170, 341] on span "3C" at bounding box center [170, 339] width 10 height 13
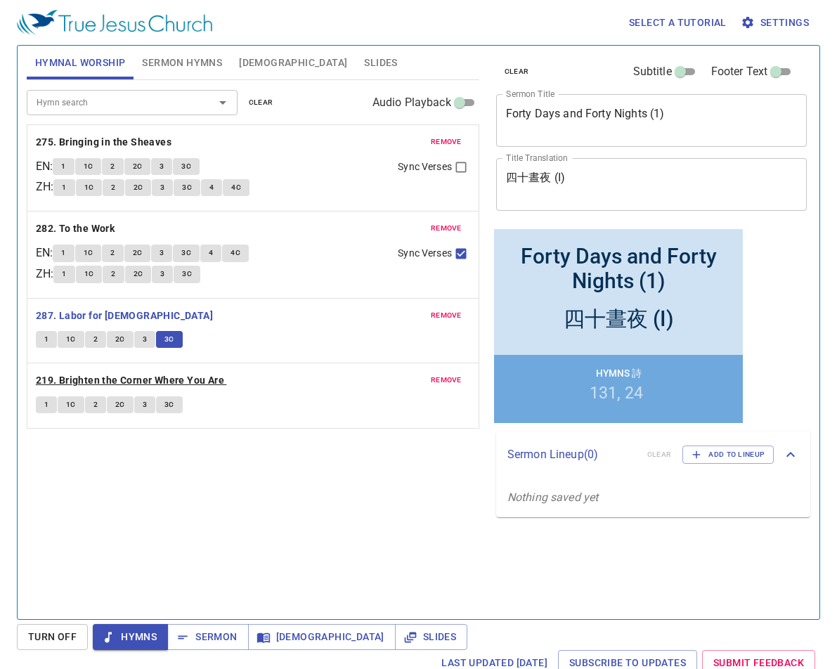
click at [120, 378] on b "219. Brighten the Corner Where You Are" at bounding box center [130, 381] width 188 height 18
click at [47, 402] on span "1" at bounding box center [46, 405] width 4 height 13
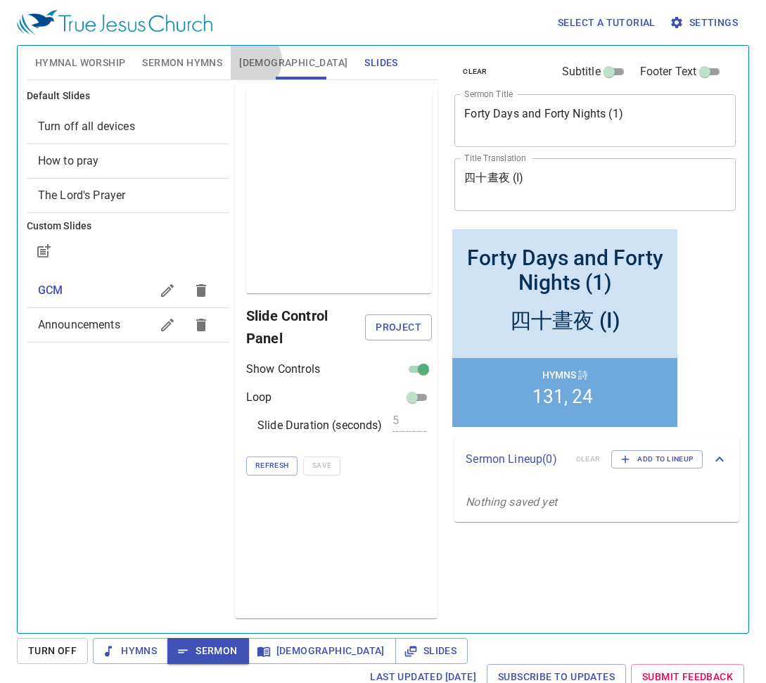
click at [250, 60] on span "[DEMOGRAPHIC_DATA]" at bounding box center [293, 63] width 108 height 18
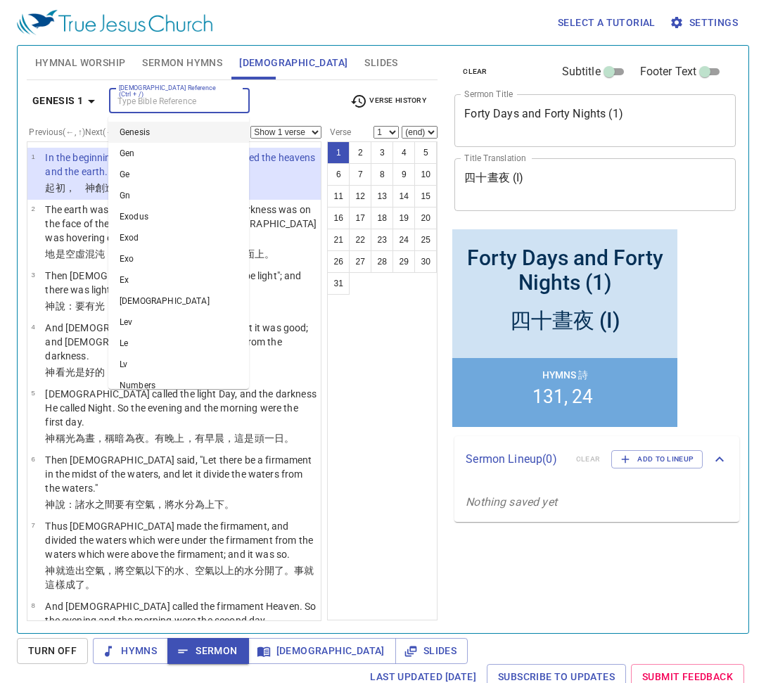
click at [150, 103] on input "[DEMOGRAPHIC_DATA] Reference (Ctrl + /)" at bounding box center [167, 101] width 109 height 16
click at [367, 352] on div "1 2 3 4 5 6 7 8 9 10 11 12 13 14 15 16 17 18 19 20 21 22 23 24 25 26 27 28 29 3…" at bounding box center [382, 380] width 110 height 479
click at [132, 105] on input "[DEMOGRAPHIC_DATA] Reference (Ctrl + /)" at bounding box center [167, 101] width 109 height 16
click at [131, 97] on input "[DEMOGRAPHIC_DATA] Reference (Ctrl + /)" at bounding box center [167, 101] width 109 height 16
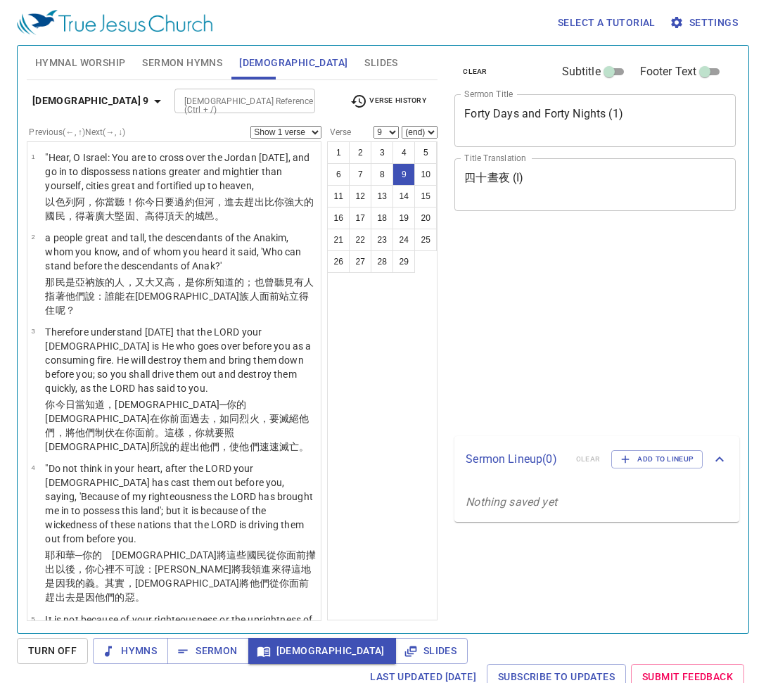
select select "9"
select select "10"
select select "13"
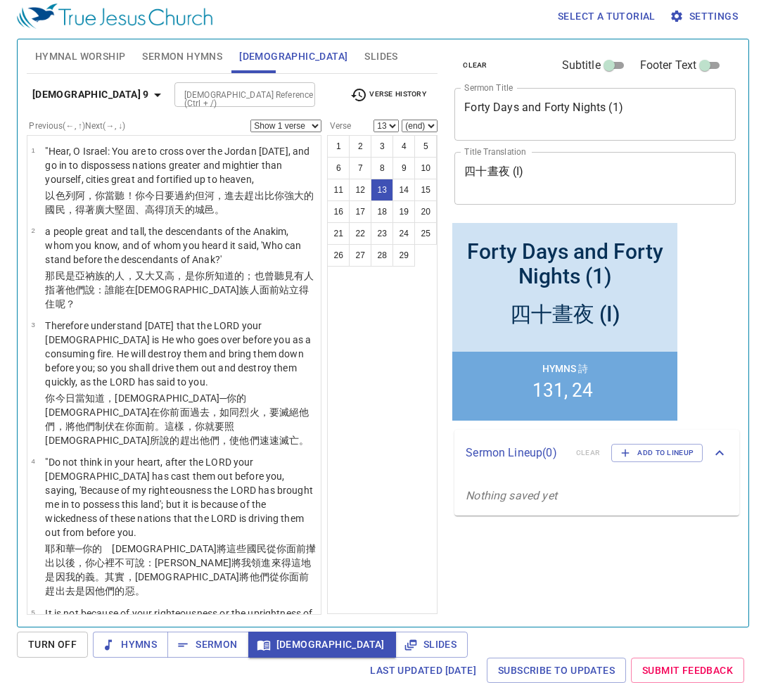
scroll to position [870, 0]
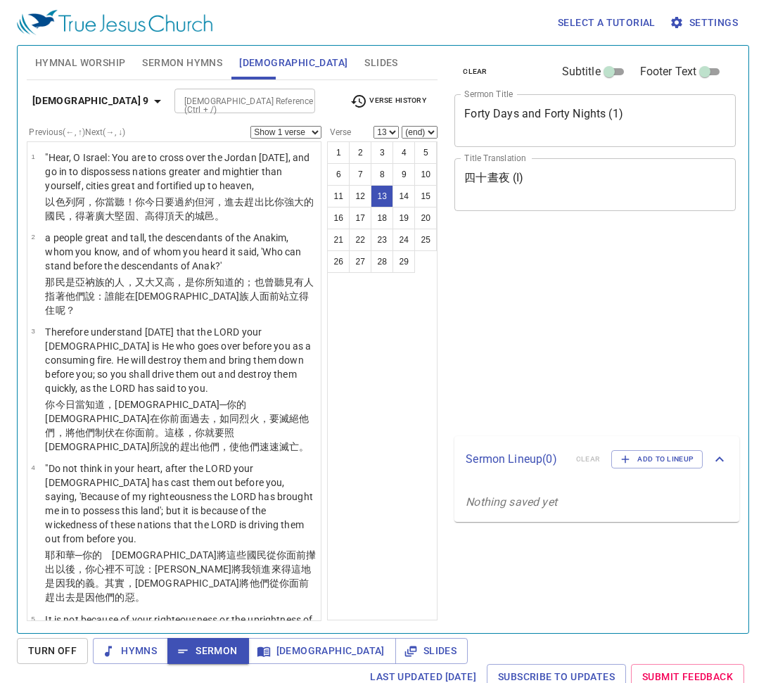
select select "13"
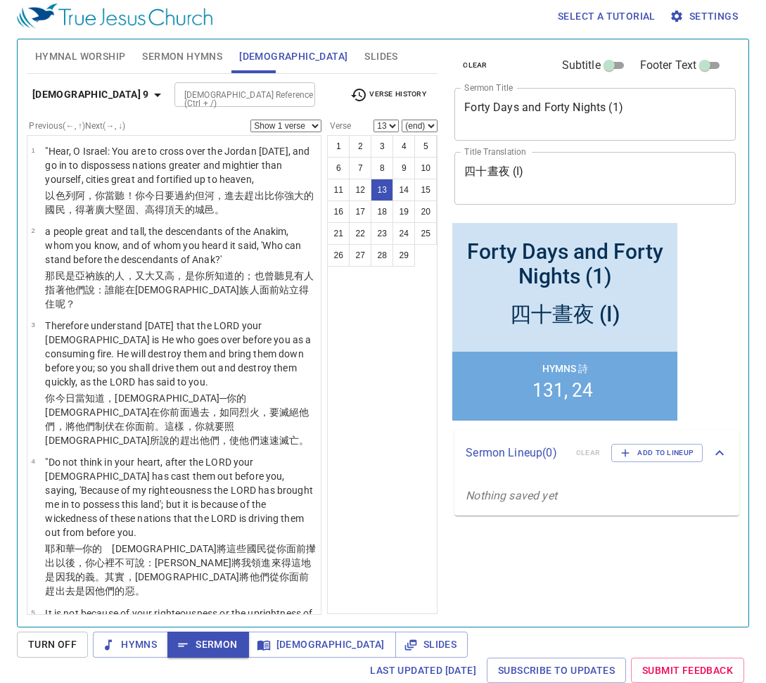
scroll to position [870, 0]
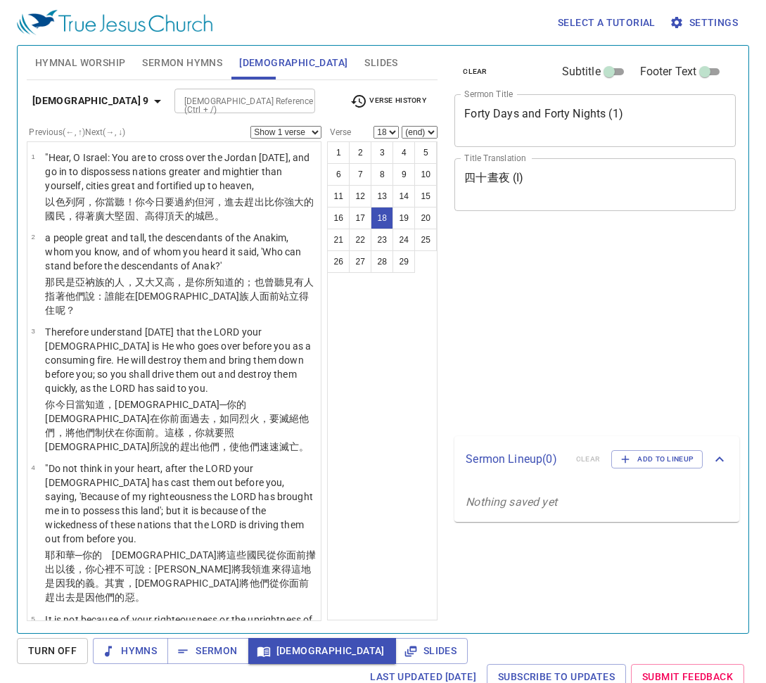
select select "18"
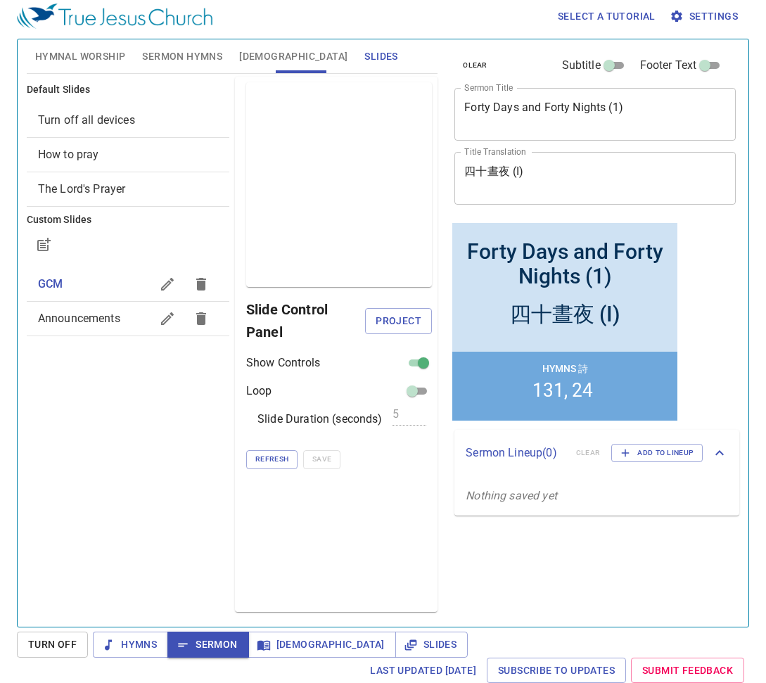
scroll to position [6, 0]
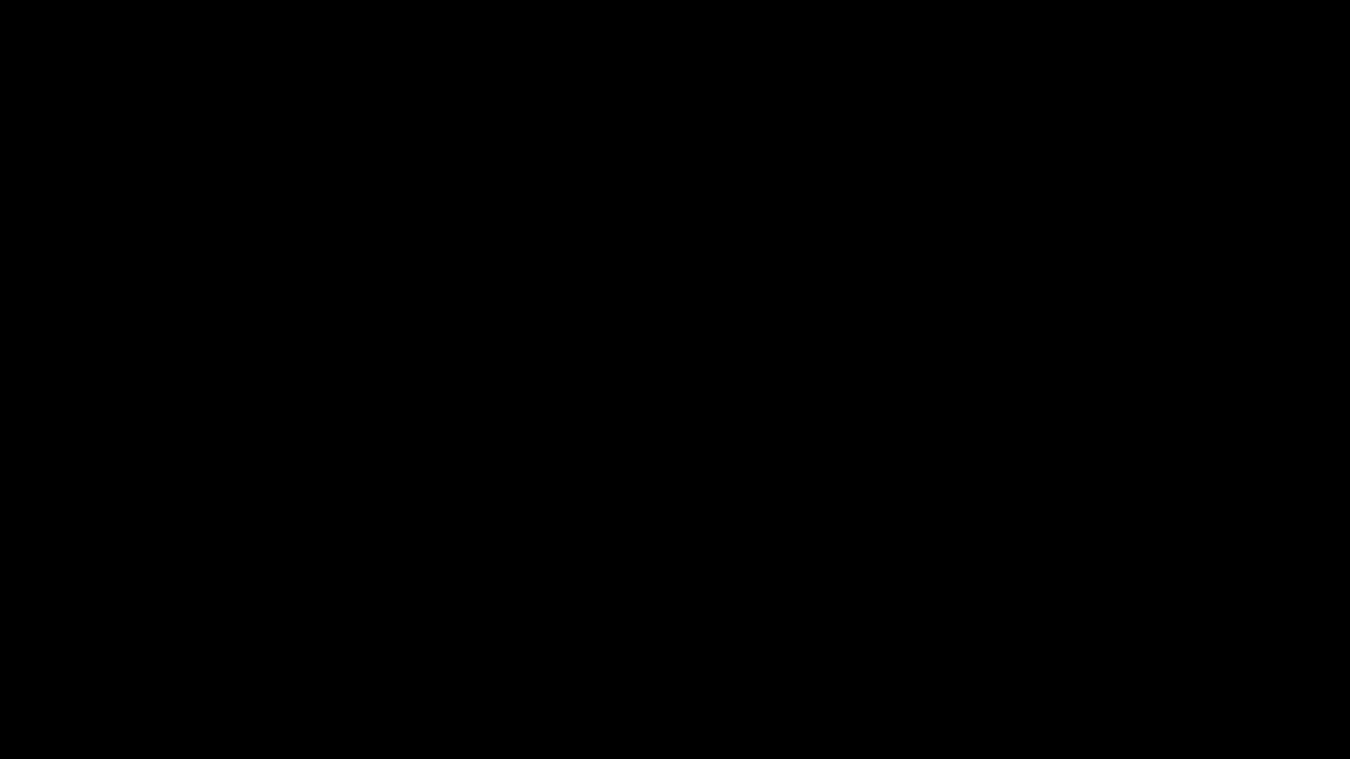
click at [12, 583] on div at bounding box center [675, 379] width 1350 height 759
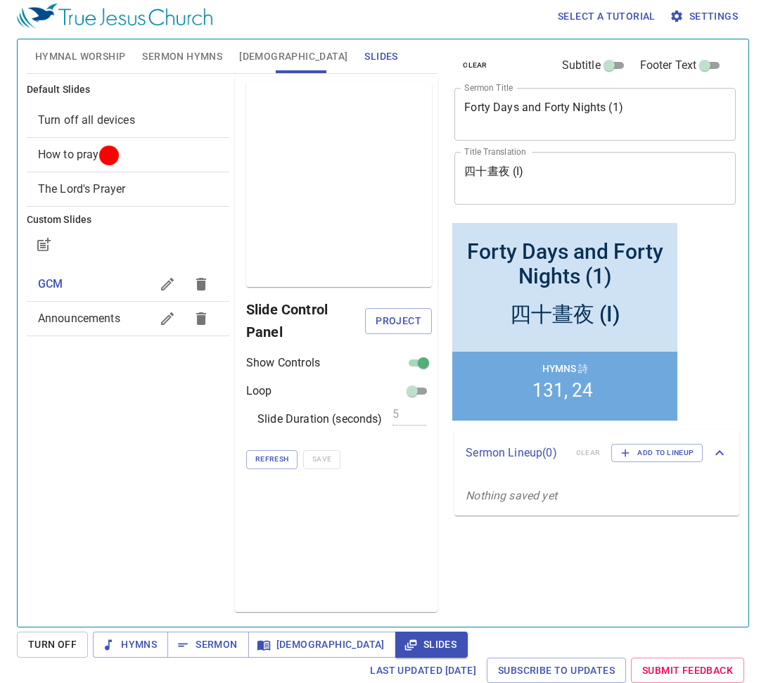
scroll to position [6, 0]
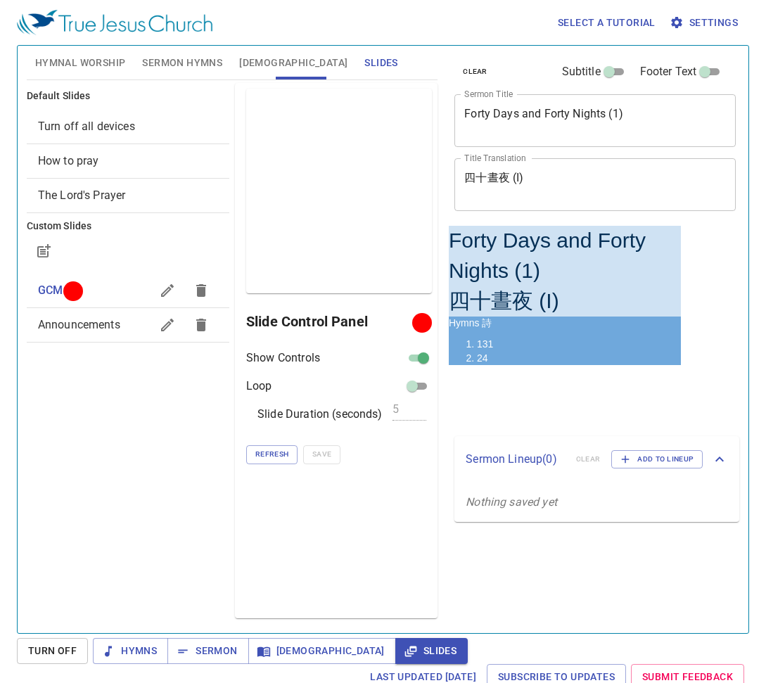
scroll to position [6, 0]
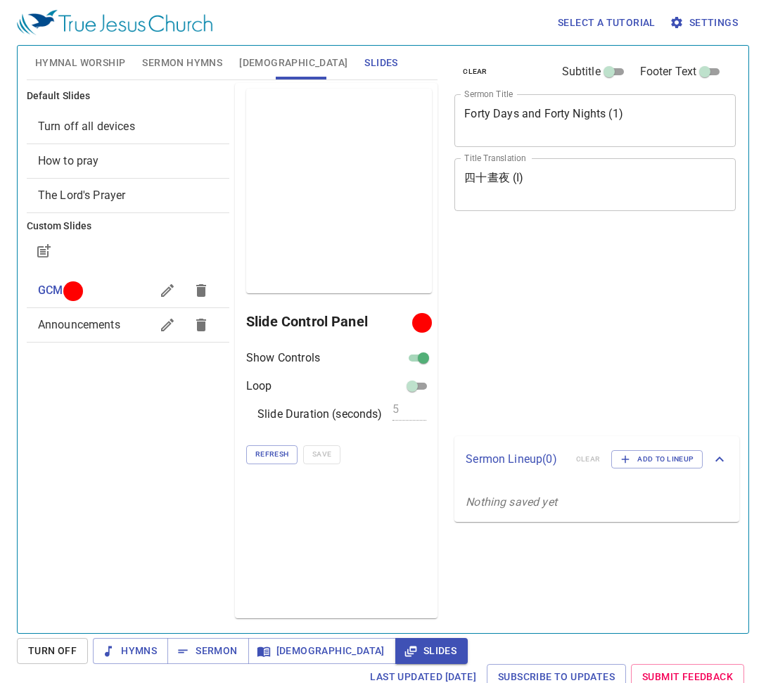
scroll to position [6, 0]
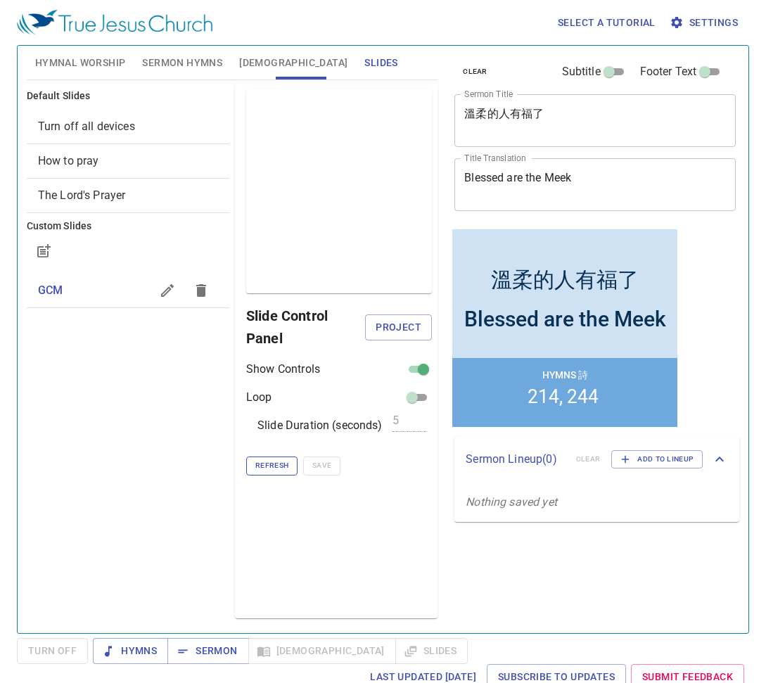
click at [275, 465] on span "Refresh" at bounding box center [271, 465] width 33 height 13
click at [272, 467] on span "Refresh" at bounding box center [271, 465] width 33 height 13
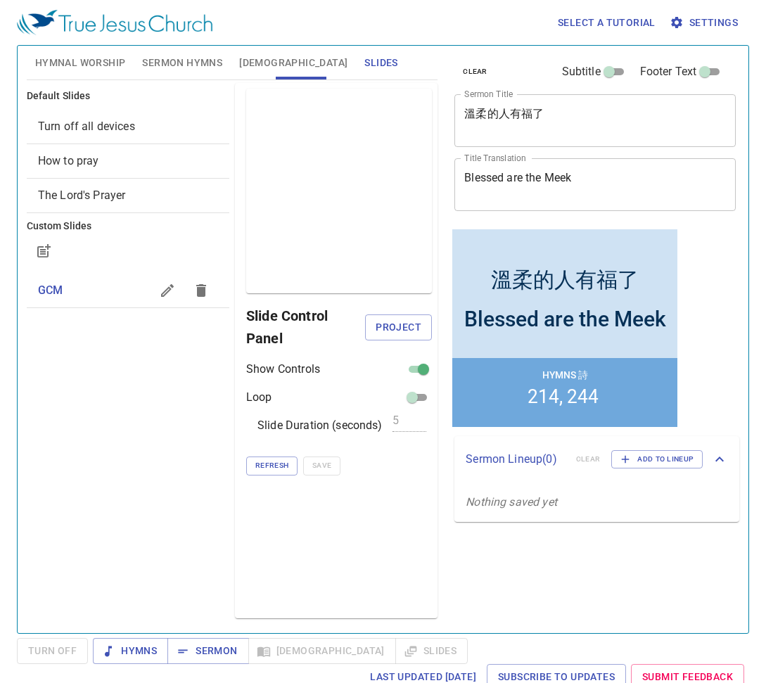
click at [70, 290] on span "GCM" at bounding box center [94, 290] width 112 height 17
click at [390, 330] on span "Project" at bounding box center [398, 328] width 44 height 18
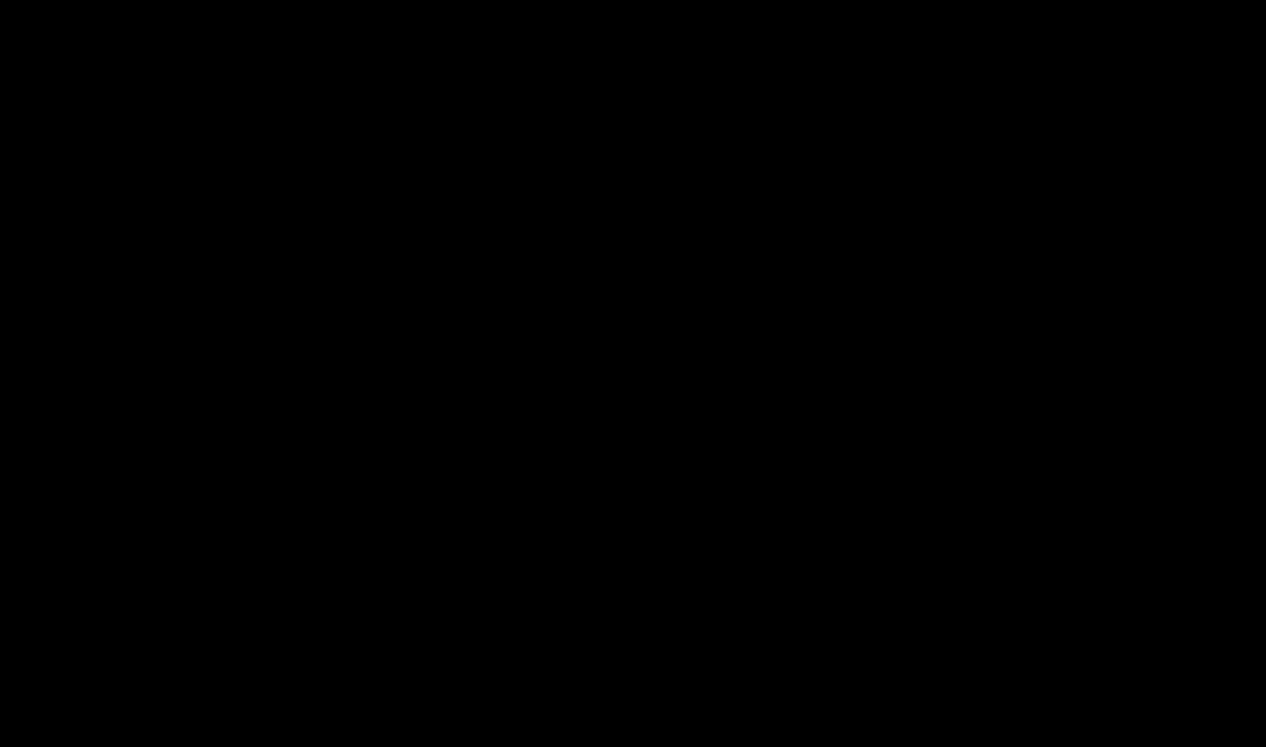
drag, startPoint x: 637, startPoint y: 2, endPoint x: 837, endPoint y: -1, distance: 199.7
click at [837, 0] on html "溫柔的人有福了 溫柔的人有福了 Blessed are the Meek Blessed are the Meek Hymns 詩 214 244 Hymna…" at bounding box center [633, 3] width 1266 height 6
click at [707, 1] on div at bounding box center [703, 415] width 1406 height 830
click at [707, 0] on html "溫柔的人有福了 溫柔的人有福了 Blessed are the Meek Blessed are the Meek Hymns 詩 214 244 Hymna…" at bounding box center [703, 3] width 1406 height 6
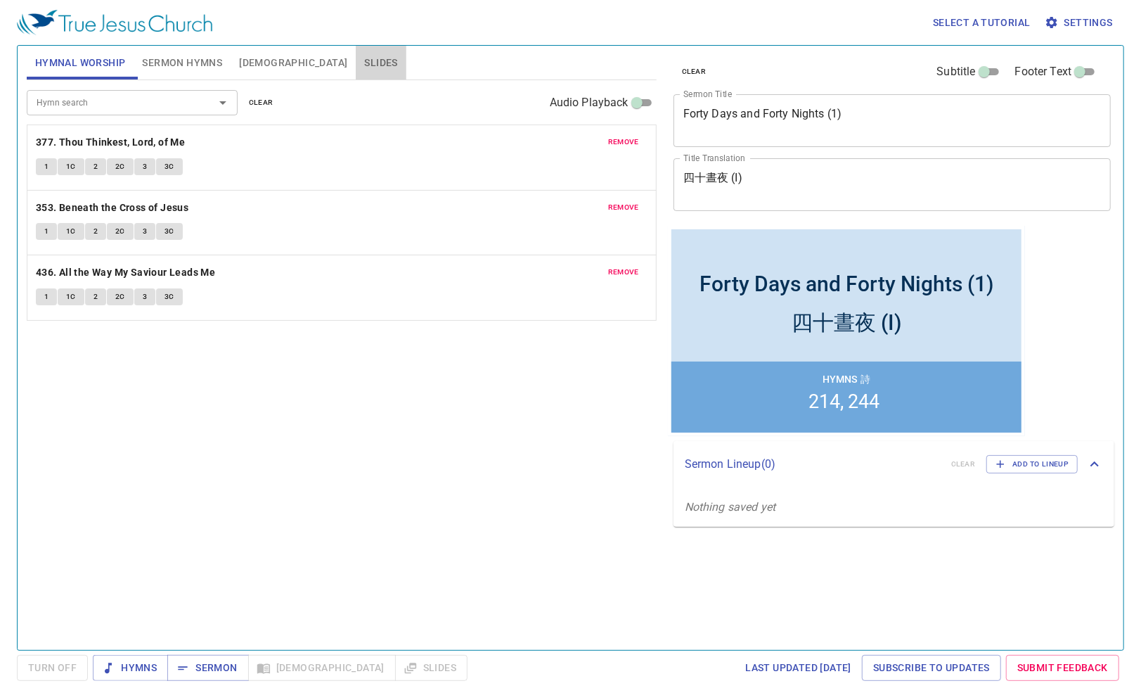
click at [364, 57] on span "Slides" at bounding box center [380, 63] width 33 height 18
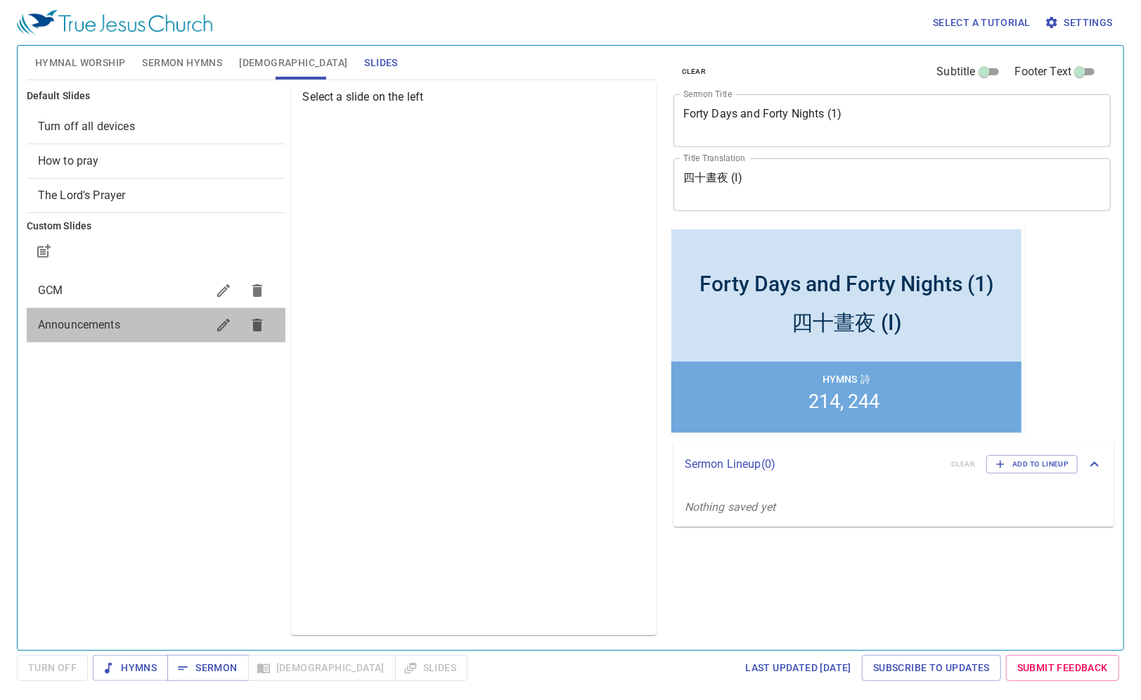
click at [102, 322] on span "Announcements" at bounding box center [79, 324] width 82 height 13
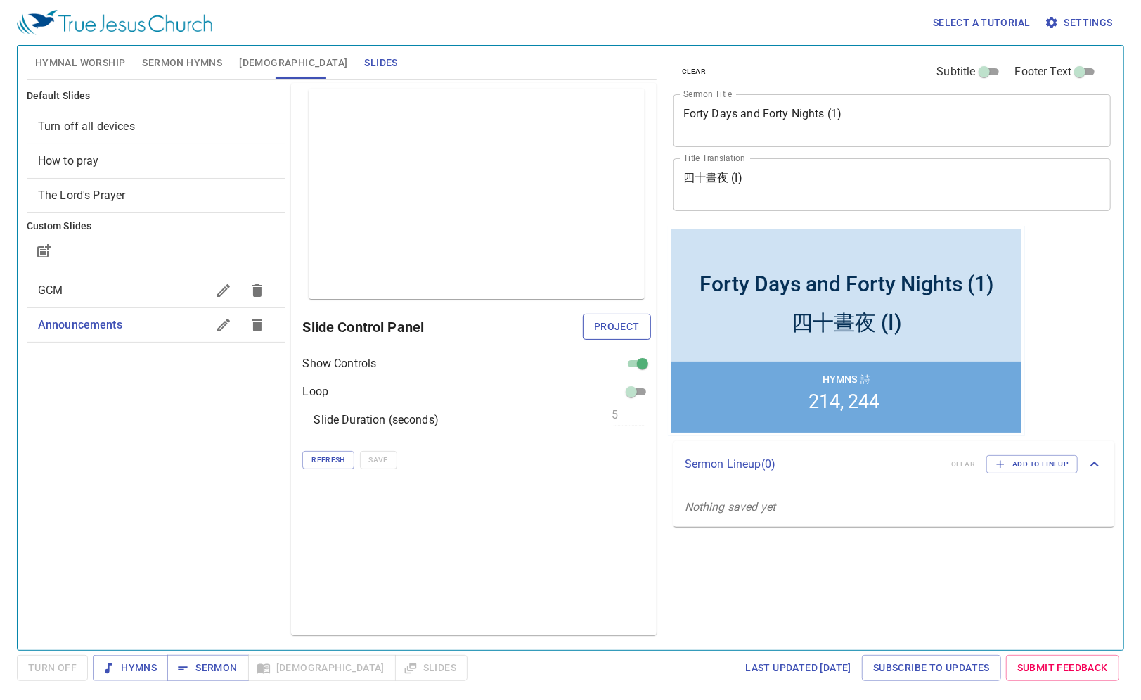
click at [631, 323] on span "Project" at bounding box center [617, 327] width 46 height 18
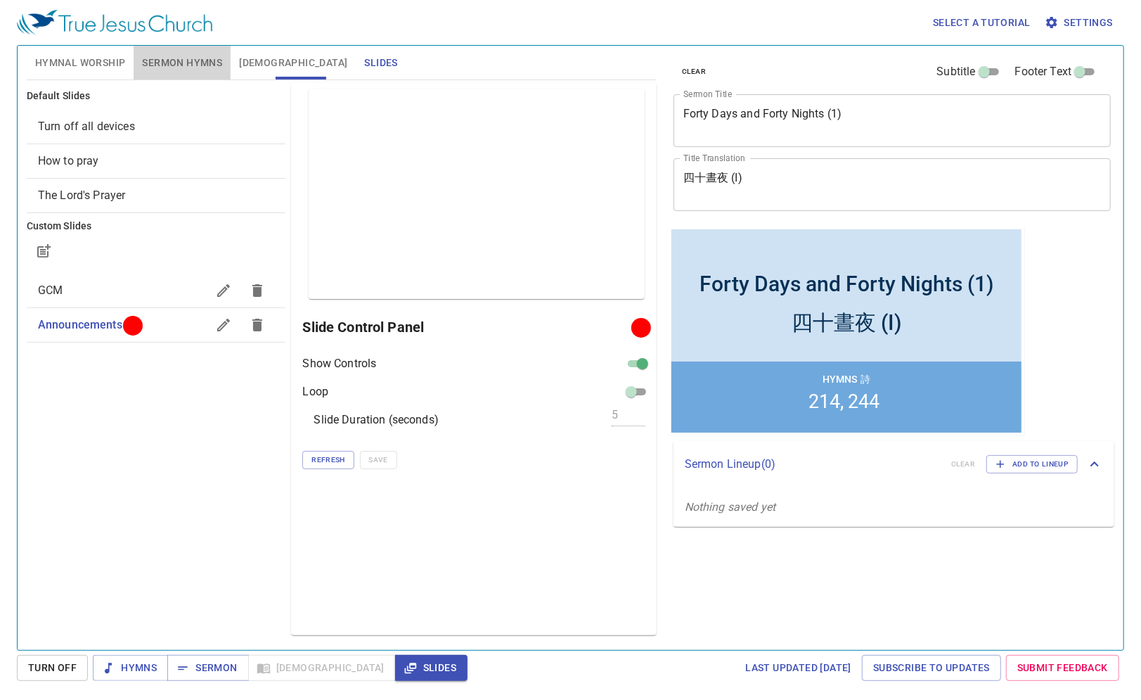
click at [156, 59] on span "Sermon Hymns" at bounding box center [182, 63] width 80 height 18
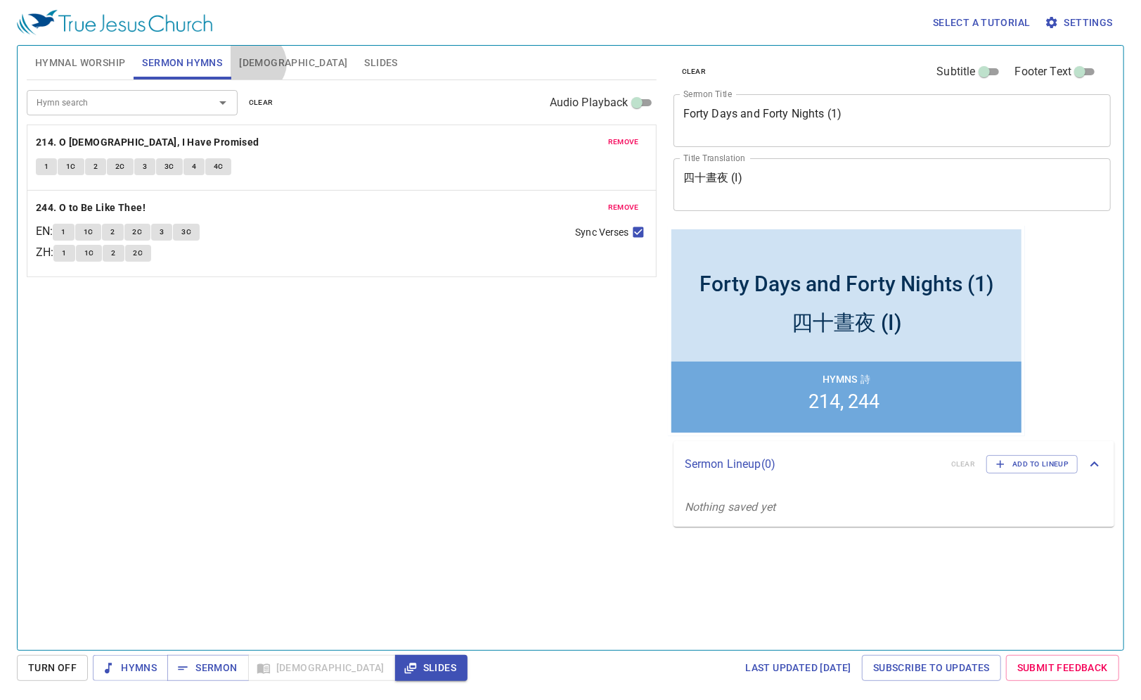
click at [255, 63] on span "Bible" at bounding box center [293, 63] width 108 height 18
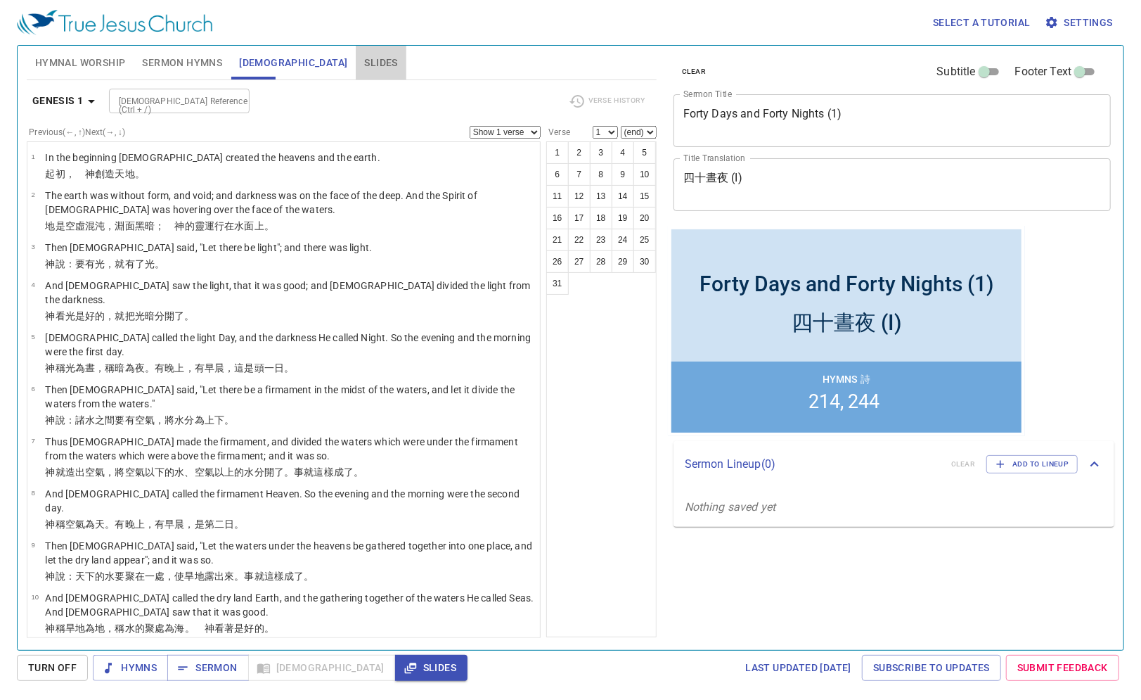
click at [364, 58] on span "Slides" at bounding box center [380, 63] width 33 height 18
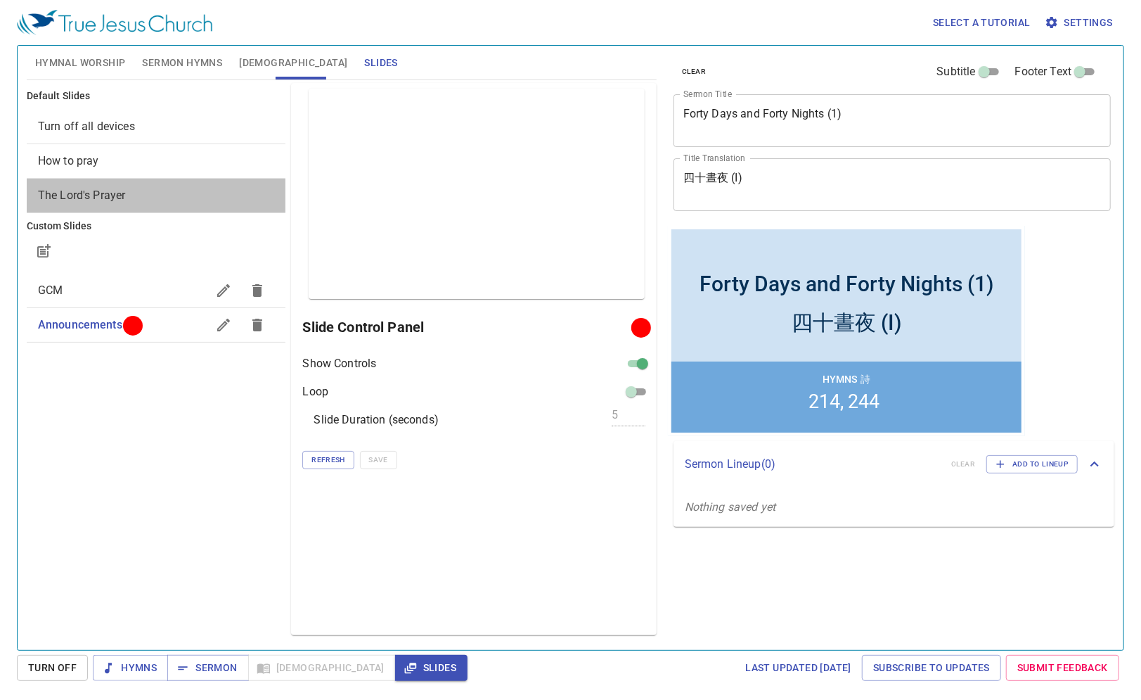
click at [127, 186] on div "The Lord's Prayer" at bounding box center [156, 196] width 259 height 34
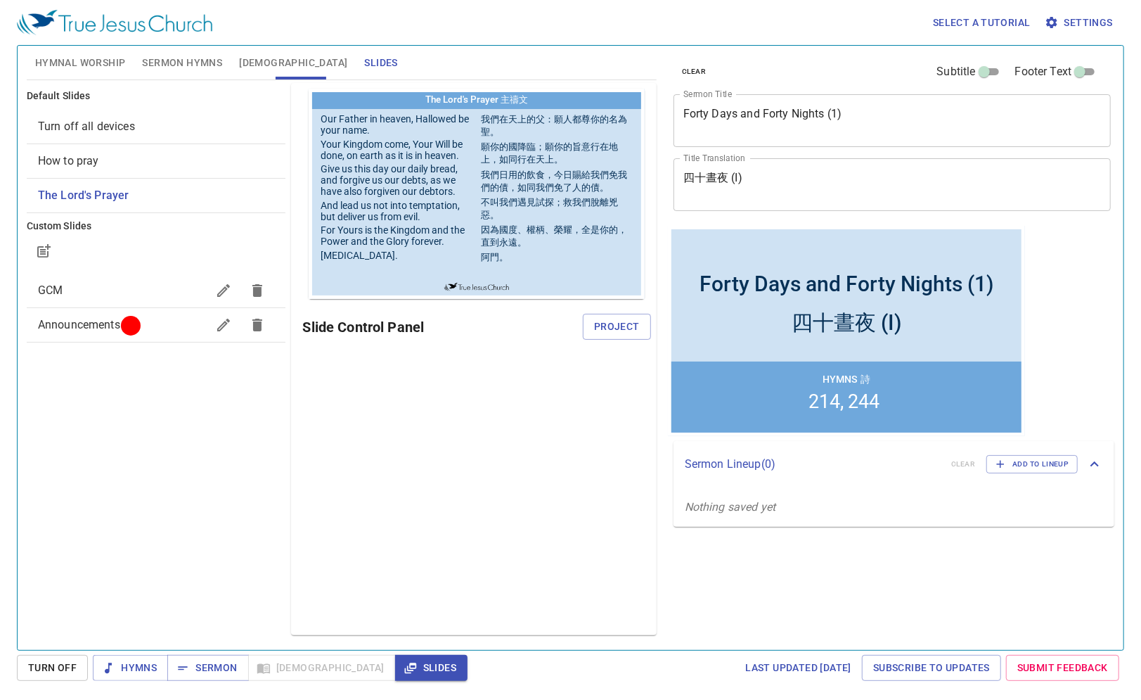
click at [139, 324] on span "Announcements" at bounding box center [122, 324] width 169 height 17
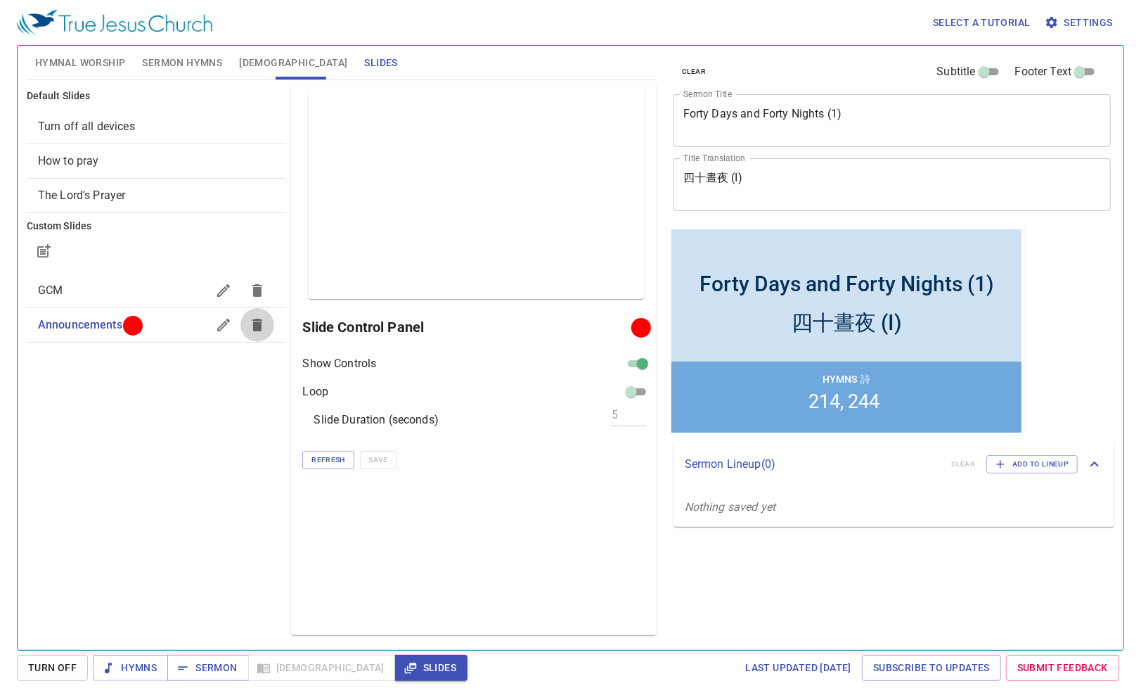
click at [263, 323] on icon "button" at bounding box center [257, 324] width 17 height 17
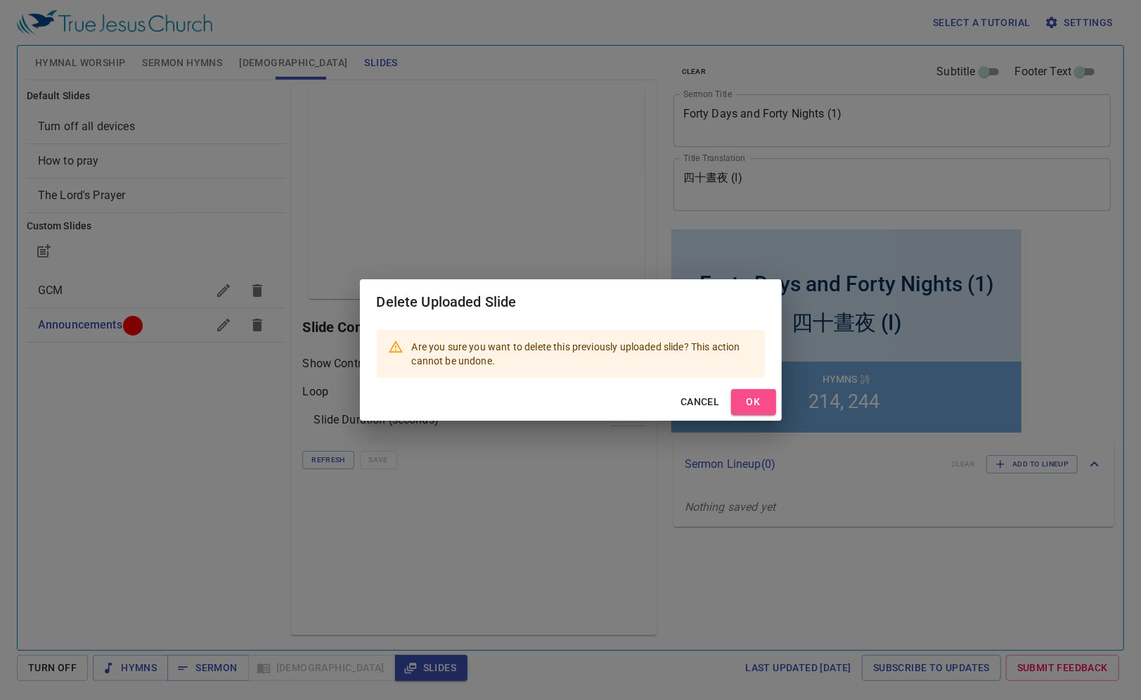
click at [747, 401] on span "OK" at bounding box center [753, 402] width 22 height 18
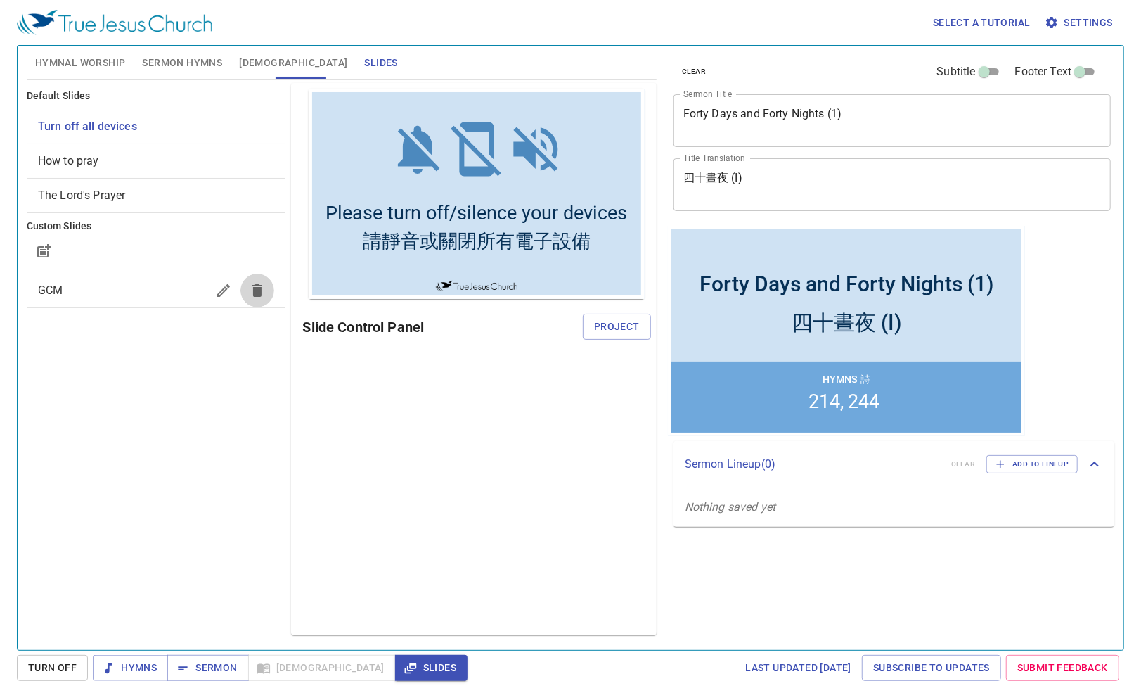
click at [259, 292] on icon "button" at bounding box center [257, 290] width 10 height 13
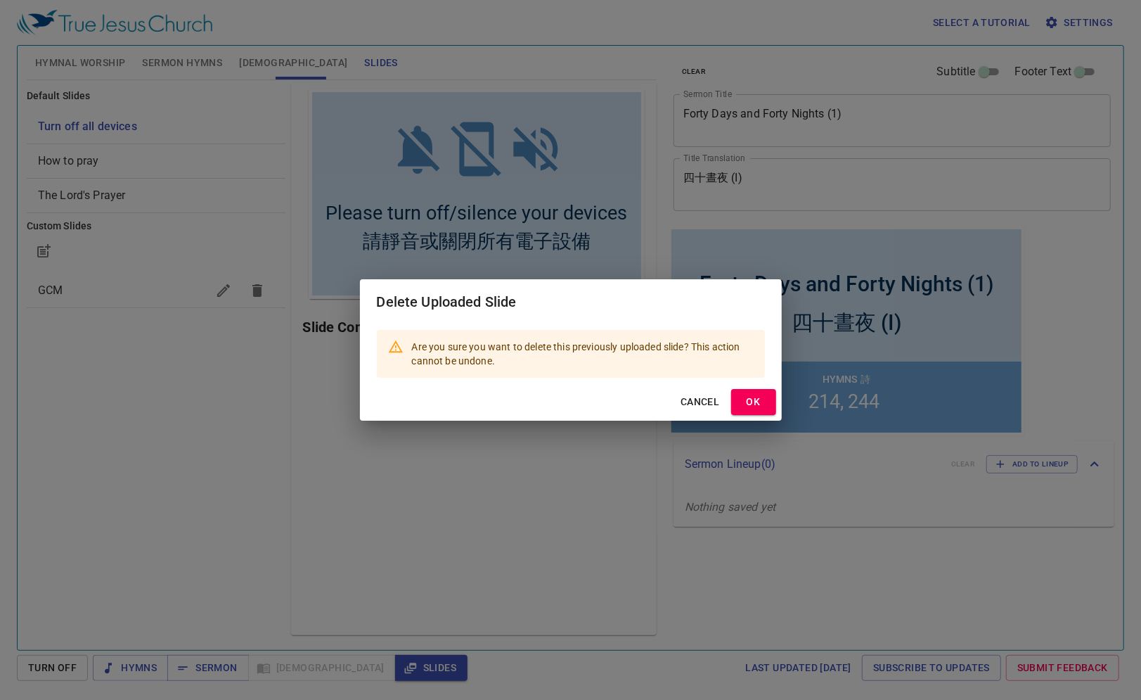
click at [759, 401] on span "OK" at bounding box center [753, 402] width 22 height 18
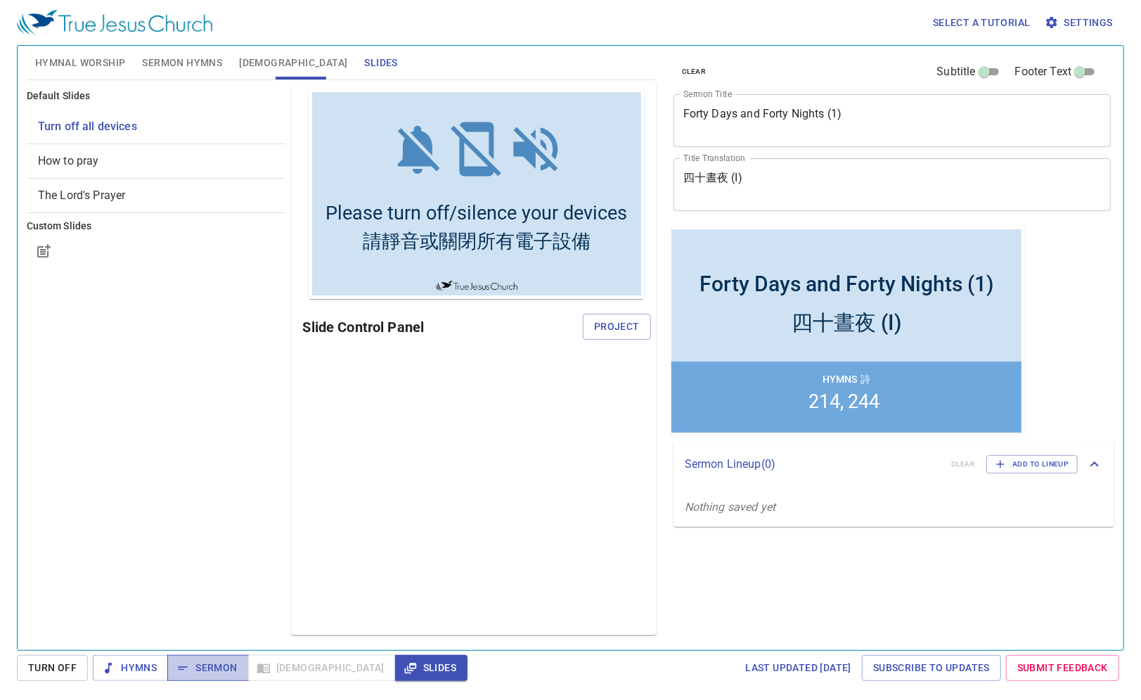
click at [208, 674] on span "Sermon" at bounding box center [208, 668] width 58 height 18
click at [141, 671] on span "Hymns" at bounding box center [130, 668] width 53 height 18
click at [217, 659] on span "Sermon" at bounding box center [208, 668] width 58 height 18
